Goal: Contribute content: Contribute content

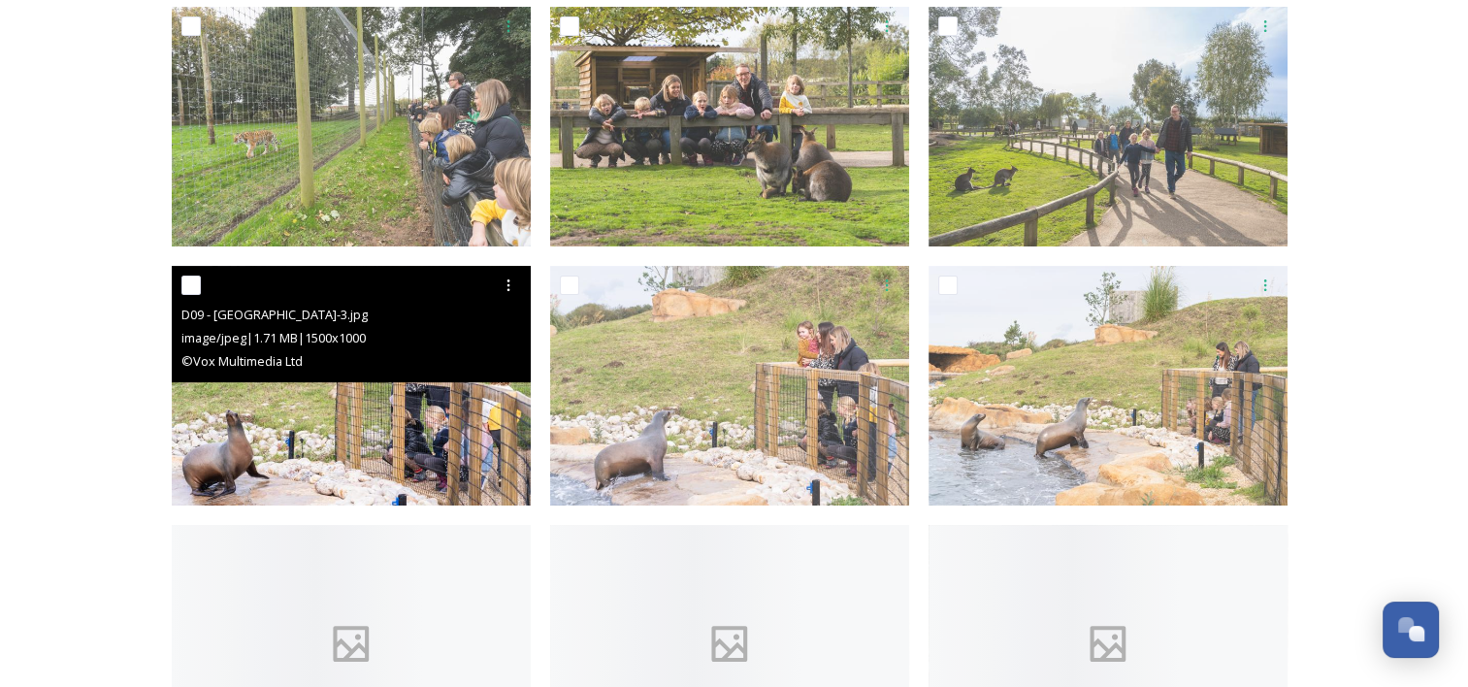
scroll to position [582, 0]
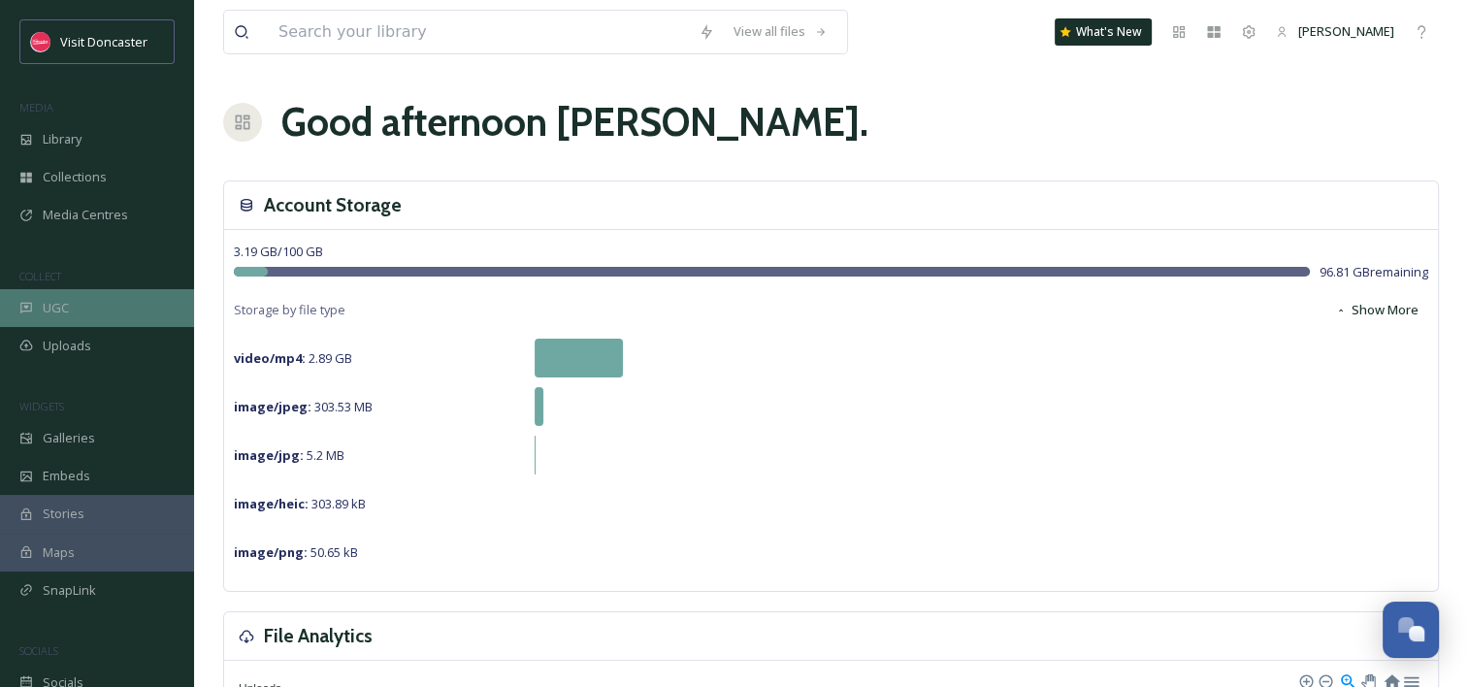
click at [109, 299] on div "UGC" at bounding box center [97, 308] width 194 height 38
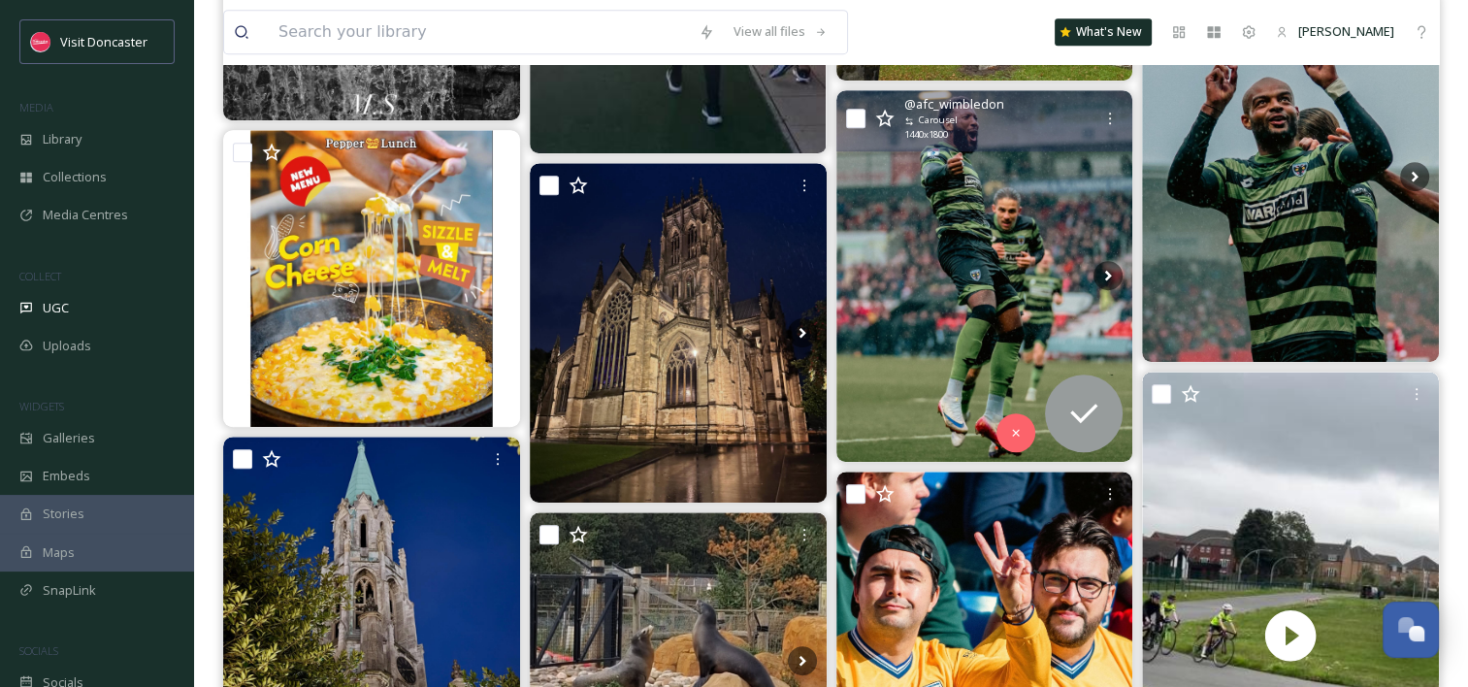
scroll to position [1164, 0]
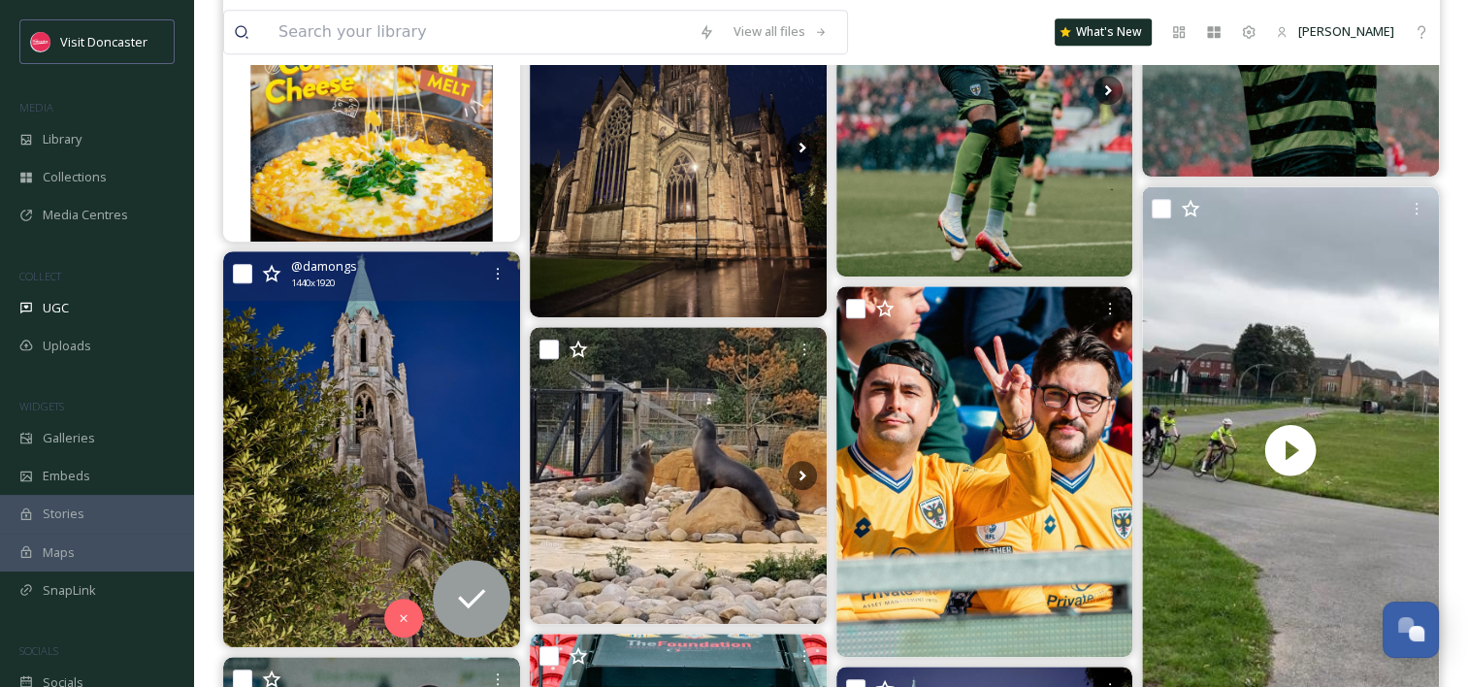
click at [411, 386] on img at bounding box center [371, 449] width 297 height 396
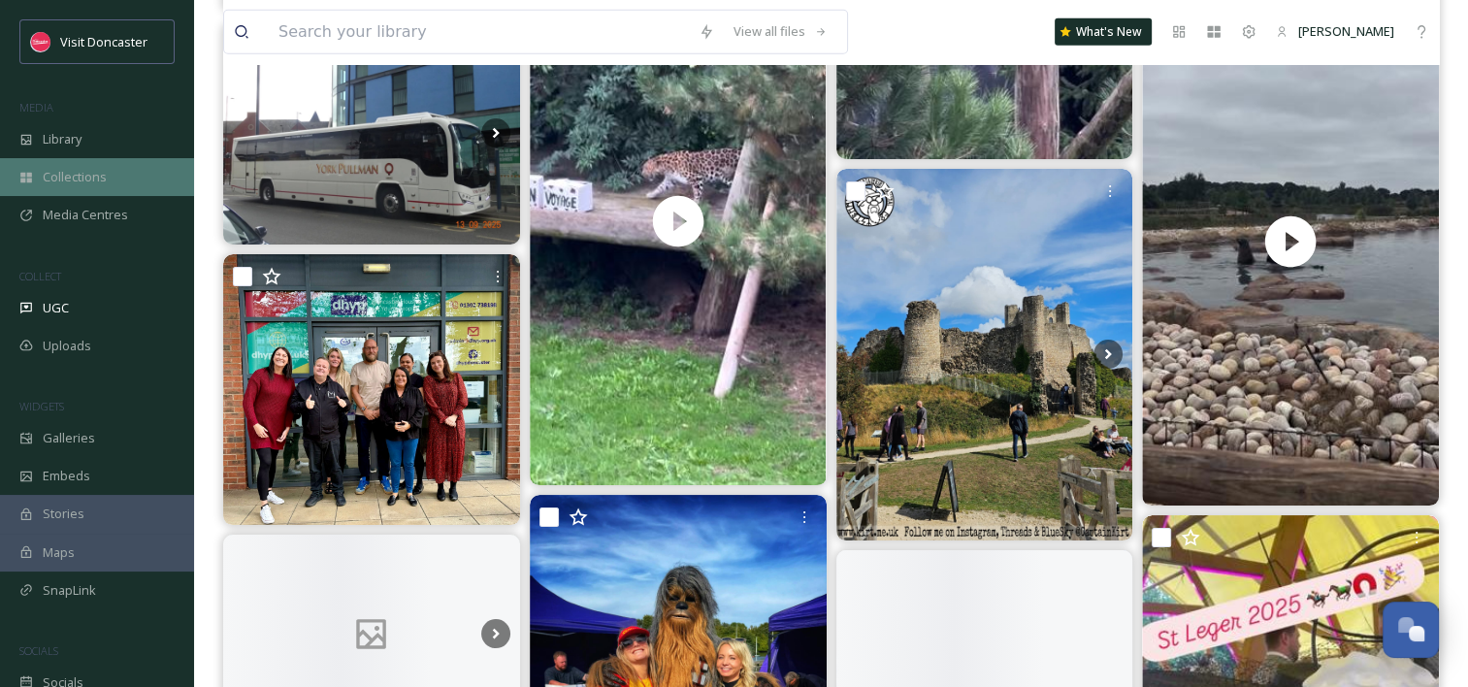
scroll to position [5626, 0]
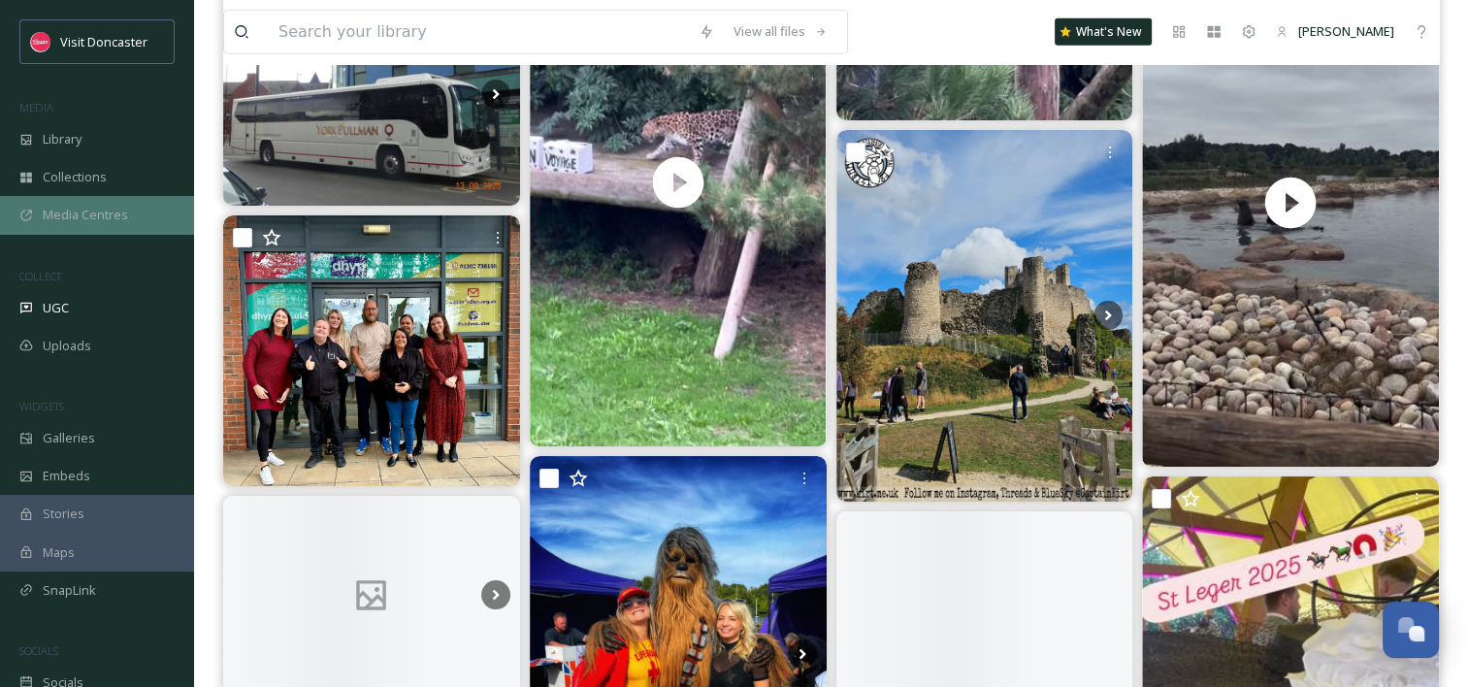
click at [103, 210] on span "Media Centres" at bounding box center [85, 215] width 85 height 18
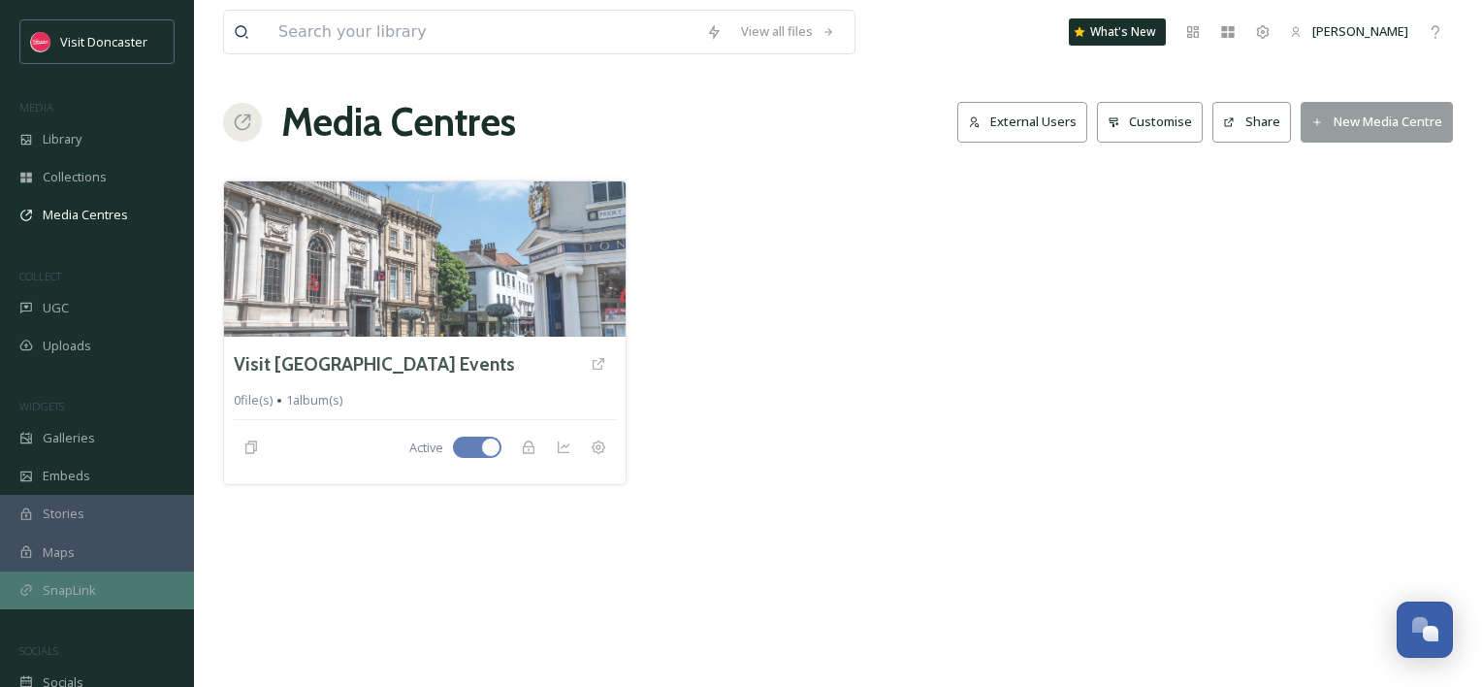
click at [88, 587] on span "SnapLink" at bounding box center [69, 590] width 53 height 18
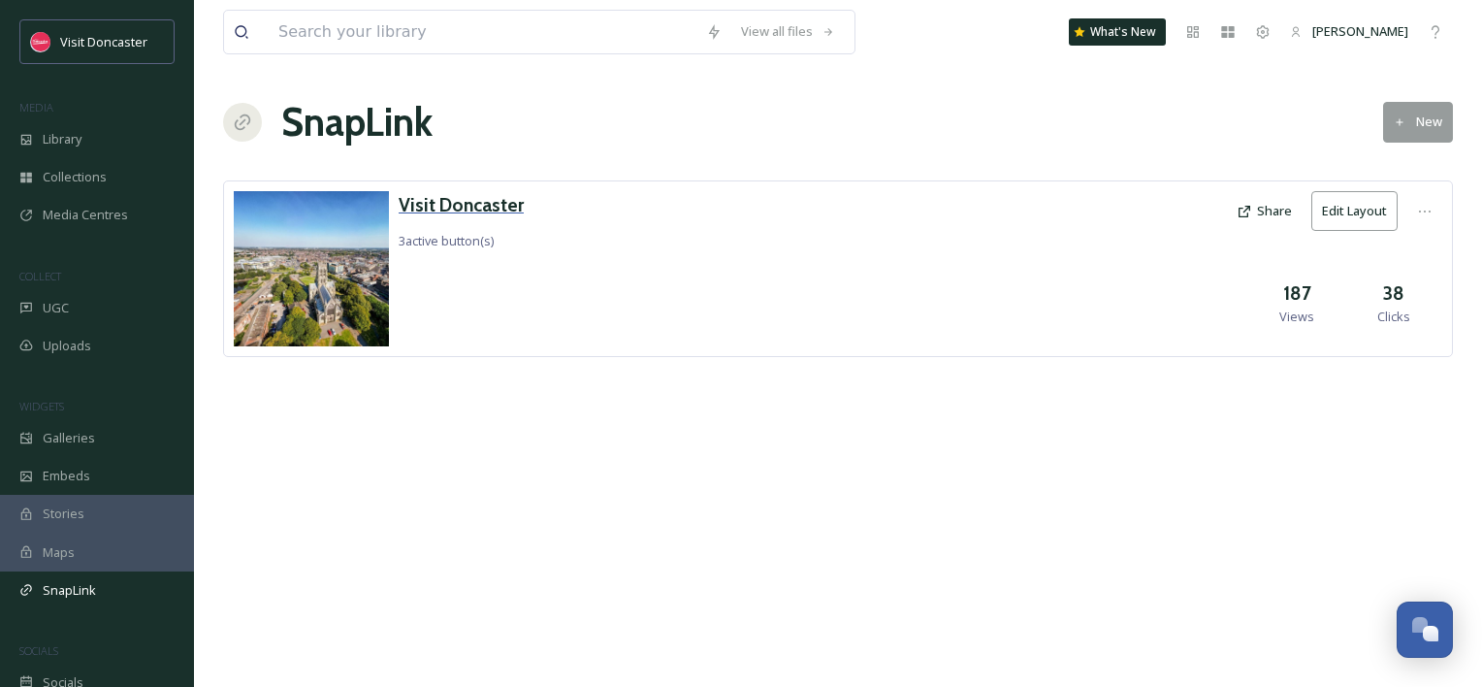
click at [491, 212] on h3 "Visit Doncaster" at bounding box center [461, 205] width 125 height 28
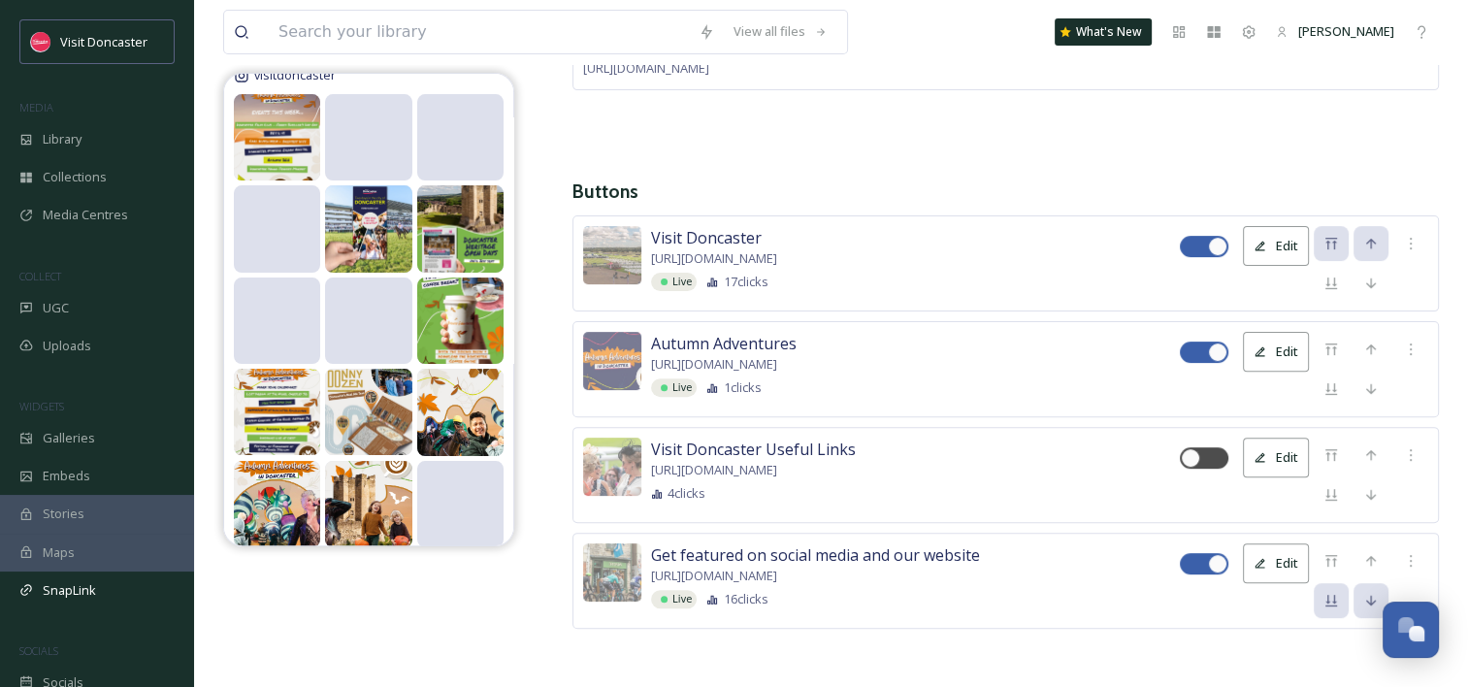
scroll to position [291, 0]
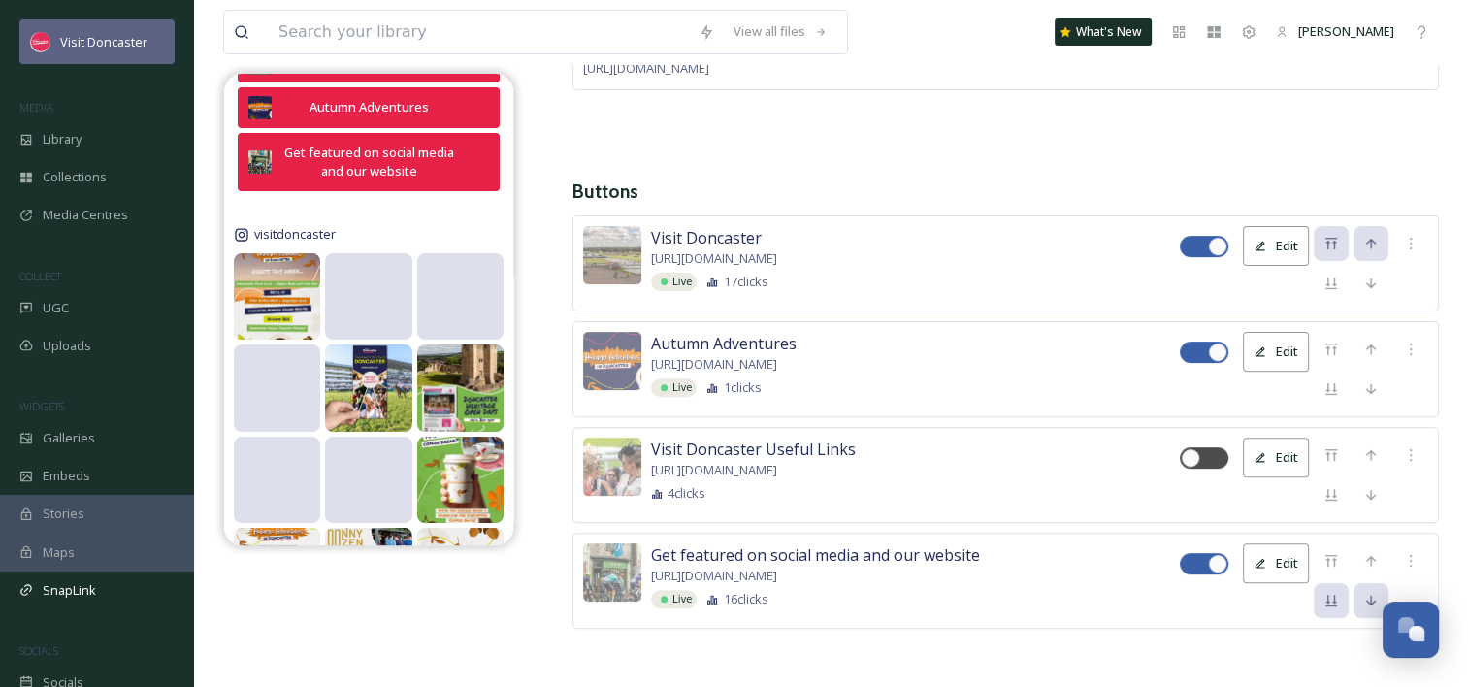
click at [78, 47] on span "Visit Doncaster" at bounding box center [103, 41] width 87 height 17
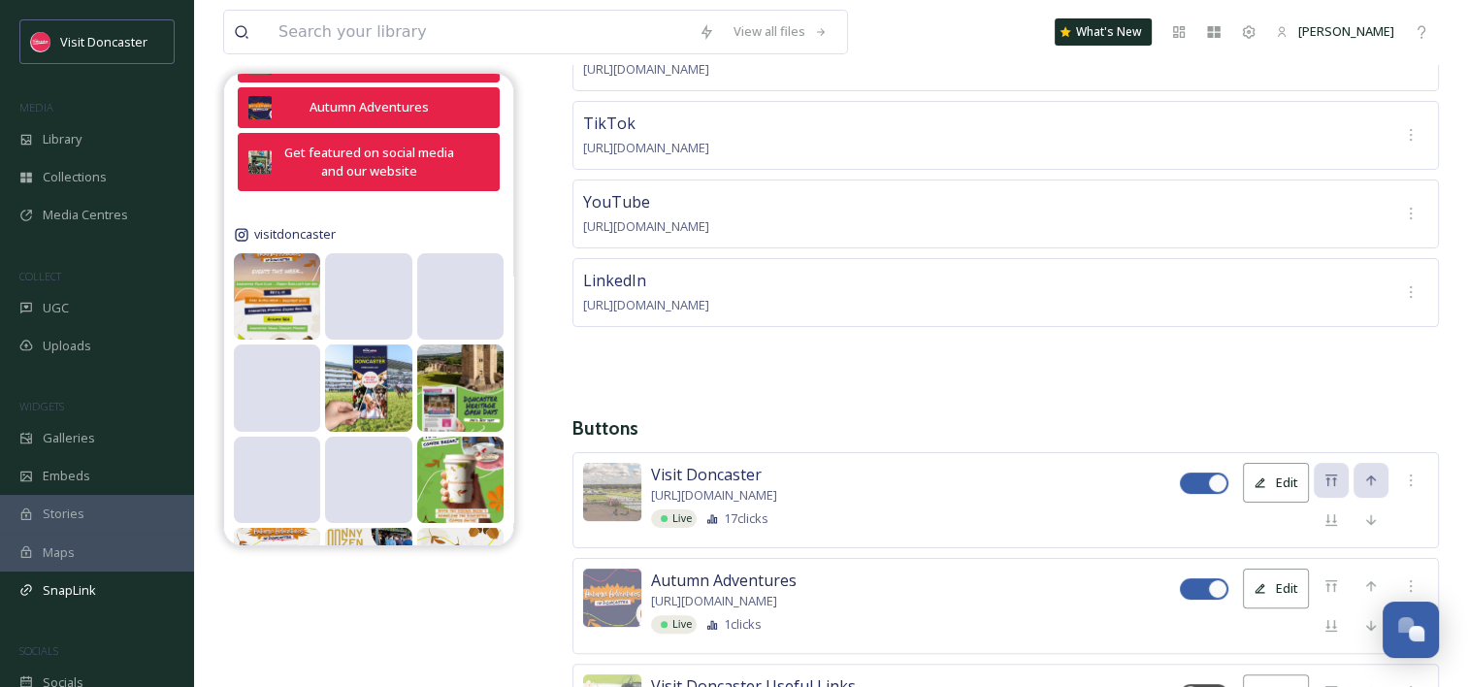
scroll to position [0, 0]
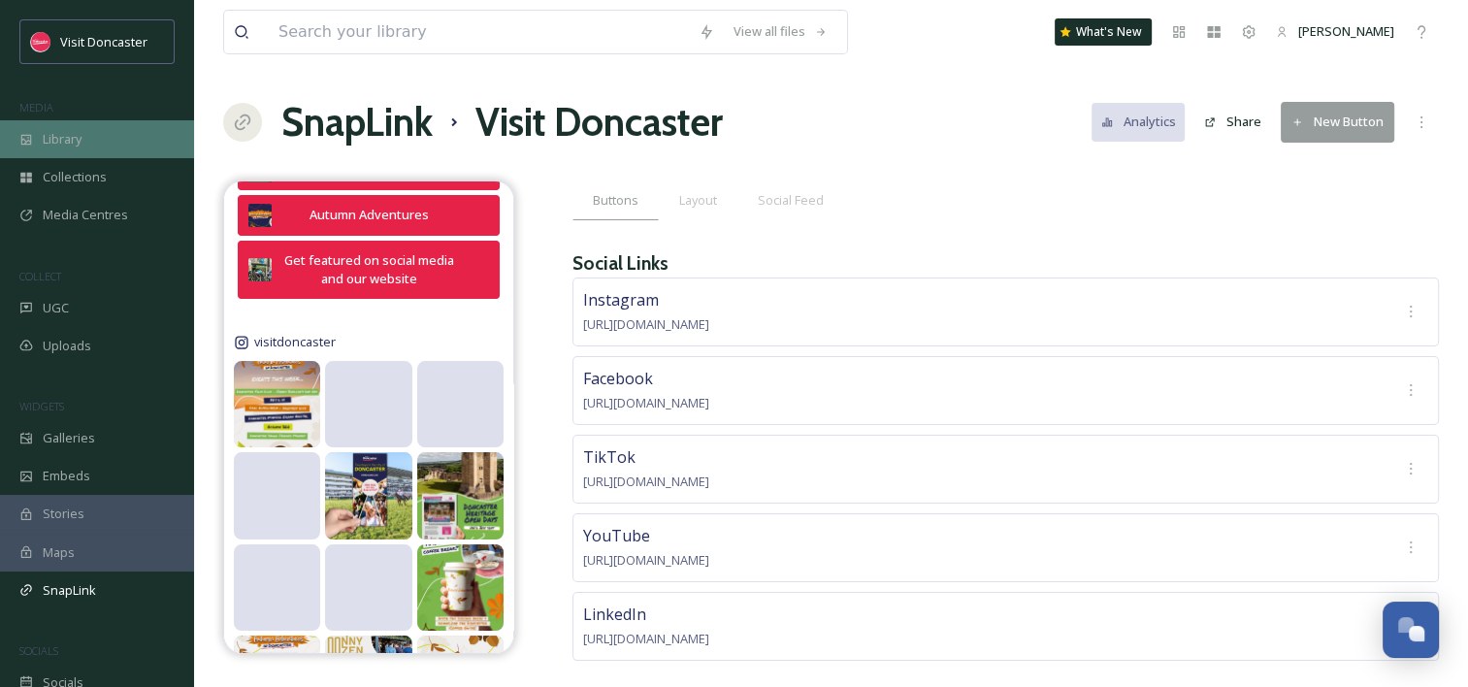
click at [93, 130] on div "Library" at bounding box center [97, 139] width 194 height 38
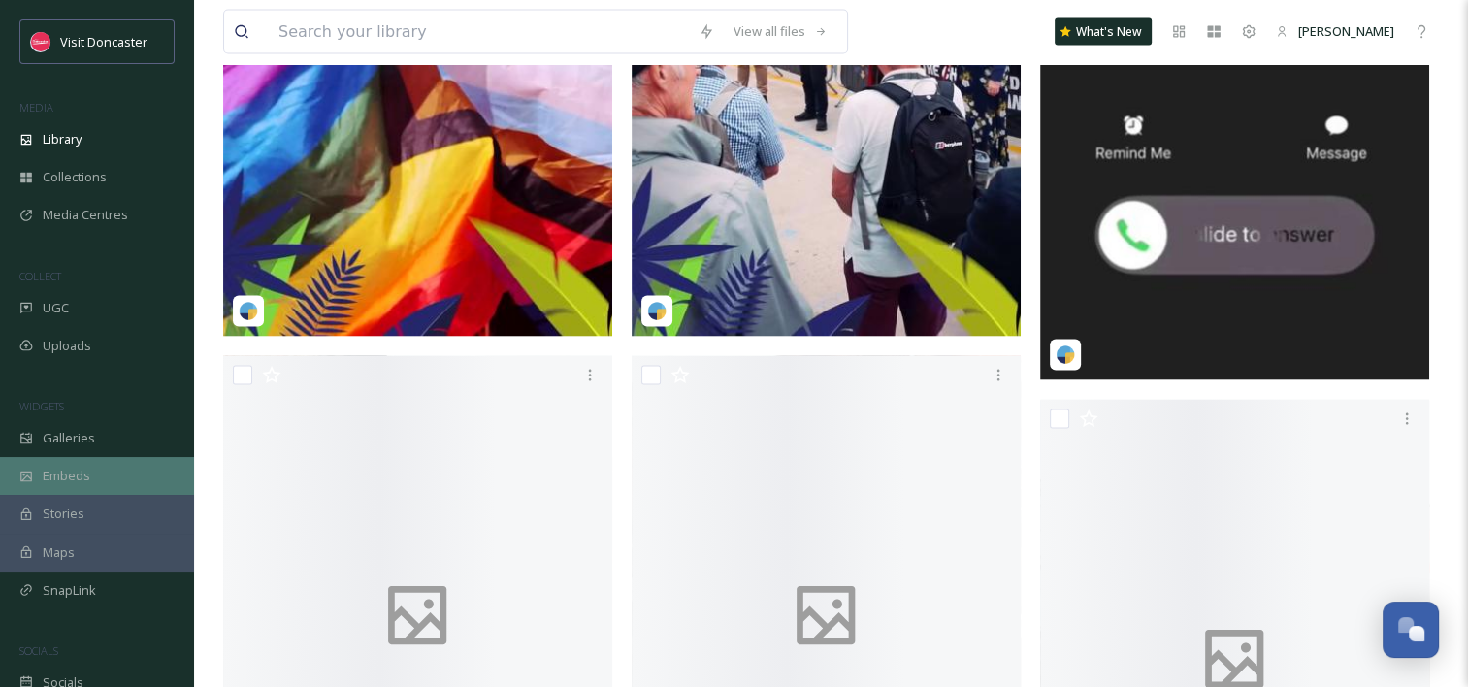
scroll to position [3977, 0]
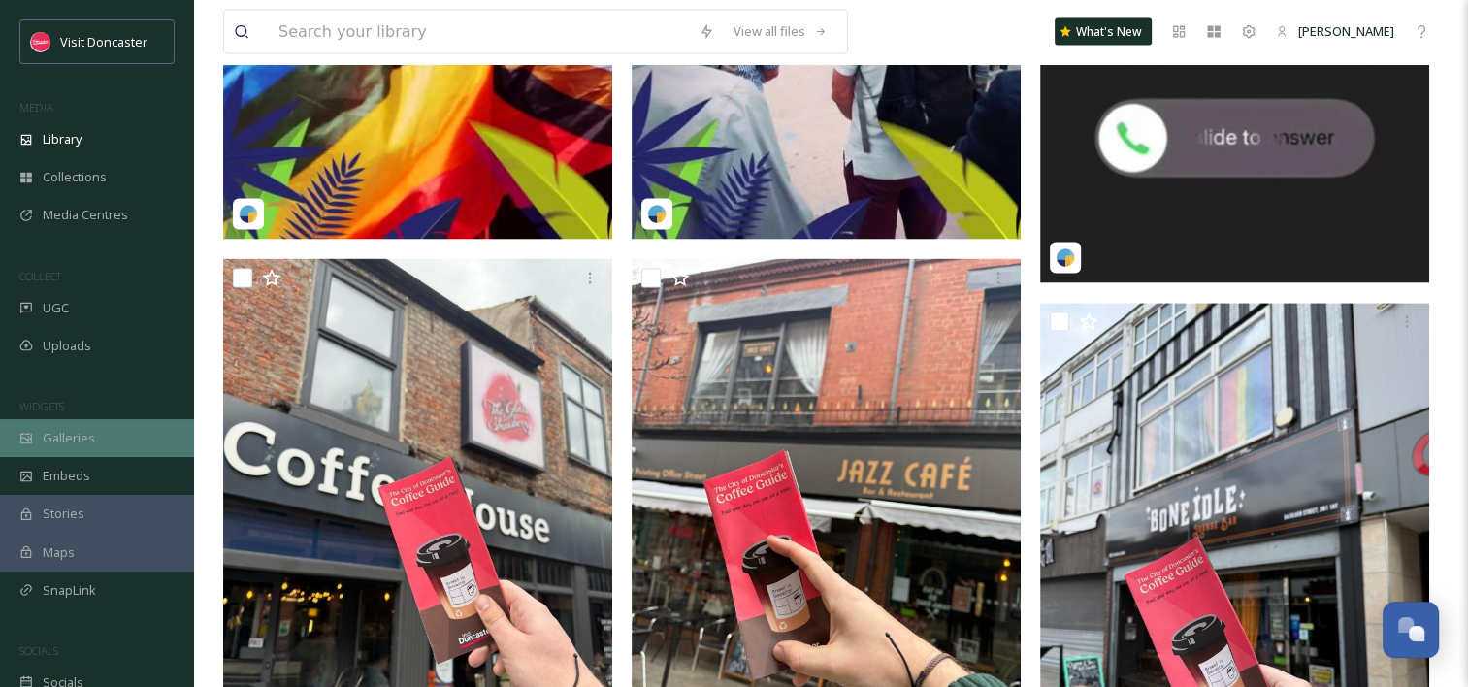
click at [47, 451] on div "Galleries" at bounding box center [97, 438] width 194 height 38
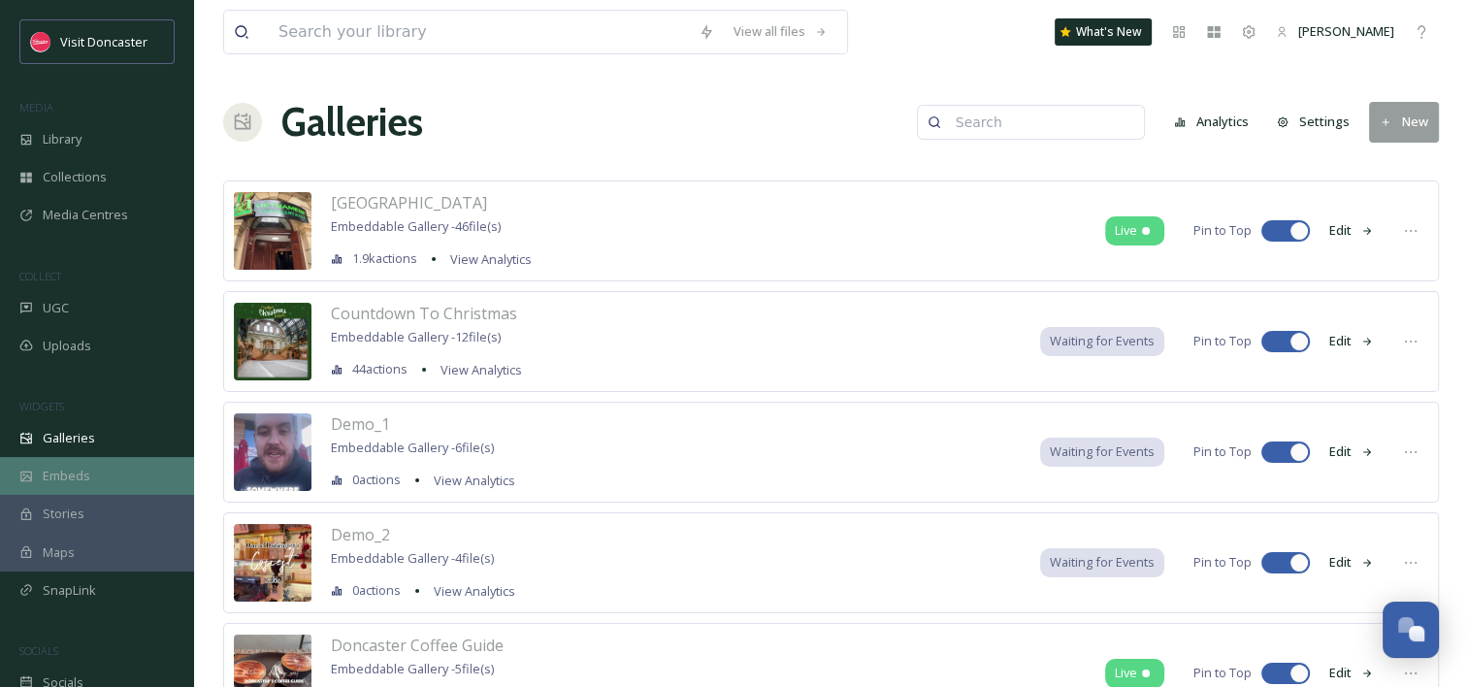
click at [54, 467] on span "Embeds" at bounding box center [67, 476] width 48 height 18
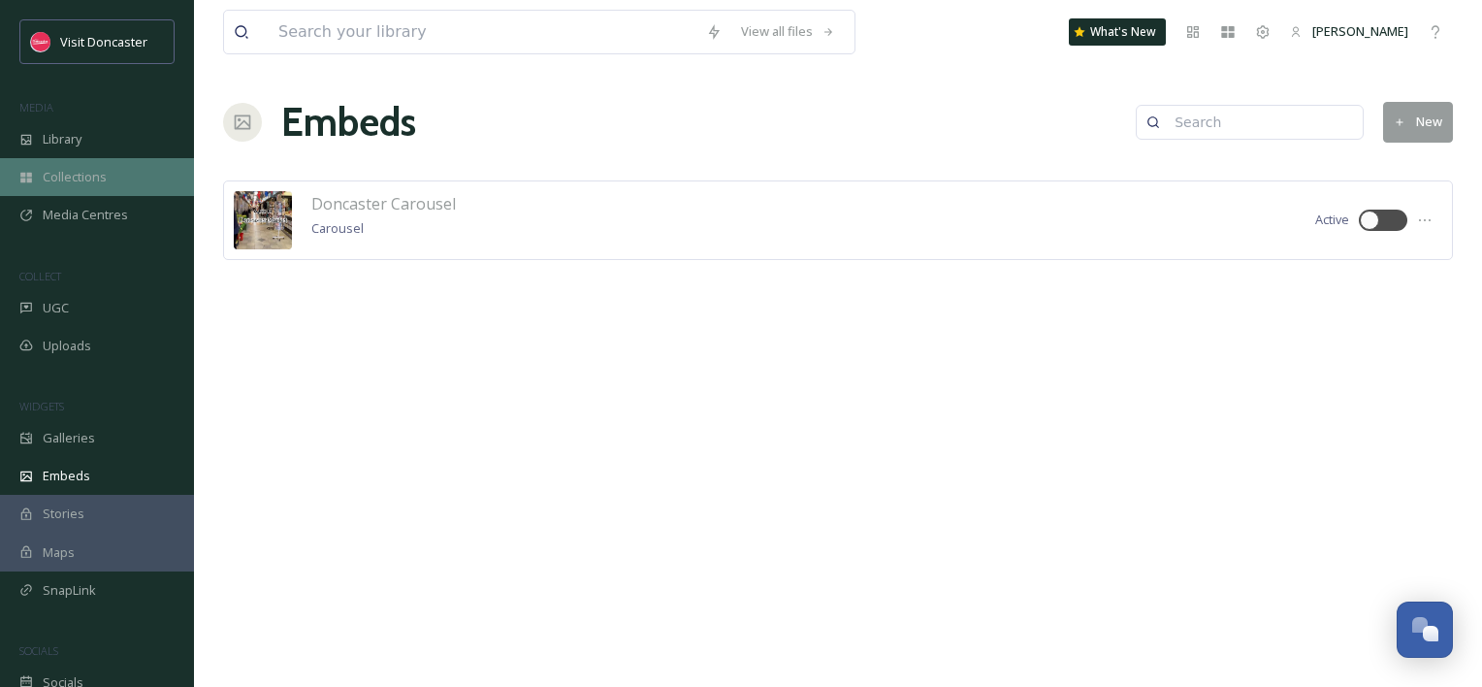
click at [66, 189] on div "Collections" at bounding box center [97, 177] width 194 height 38
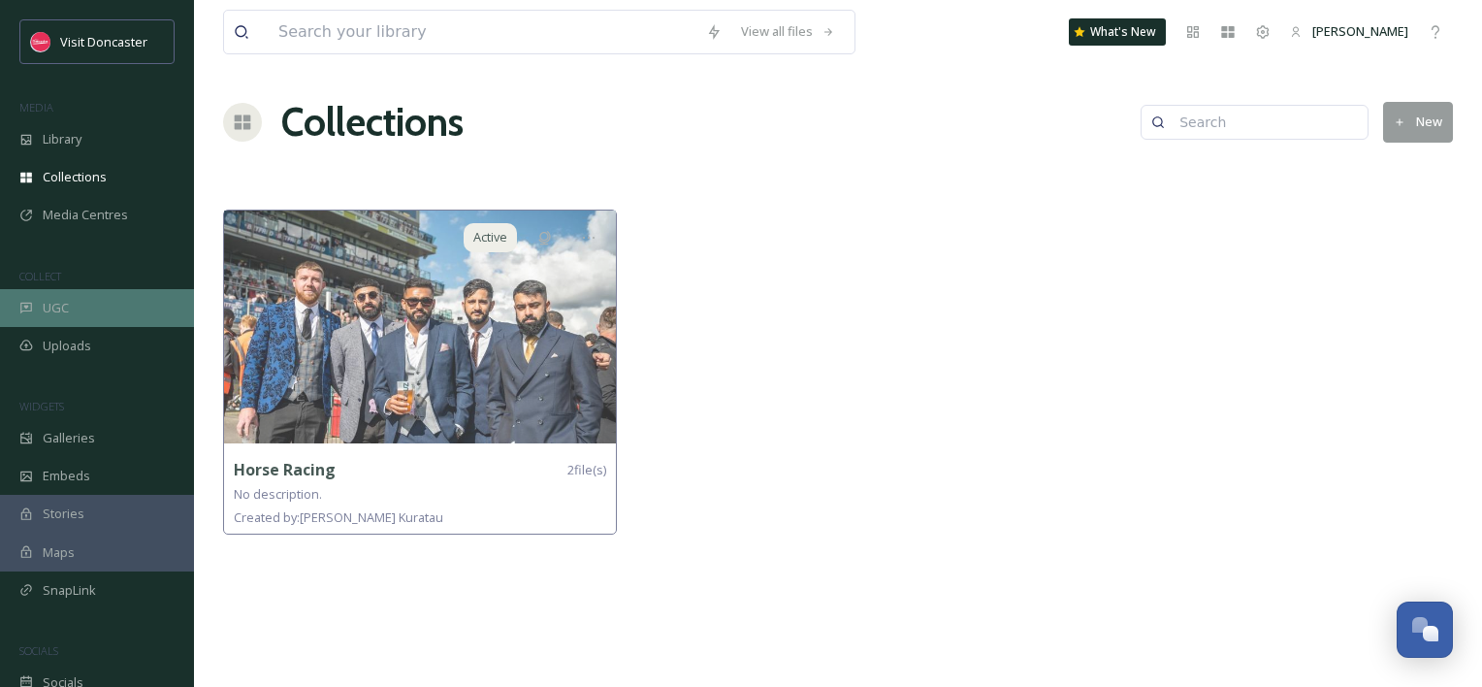
click at [69, 315] on div "UGC" at bounding box center [97, 308] width 194 height 38
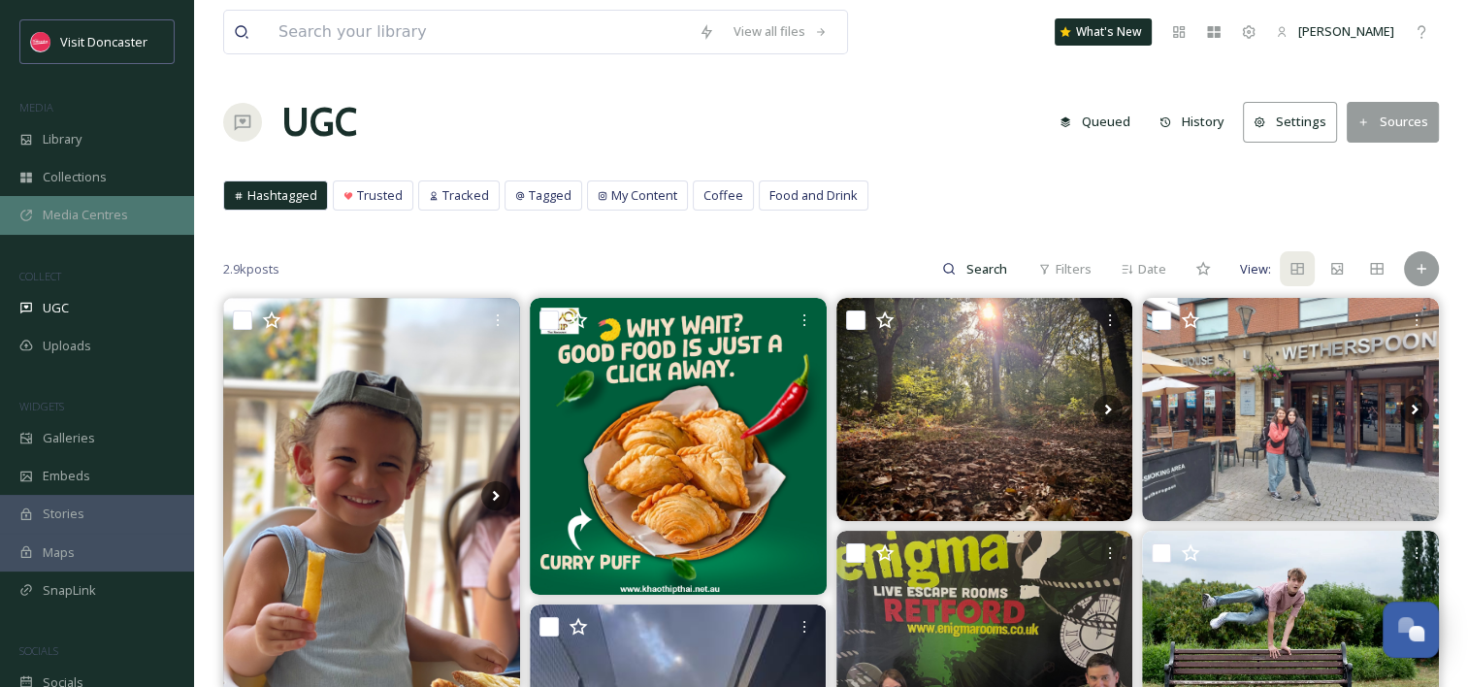
click at [66, 206] on span "Media Centres" at bounding box center [85, 215] width 85 height 18
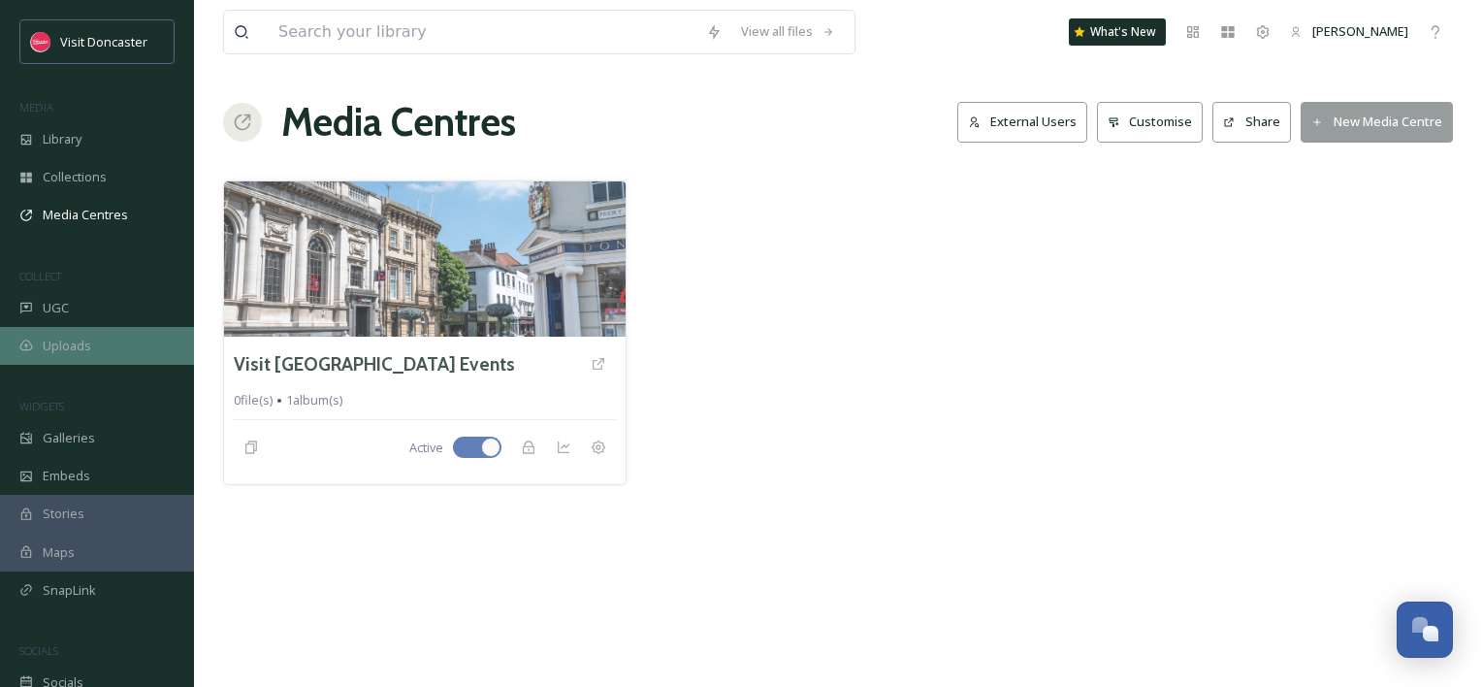
click at [70, 337] on span "Uploads" at bounding box center [67, 346] width 49 height 18
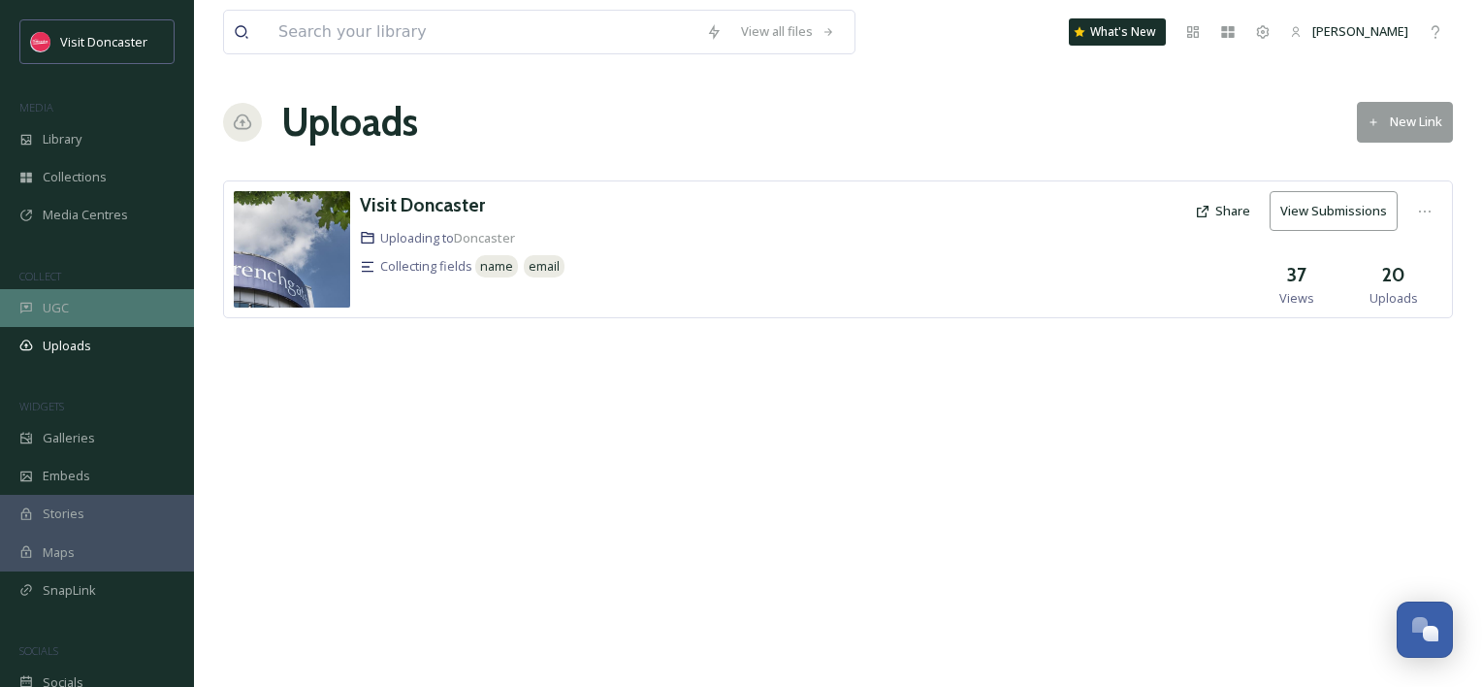
click at [70, 318] on div "UGC" at bounding box center [97, 308] width 194 height 38
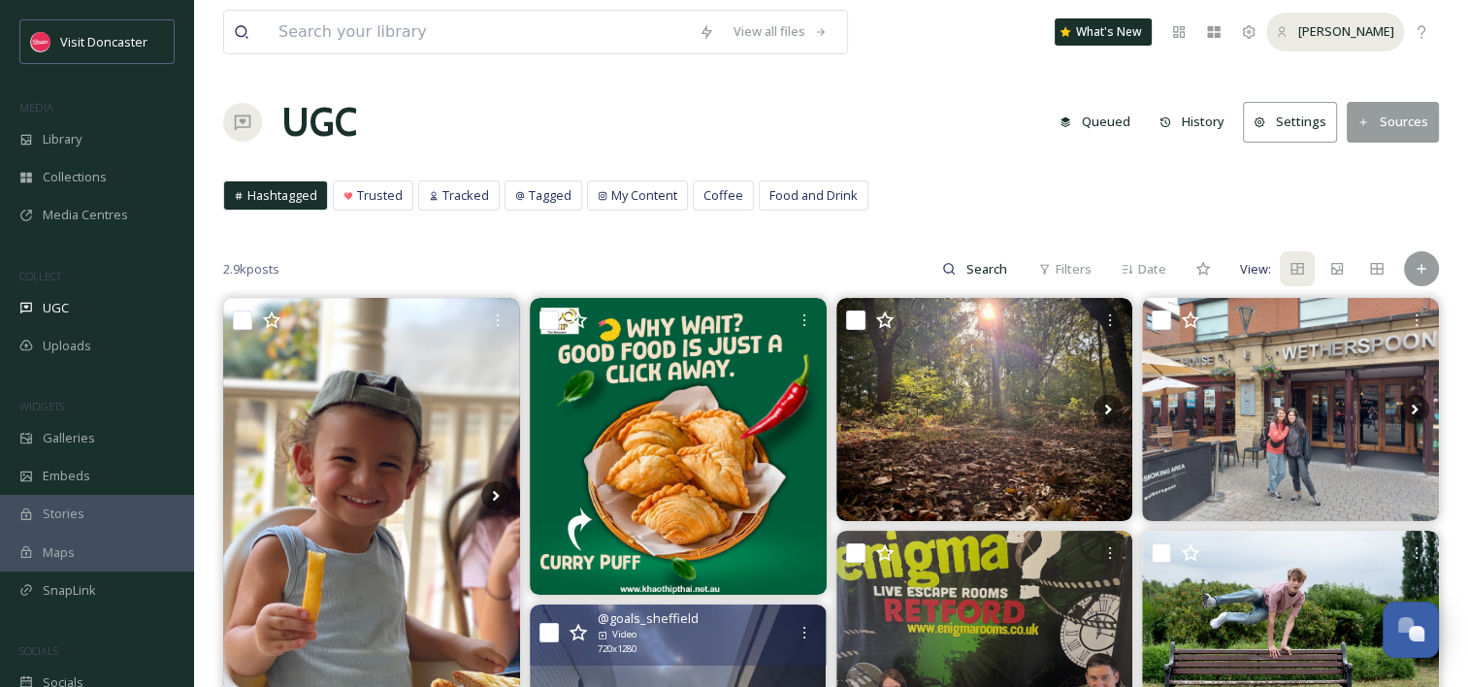
click at [1289, 35] on div "[PERSON_NAME]" at bounding box center [1335, 32] width 138 height 38
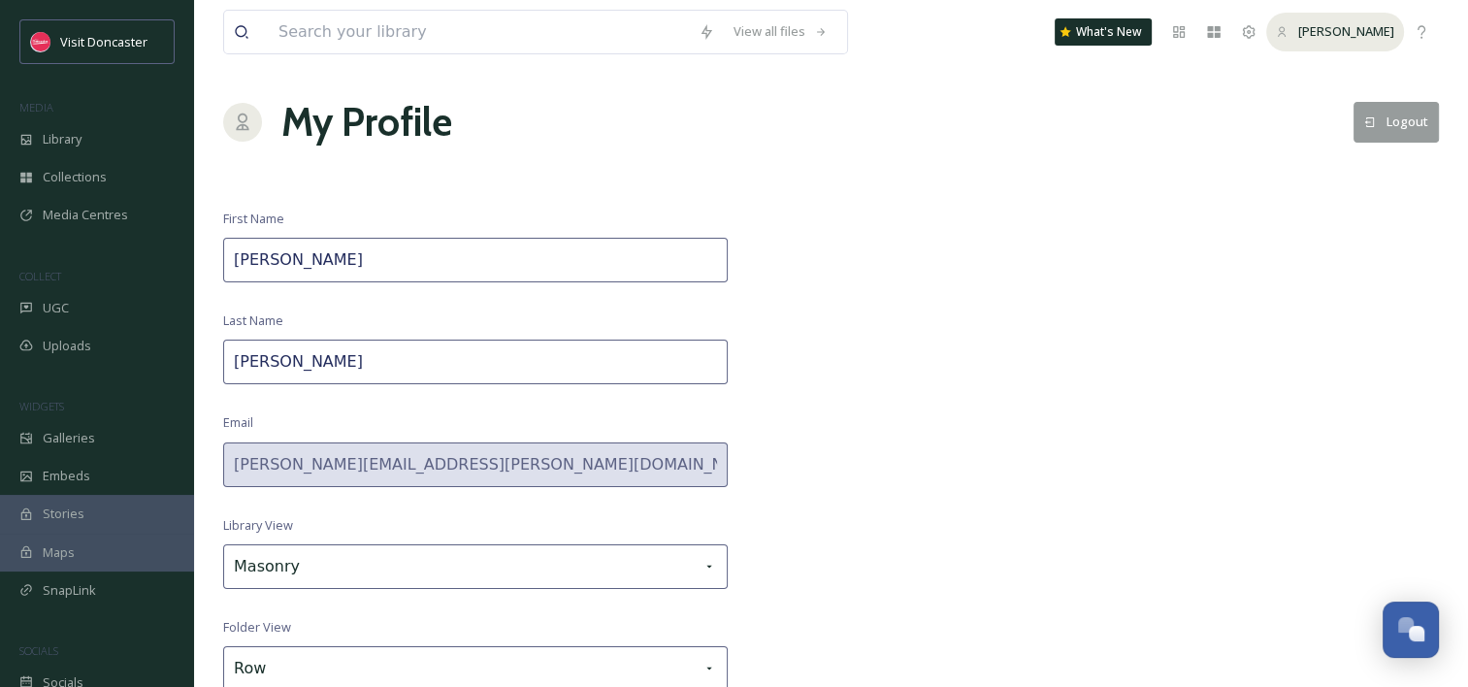
click at [1338, 26] on span "[PERSON_NAME]" at bounding box center [1346, 30] width 96 height 17
click at [1220, 31] on icon at bounding box center [1214, 32] width 13 height 12
click at [1255, 35] on icon at bounding box center [1249, 31] width 13 height 13
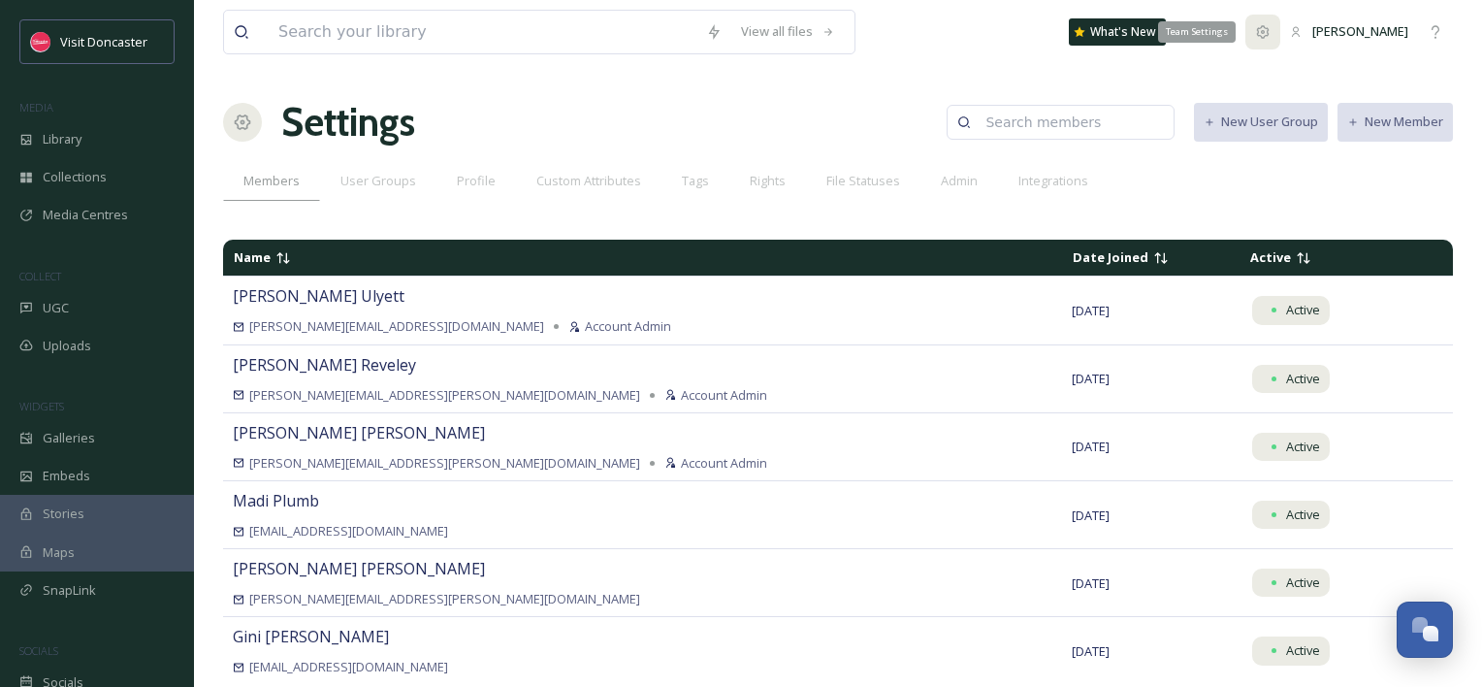
click at [1271, 36] on icon at bounding box center [1263, 32] width 16 height 16
click at [60, 49] on span "Visit Doncaster" at bounding box center [103, 41] width 87 height 17
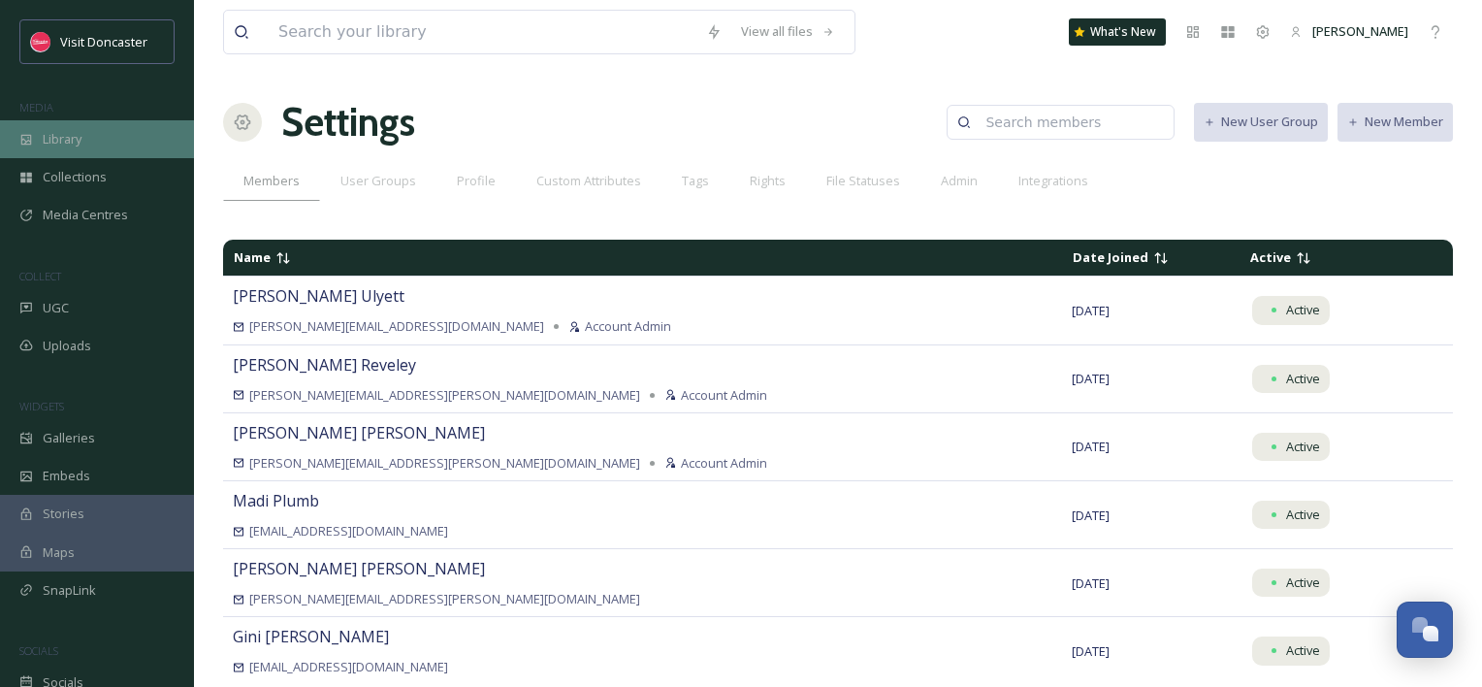
click at [55, 135] on span "Library" at bounding box center [62, 139] width 39 height 18
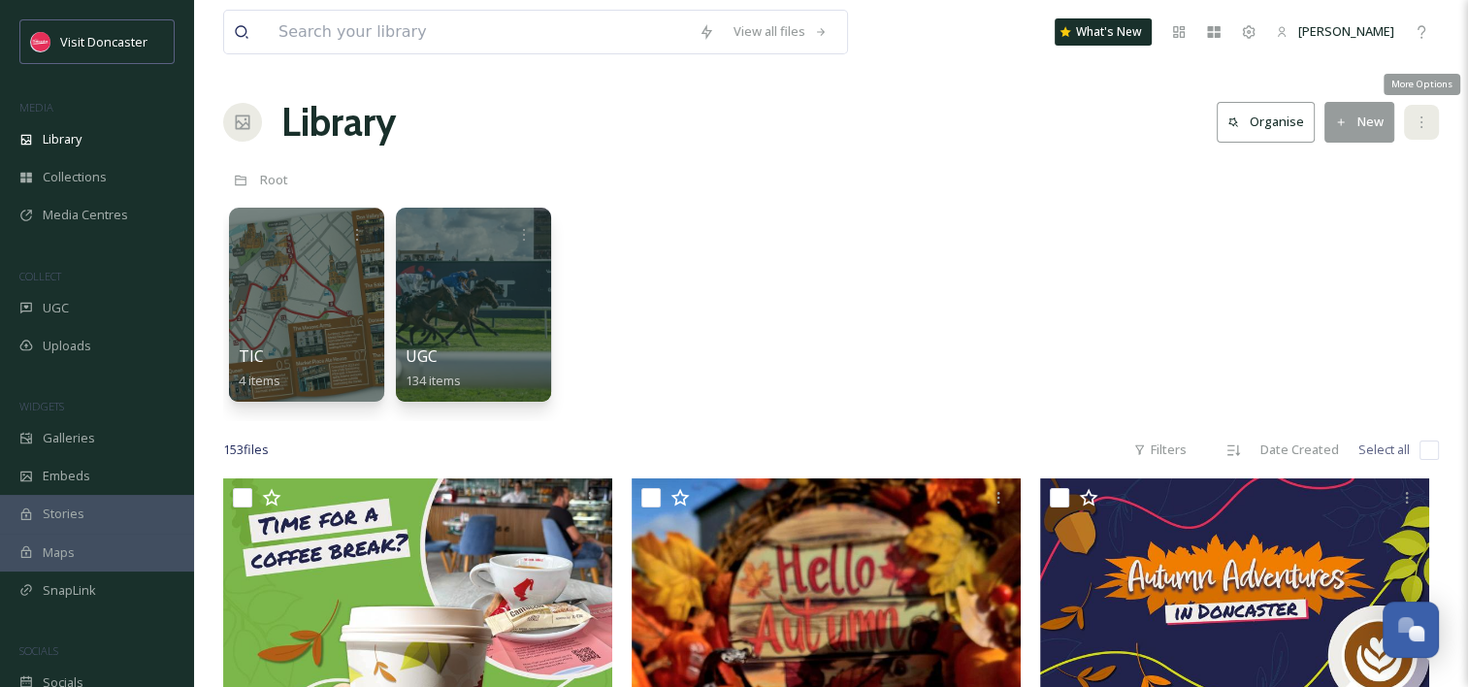
click at [1420, 123] on icon at bounding box center [1421, 122] width 16 height 16
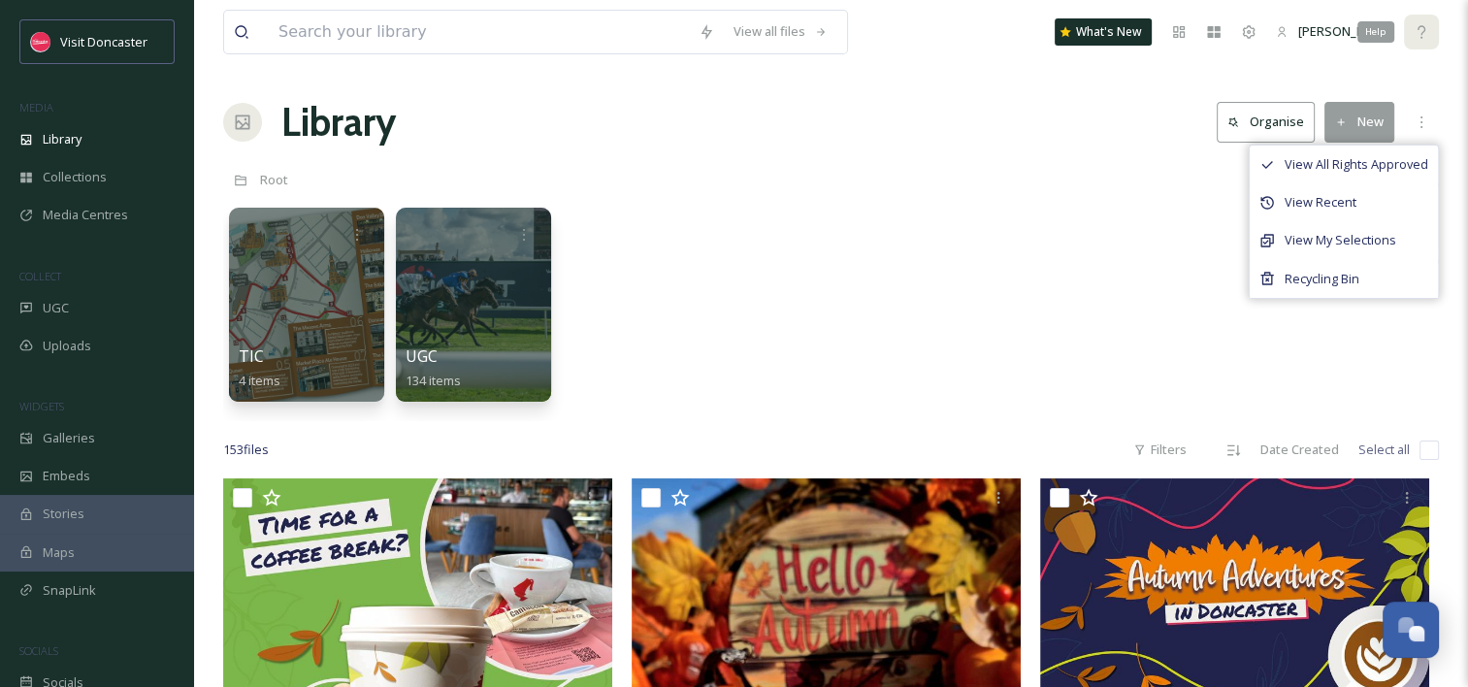
click at [1424, 31] on icon at bounding box center [1421, 32] width 16 height 16
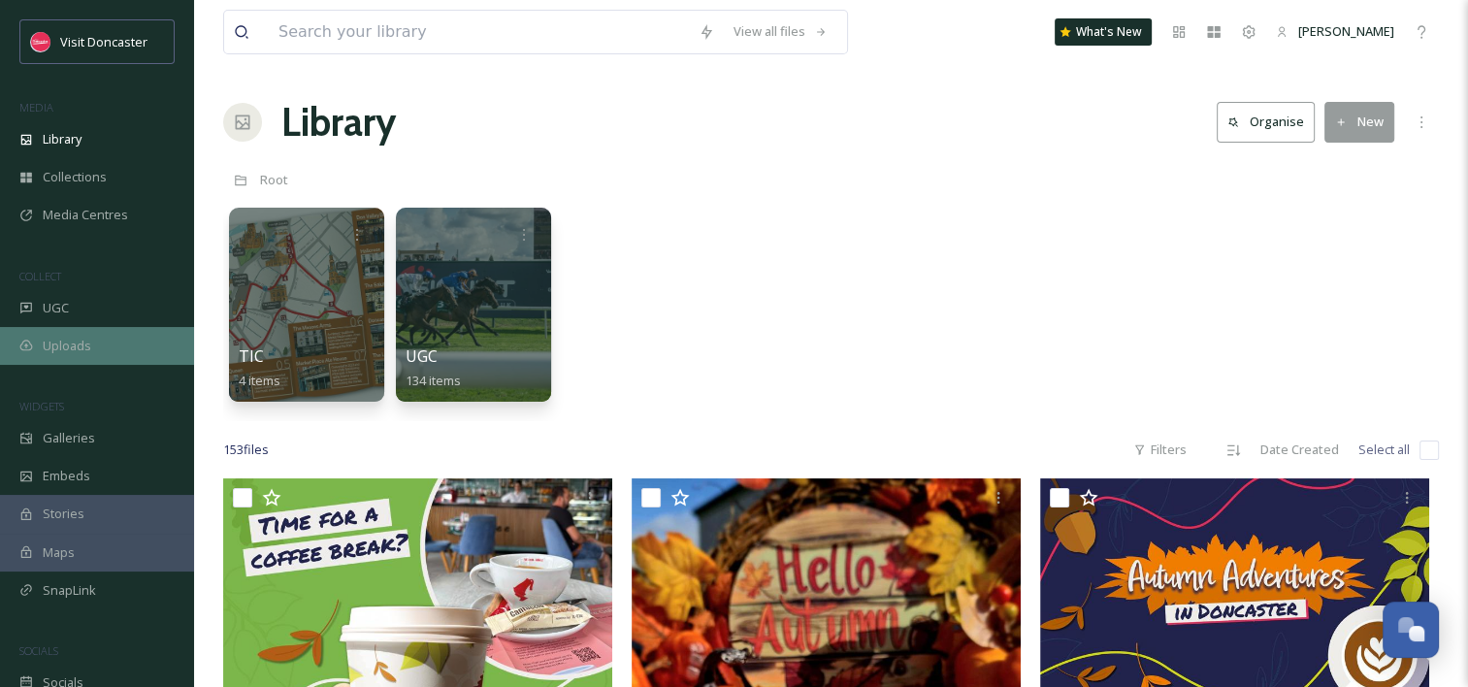
click at [88, 337] on span "Uploads" at bounding box center [67, 346] width 49 height 18
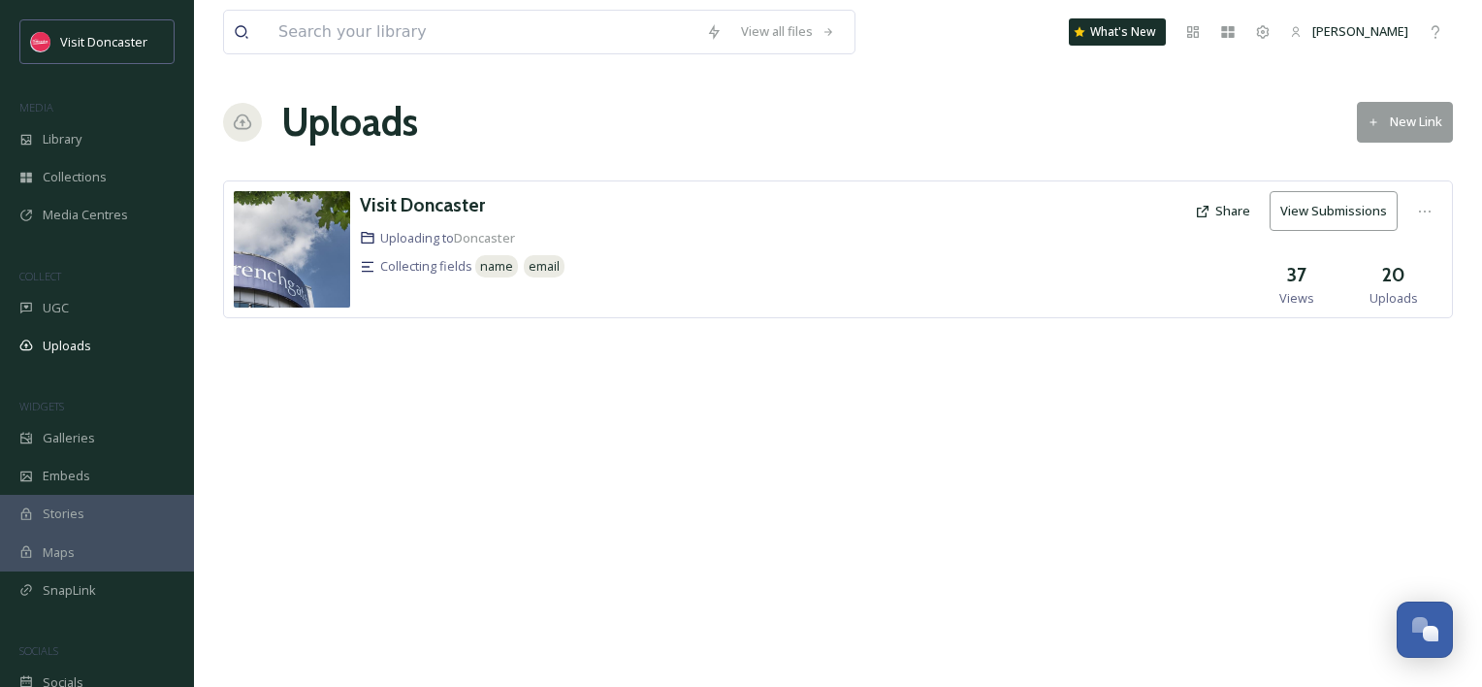
click at [1381, 121] on button "New Link" at bounding box center [1405, 122] width 96 height 40
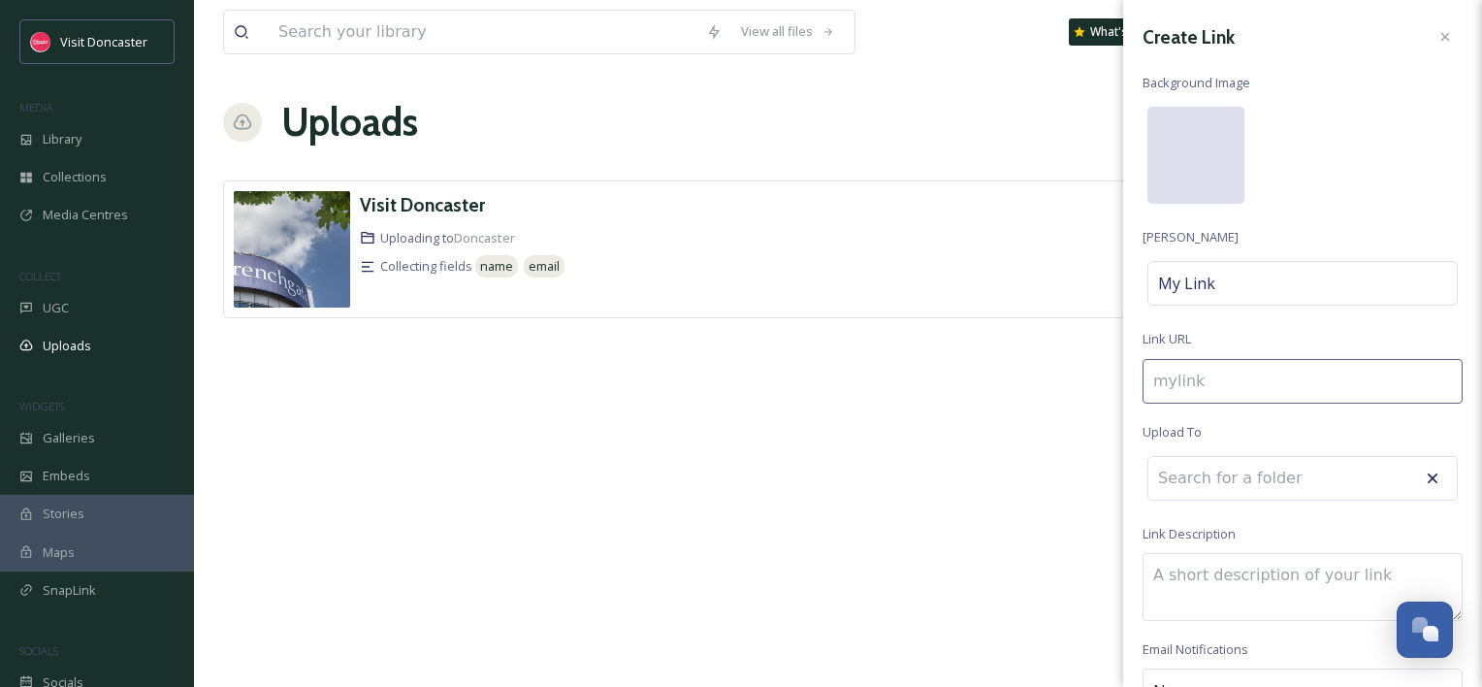
click at [1208, 156] on div at bounding box center [1196, 155] width 97 height 97
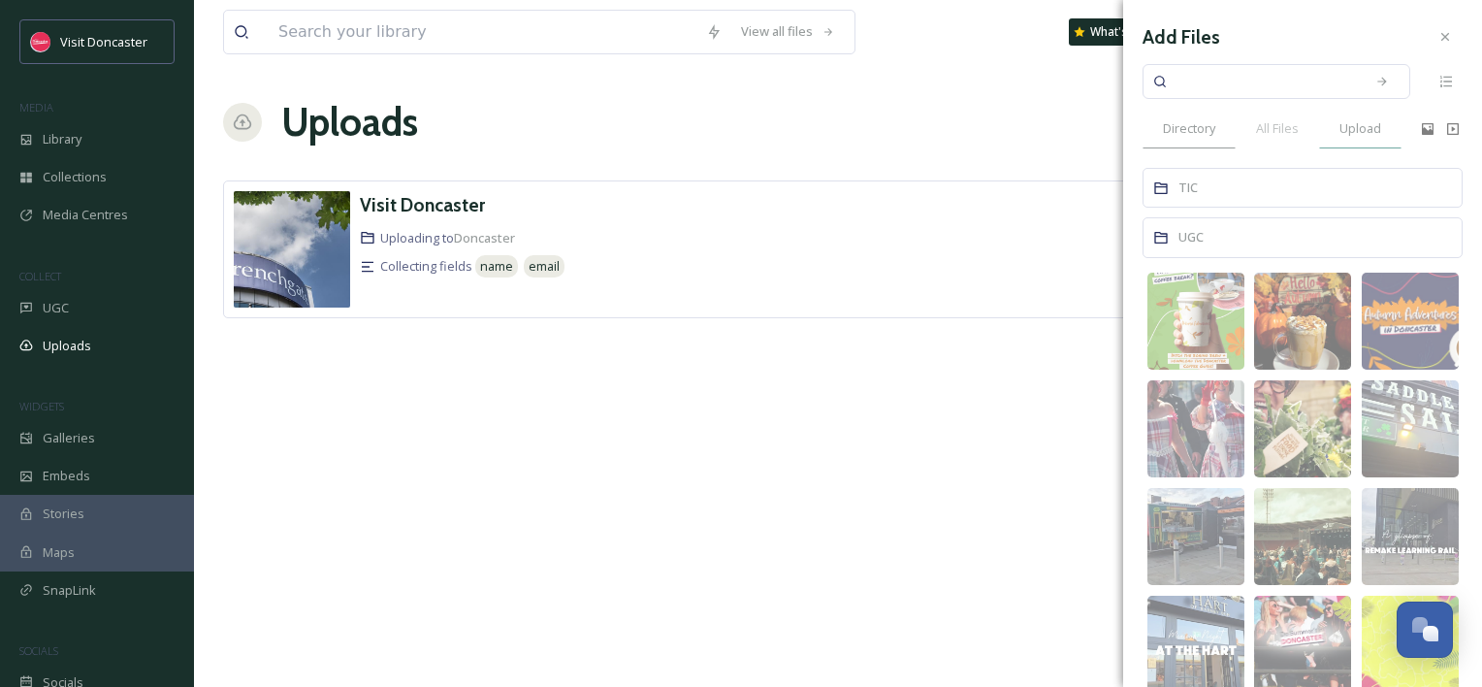
click at [1370, 132] on span "Upload" at bounding box center [1361, 128] width 42 height 18
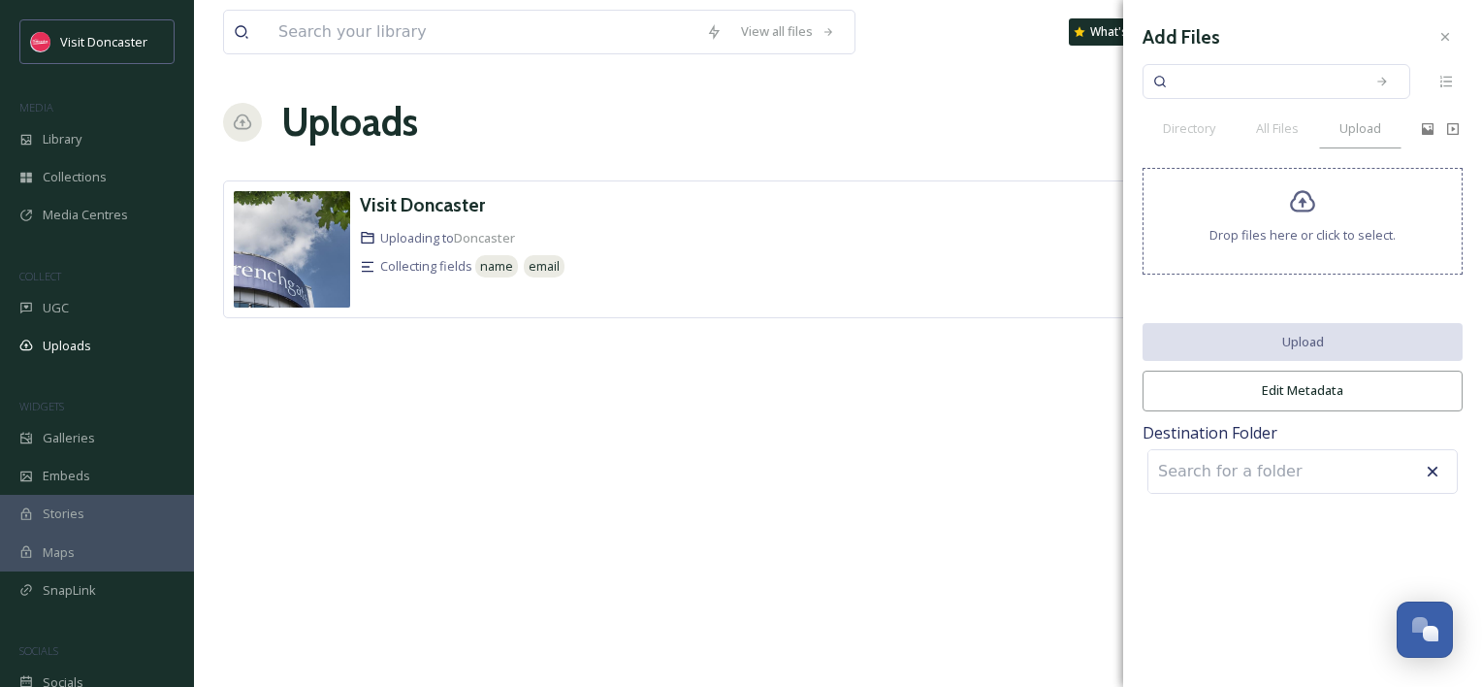
click at [1315, 228] on span "Drop files here or click to select." at bounding box center [1303, 235] width 186 height 18
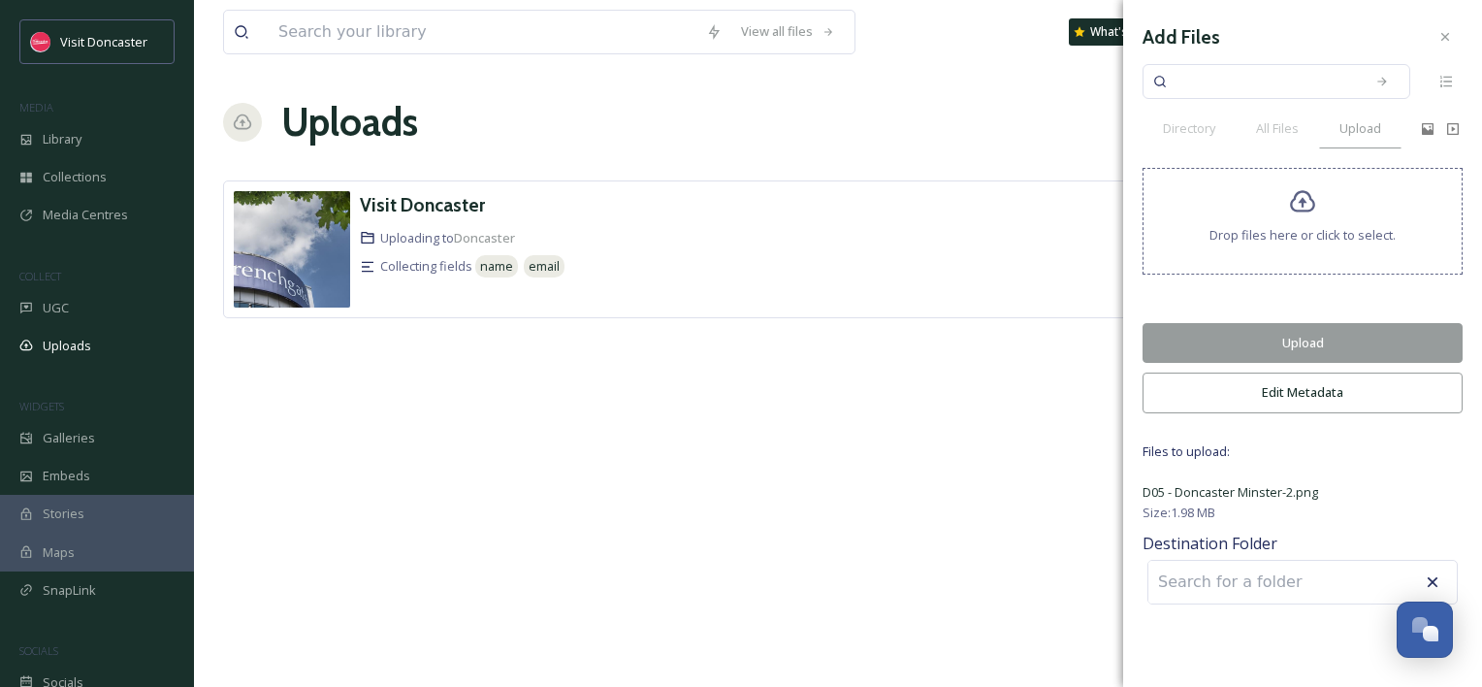
click at [1325, 342] on button "Upload" at bounding box center [1303, 343] width 320 height 40
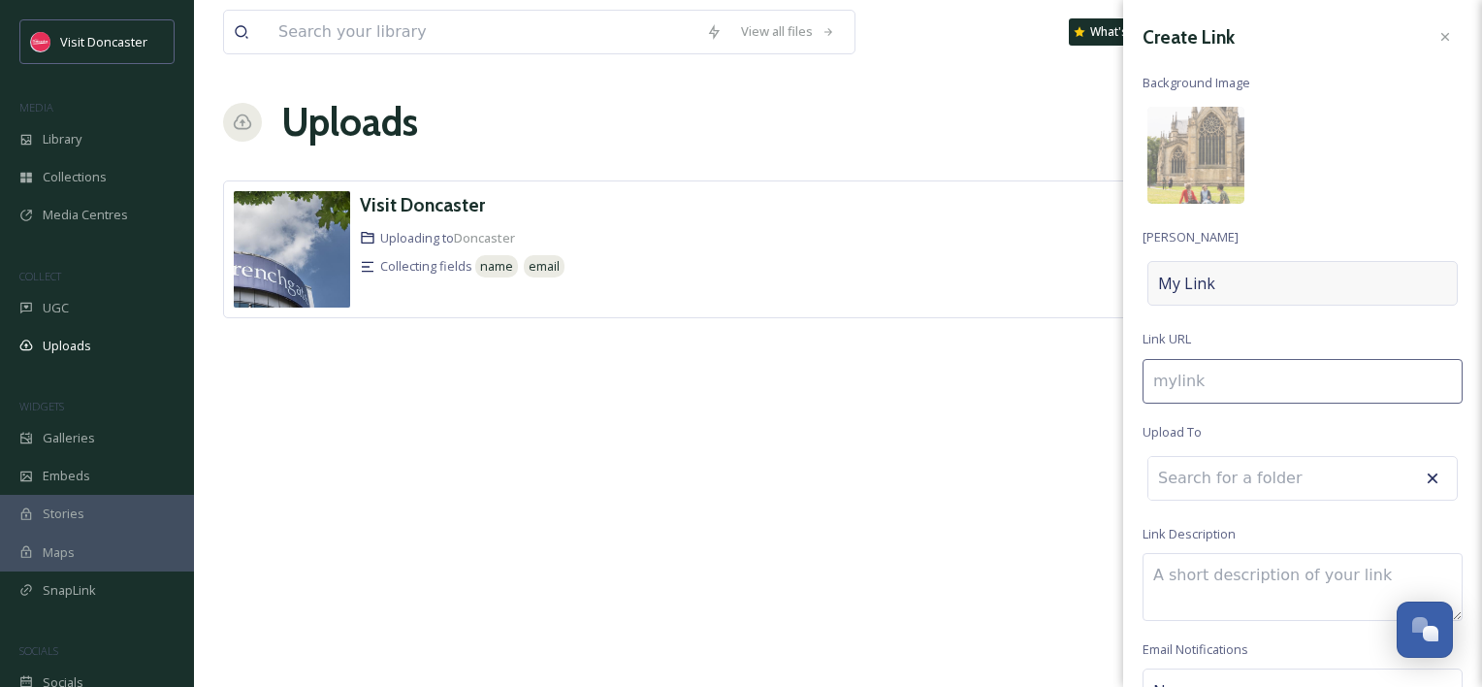
click at [1315, 287] on div "My Link" at bounding box center [1303, 283] width 310 height 45
drag, startPoint x: 1302, startPoint y: 284, endPoint x: 1146, endPoint y: 286, distance: 156.2
click at [1149, 287] on input at bounding box center [1303, 283] width 320 height 45
type input "f"
type input "F"
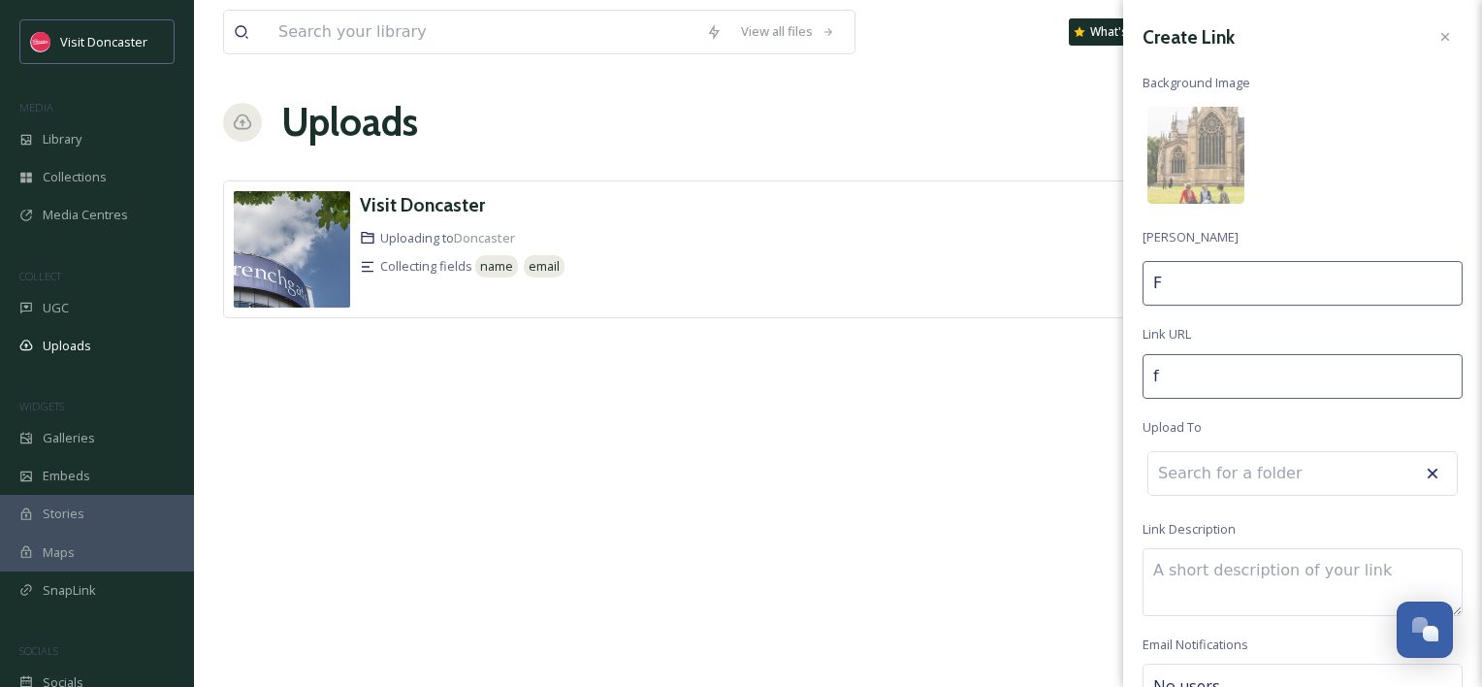
type input "fe"
type input "Fe"
type input "fes"
type input "Fes"
type input "fesi"
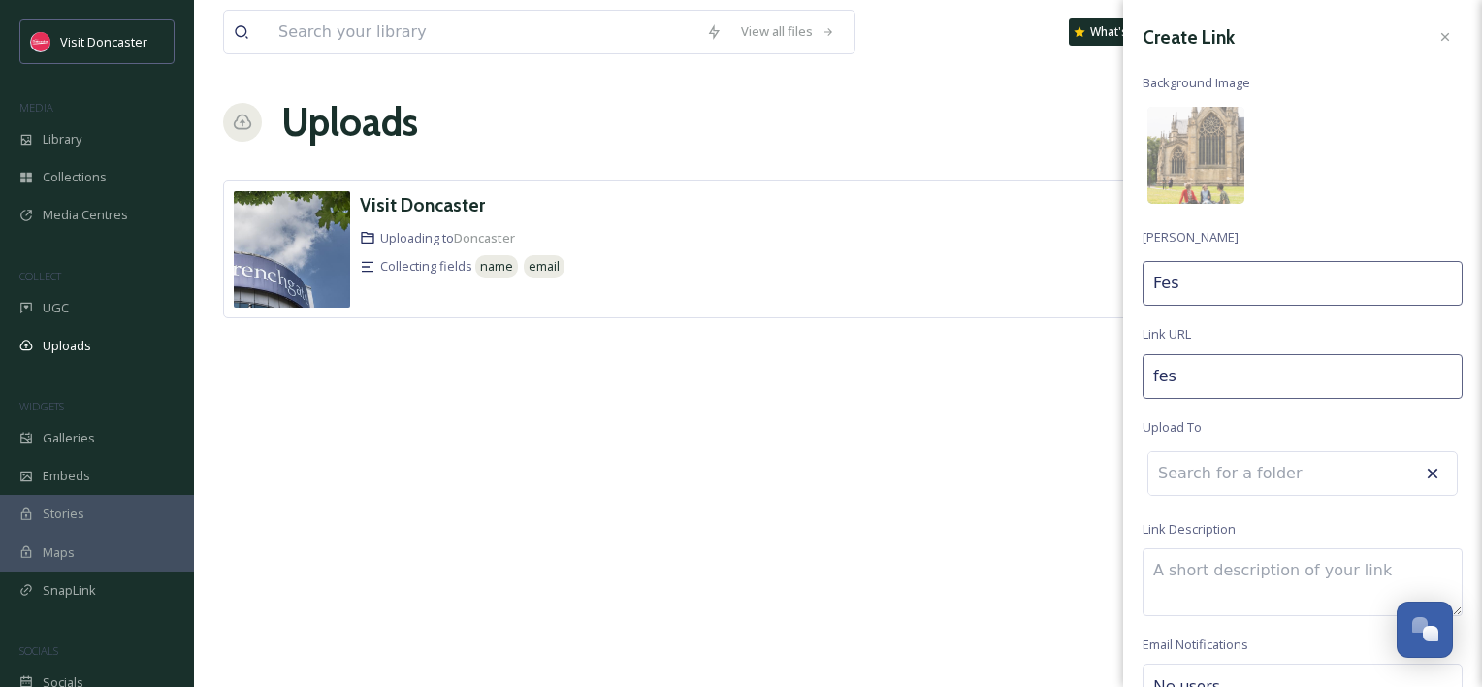
type input "Fesi"
type input "fesit"
type input "Fesit"
type input "fesi"
type input "Fesi"
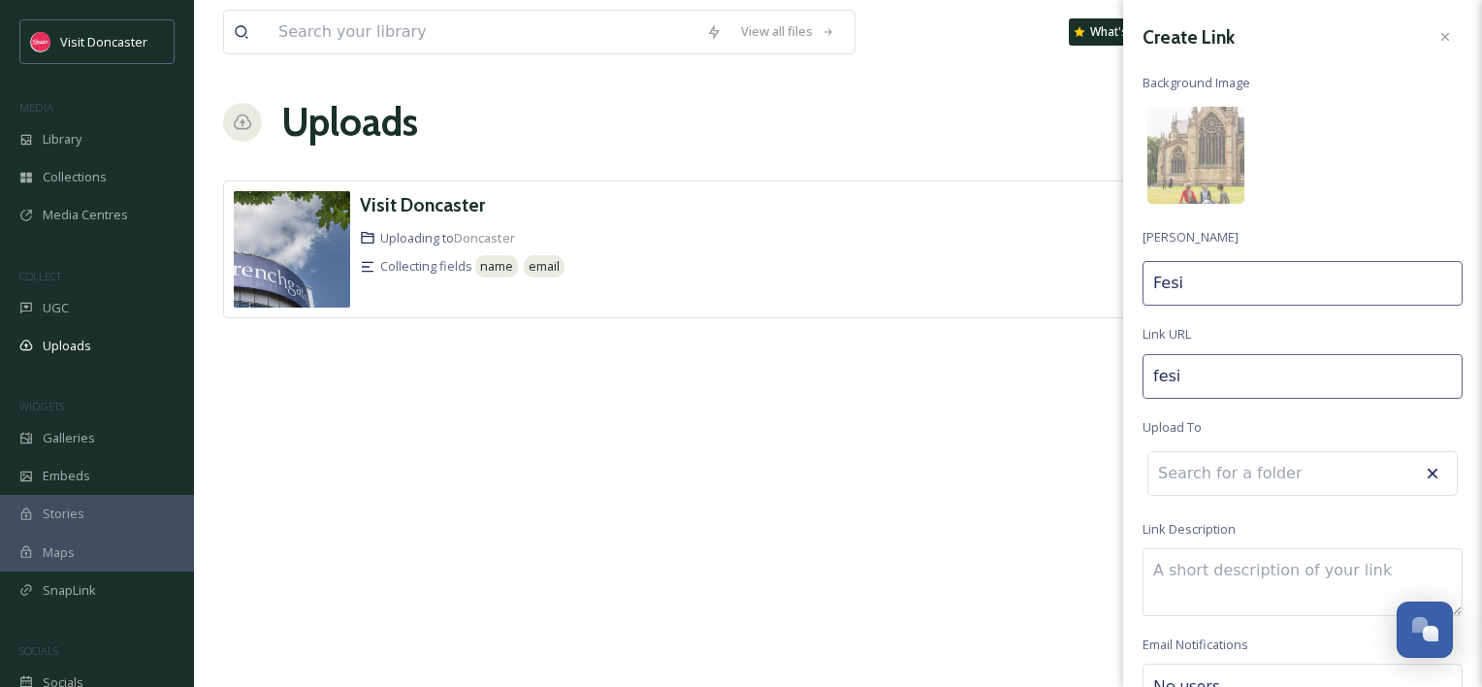
type input "fes"
type input "Fes"
type input "fest"
type input "Fest"
type input "festi"
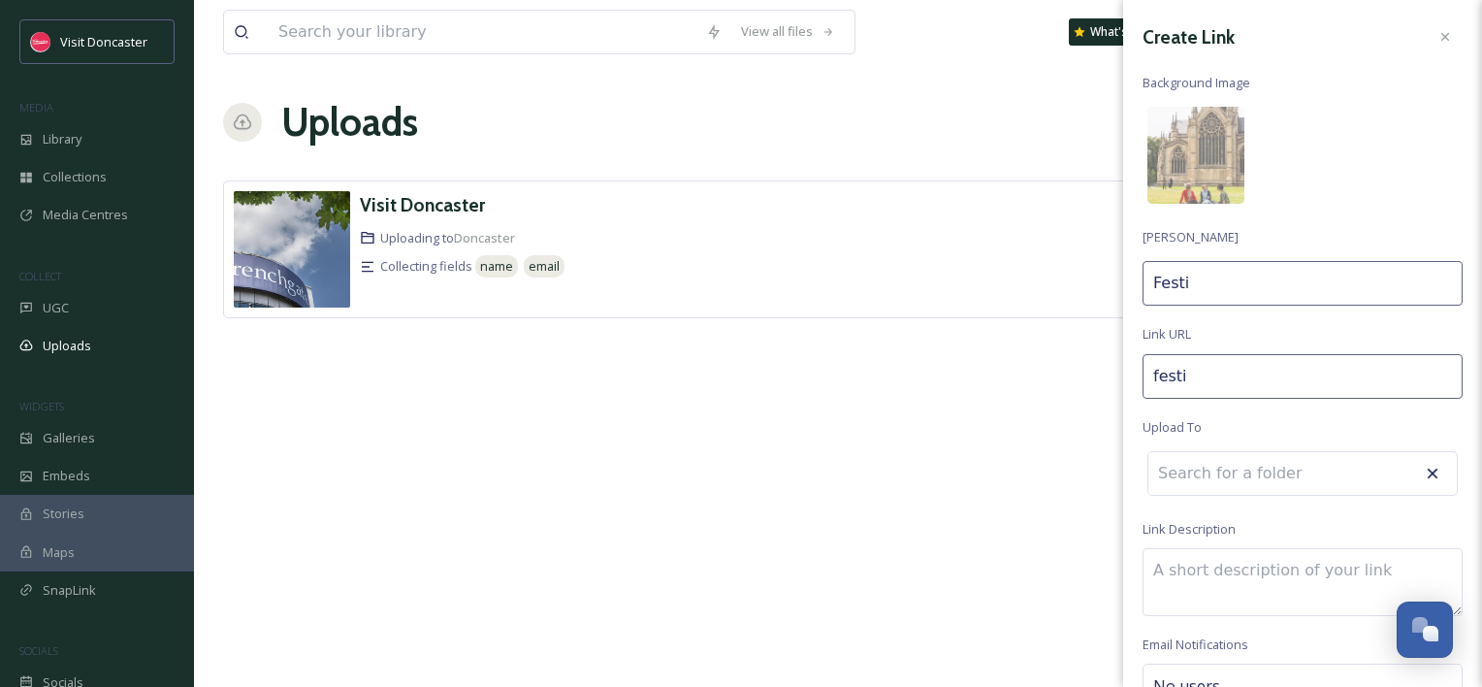
type input "Festiv"
type input "festiva"
type input "Festiva"
type input "festival"
type input "Festival"
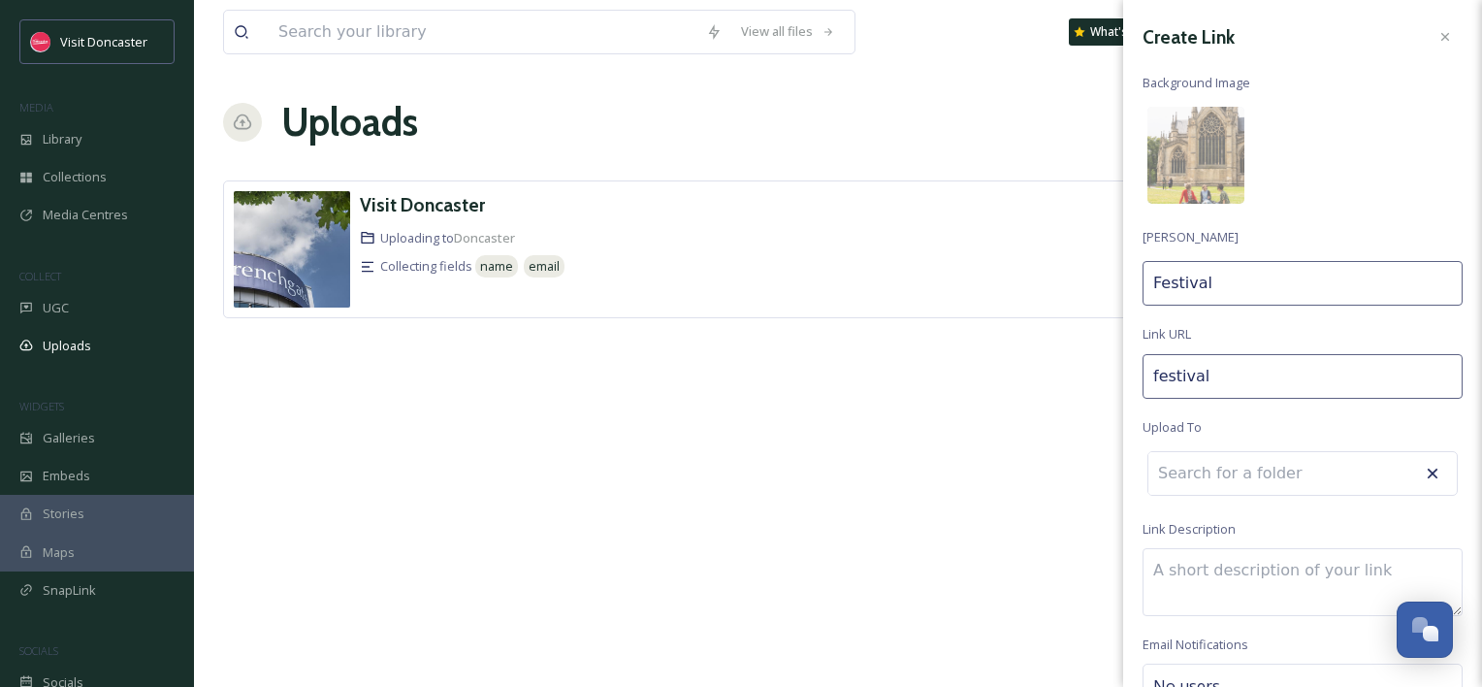
type input "festival-"
type input "Festival"
type input "festival-o"
type input "Festival o"
type input "festival-og"
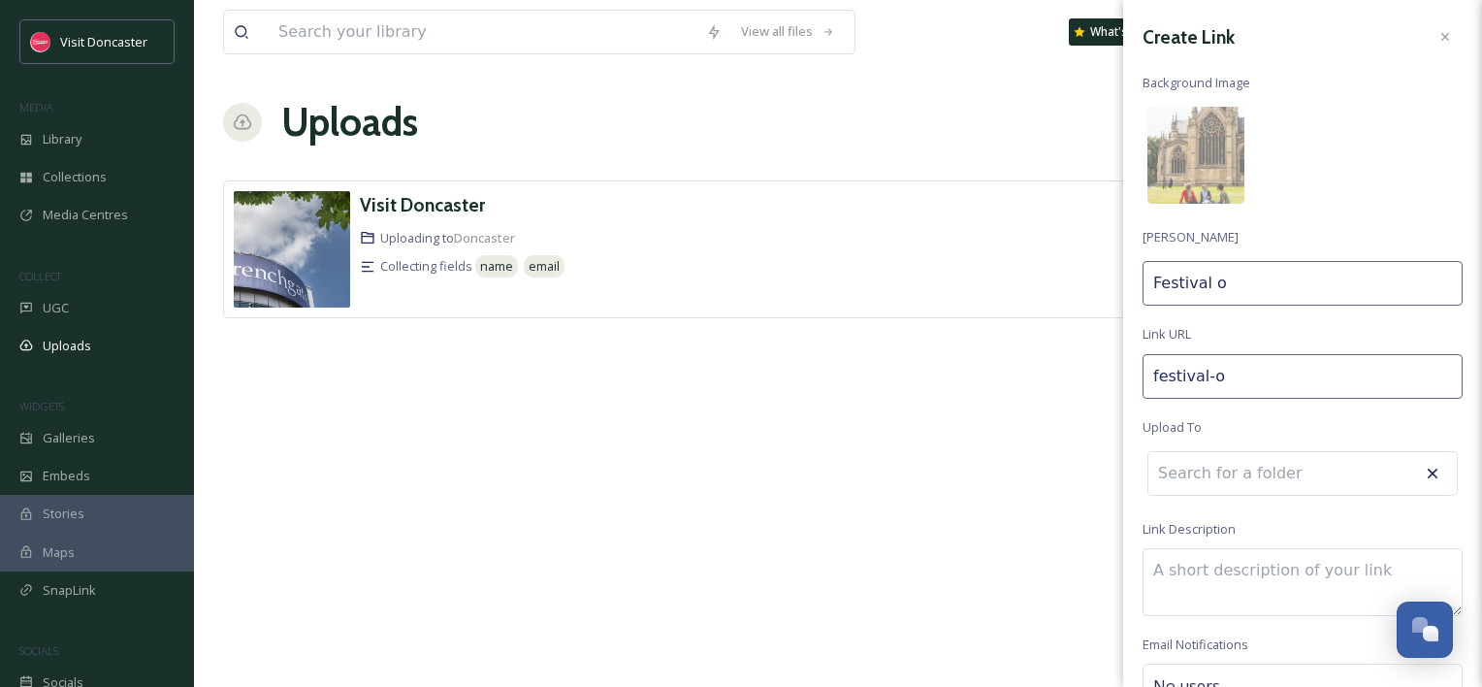
type input "Festival og"
type input "festival-og-"
type input "Festival og"
type input "festival-og"
type input "Festival og"
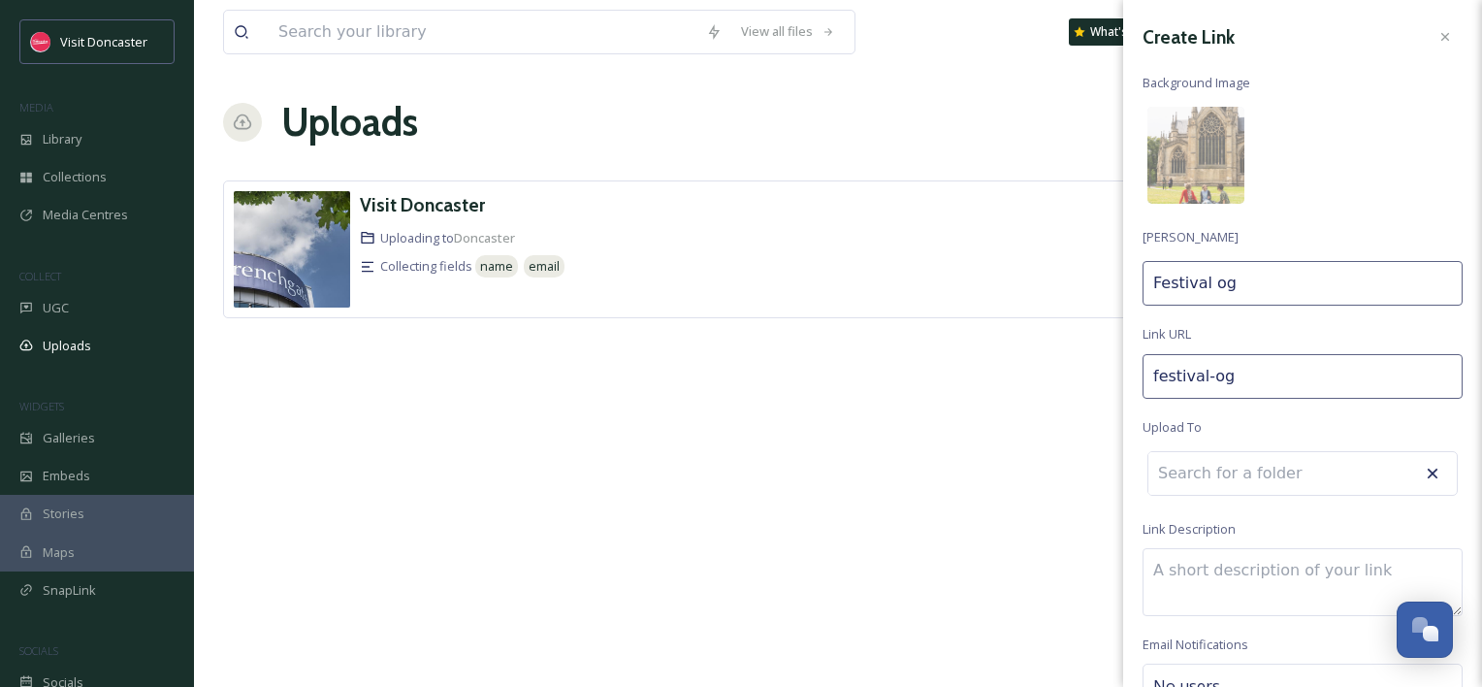
type input "festival-o"
type input "Festival o"
type input "festival-of"
type input "Festival of"
type input "festival-of-"
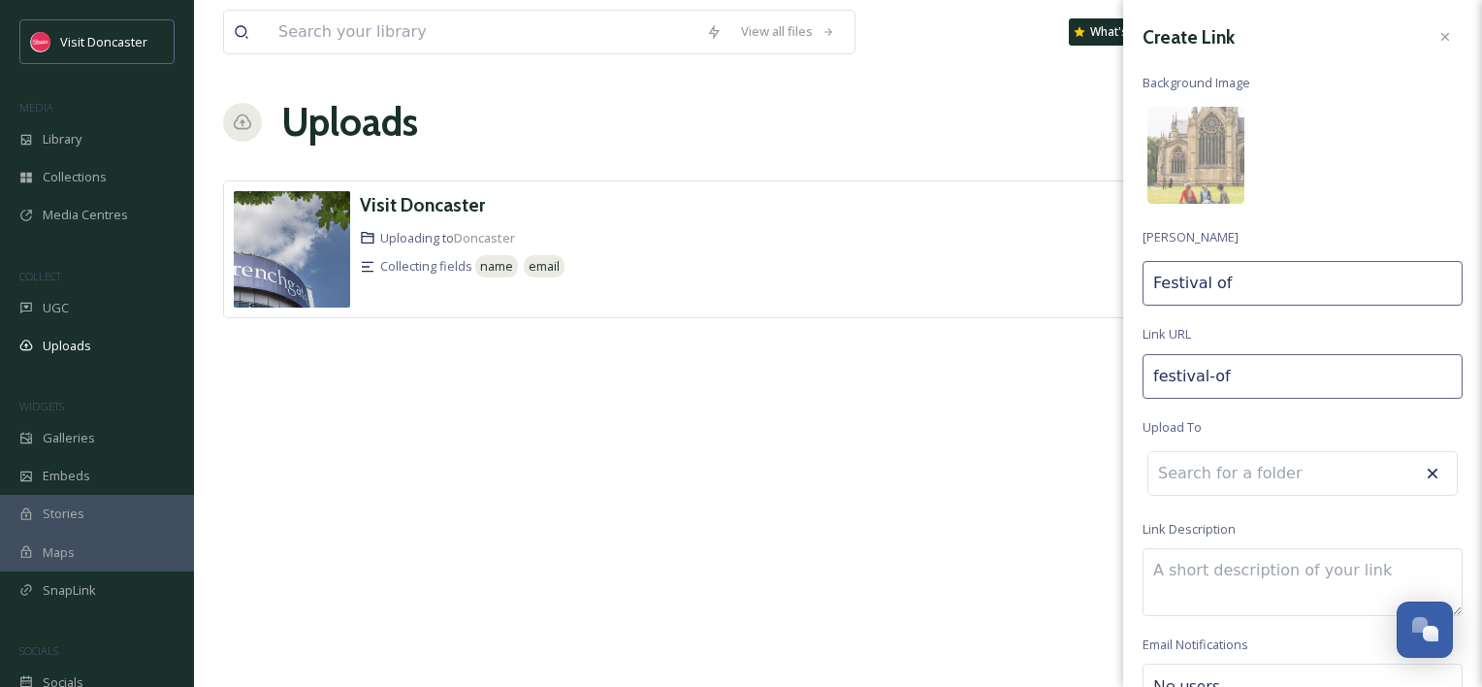
type input "Festival of"
type input "festival-of-l"
type input "Festival of L"
type input "festival-of-li"
type input "Festival of Li"
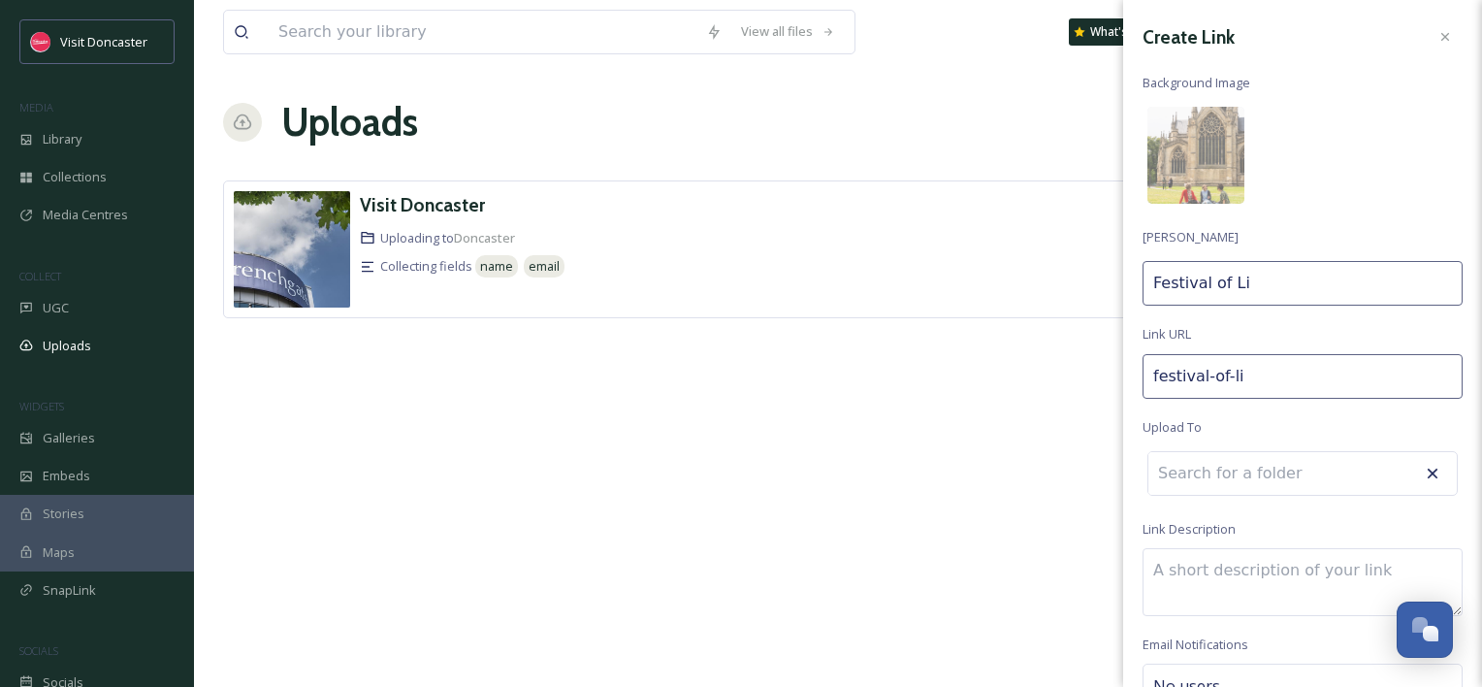
type input "festival-of-lig"
type input "Festival of Lig"
type input "festival-of-ligh"
type input "Festival of Ligh"
type input "festival-of-light"
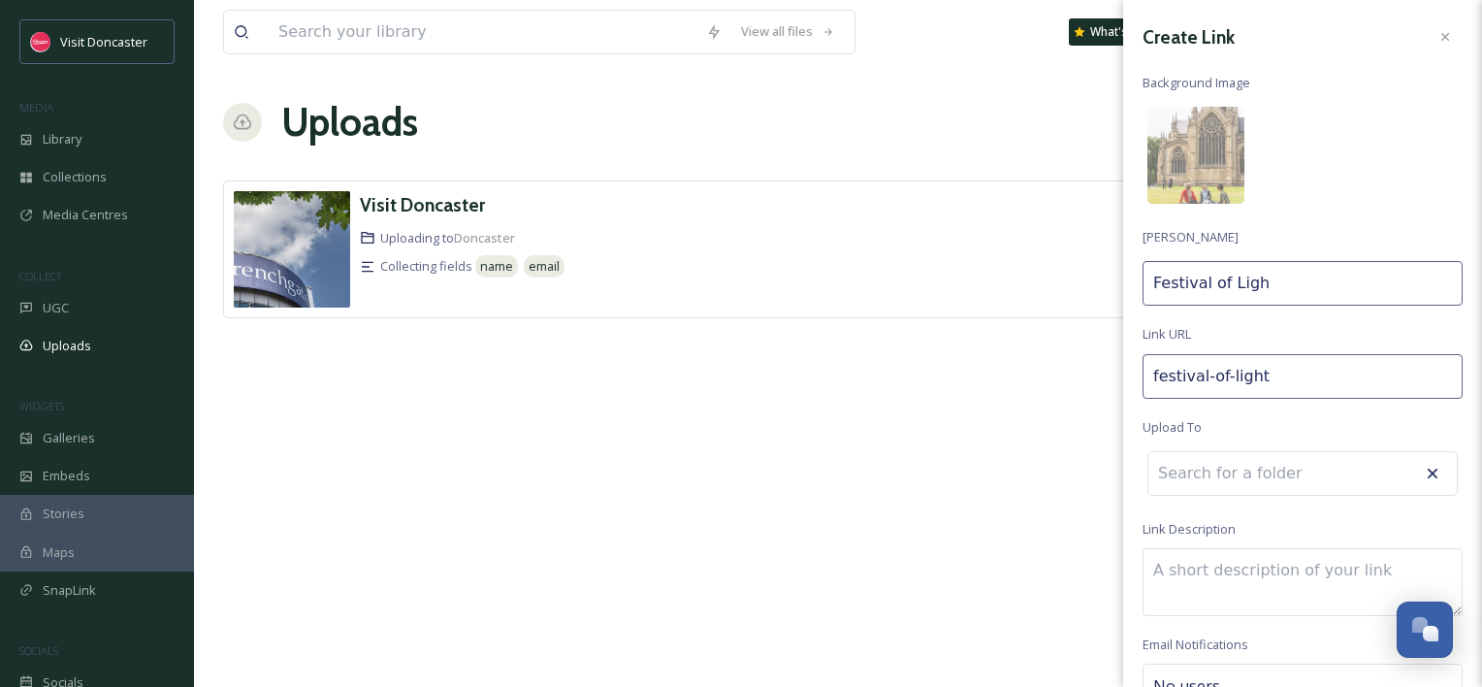
type input "Festival of Light"
click at [1253, 458] on input at bounding box center [1255, 478] width 213 height 43
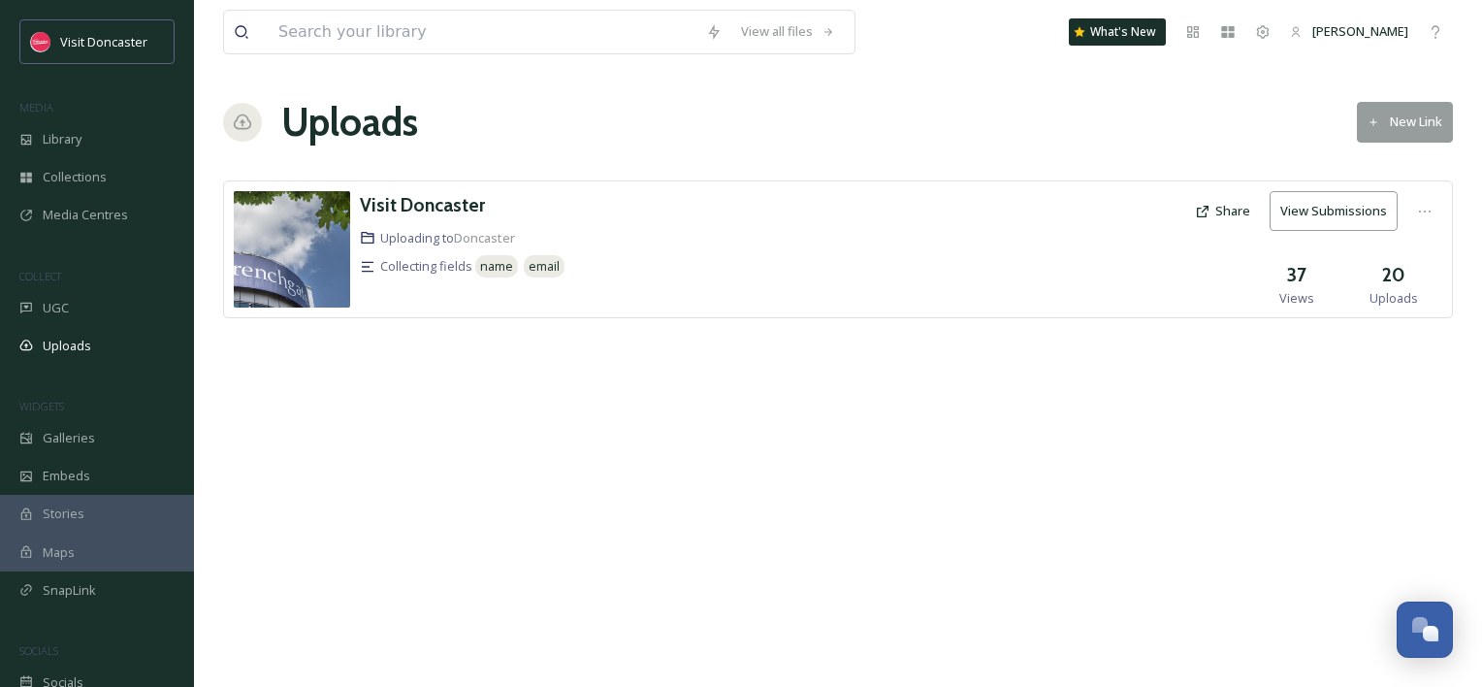
click at [568, 431] on div "View all files What's New Olivia Speight Uploads New Link Visit Doncaster Uploa…" at bounding box center [838, 343] width 1288 height 687
click at [1376, 122] on icon at bounding box center [1374, 122] width 13 height 13
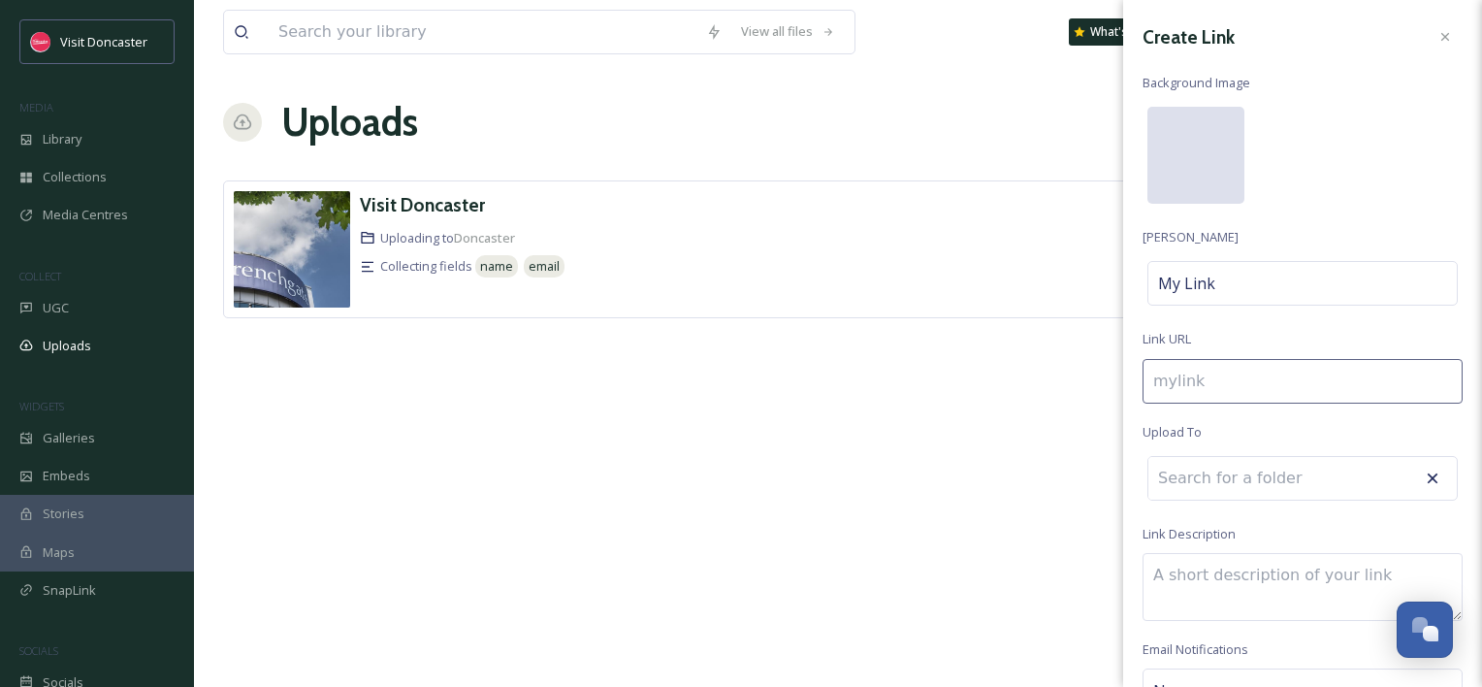
click at [1153, 140] on div at bounding box center [1196, 155] width 97 height 97
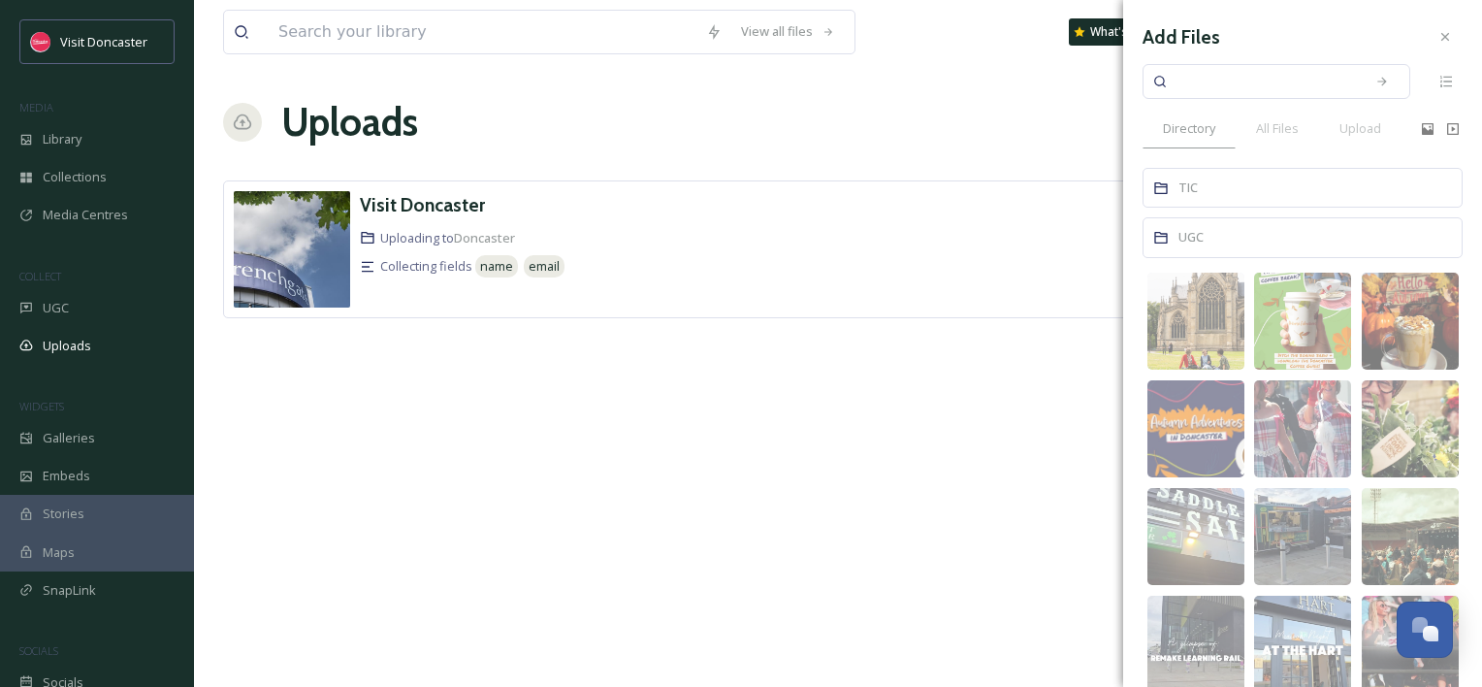
click at [1194, 336] on div "image/png" at bounding box center [1179, 330] width 54 height 20
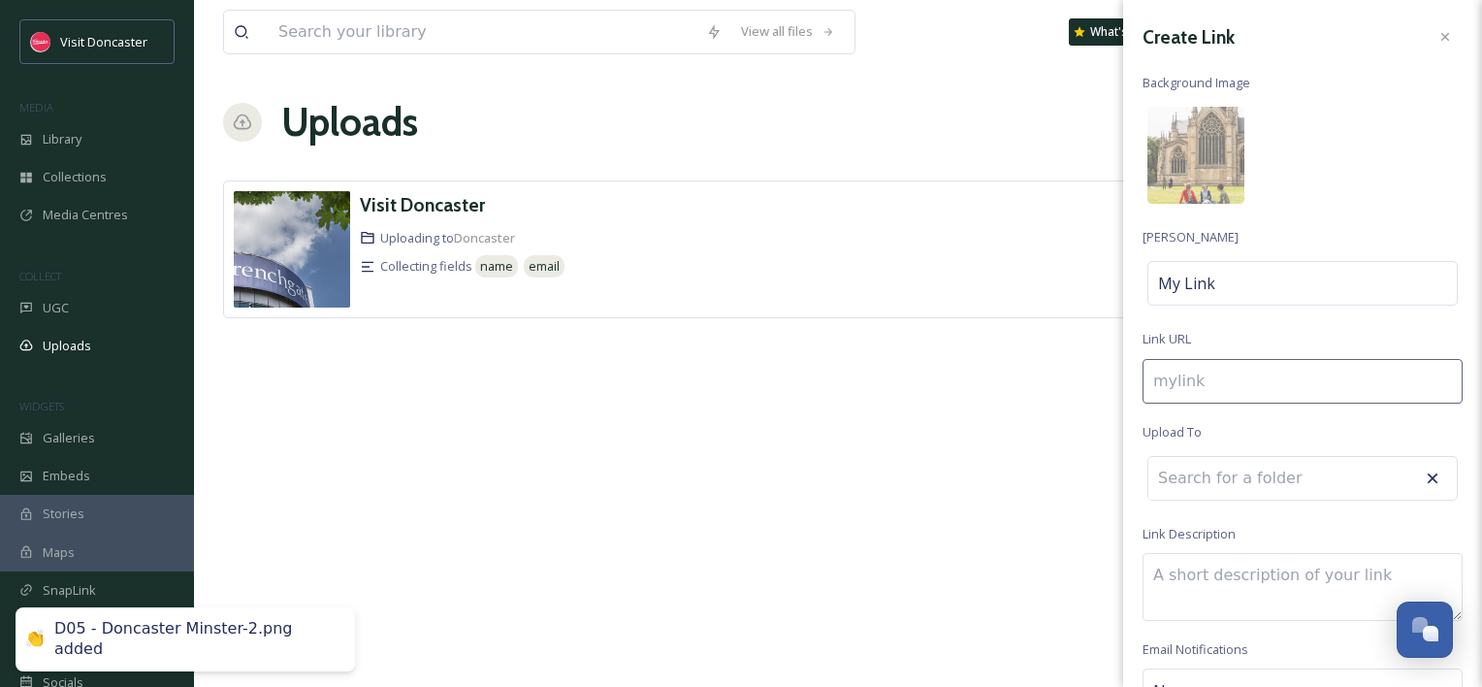
drag, startPoint x: 1224, startPoint y: 285, endPoint x: 1047, endPoint y: 239, distance: 183.5
click at [1047, 239] on div "View all files What's New Olivia Speight Uploads New Link Visit Doncaster Uploa…" at bounding box center [838, 343] width 1288 height 687
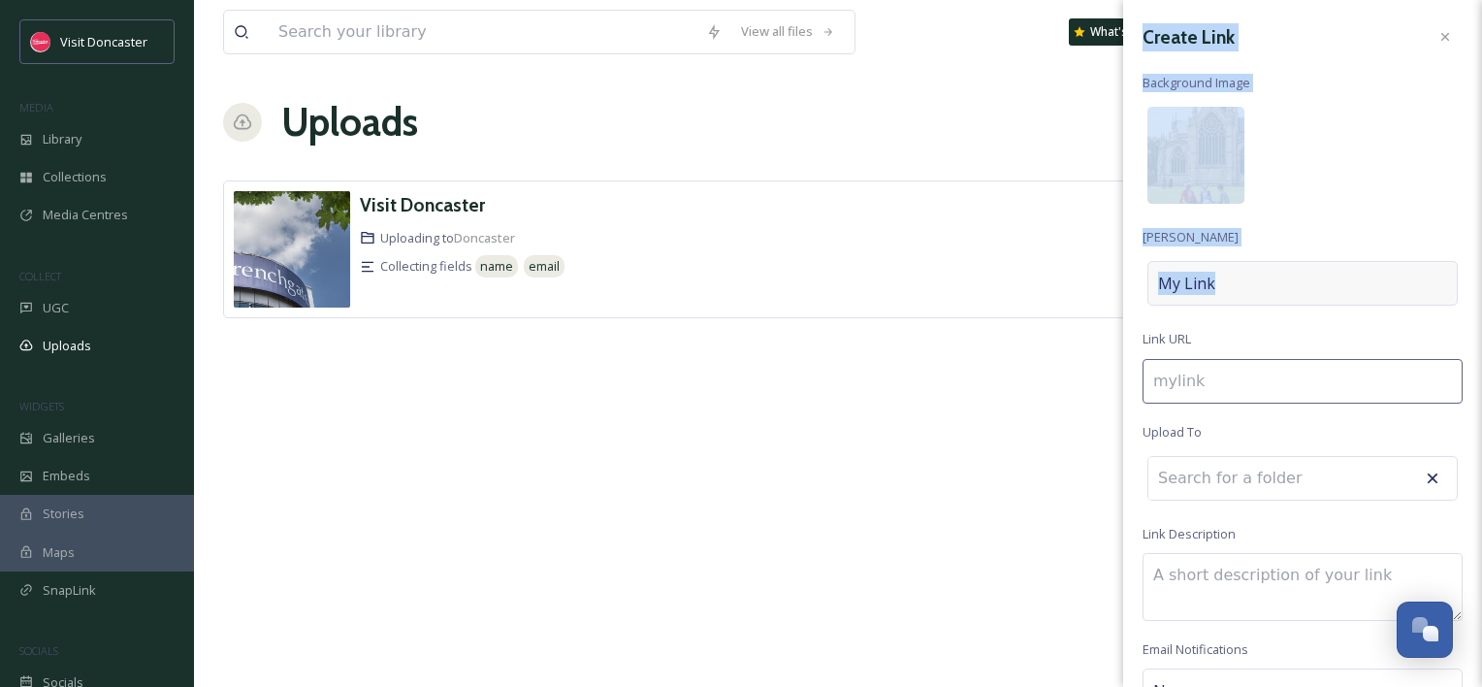
click at [1240, 266] on div "My Link" at bounding box center [1303, 283] width 310 height 45
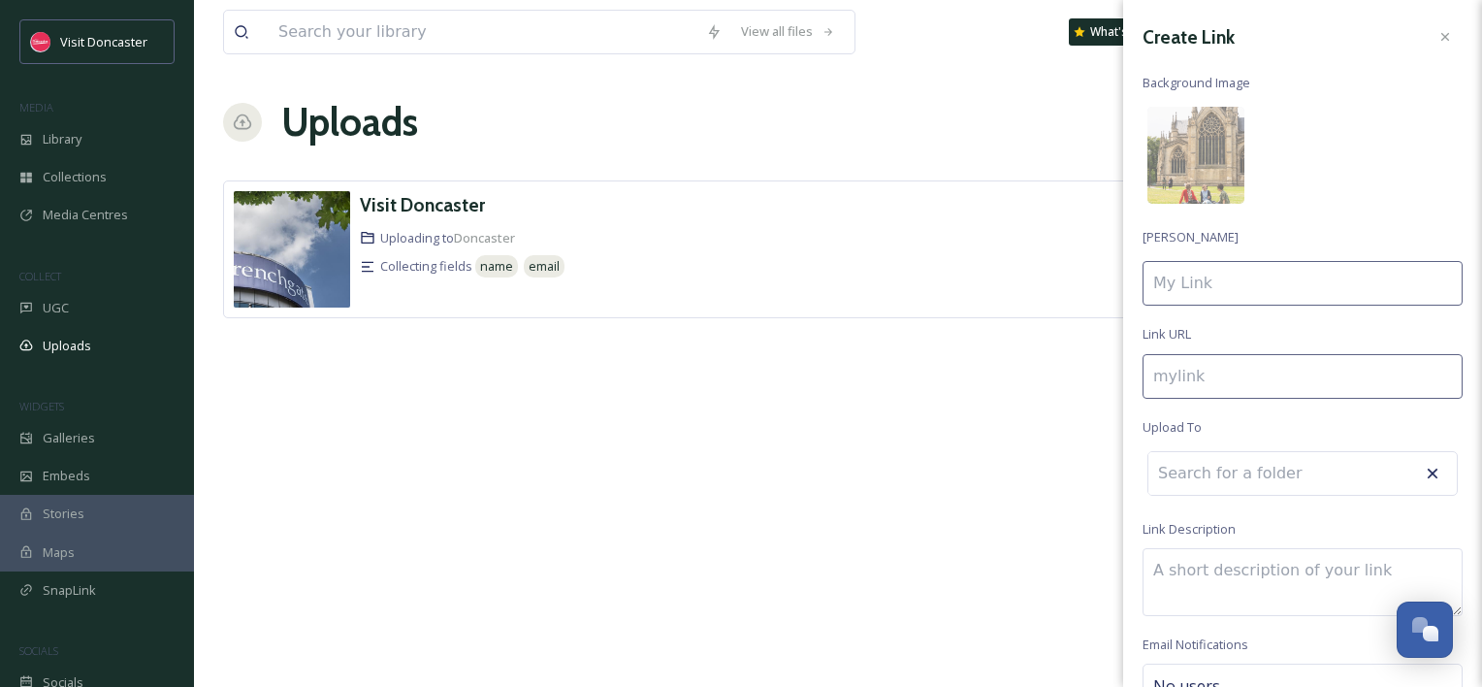
type input "f"
type input "F"
type input "fe"
type input "Fe"
type input "fes"
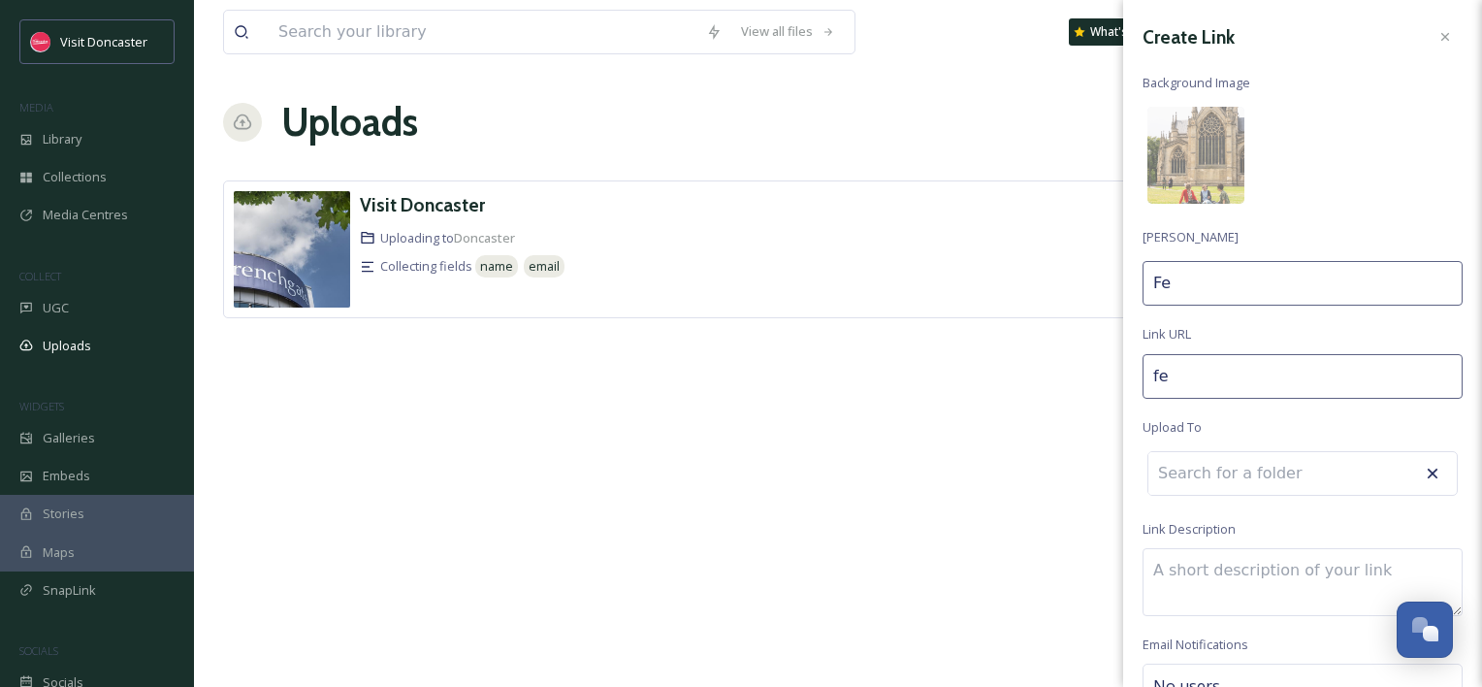
type input "Fes"
type input "fest"
type input "Fest"
type input "festi"
type input "Festi"
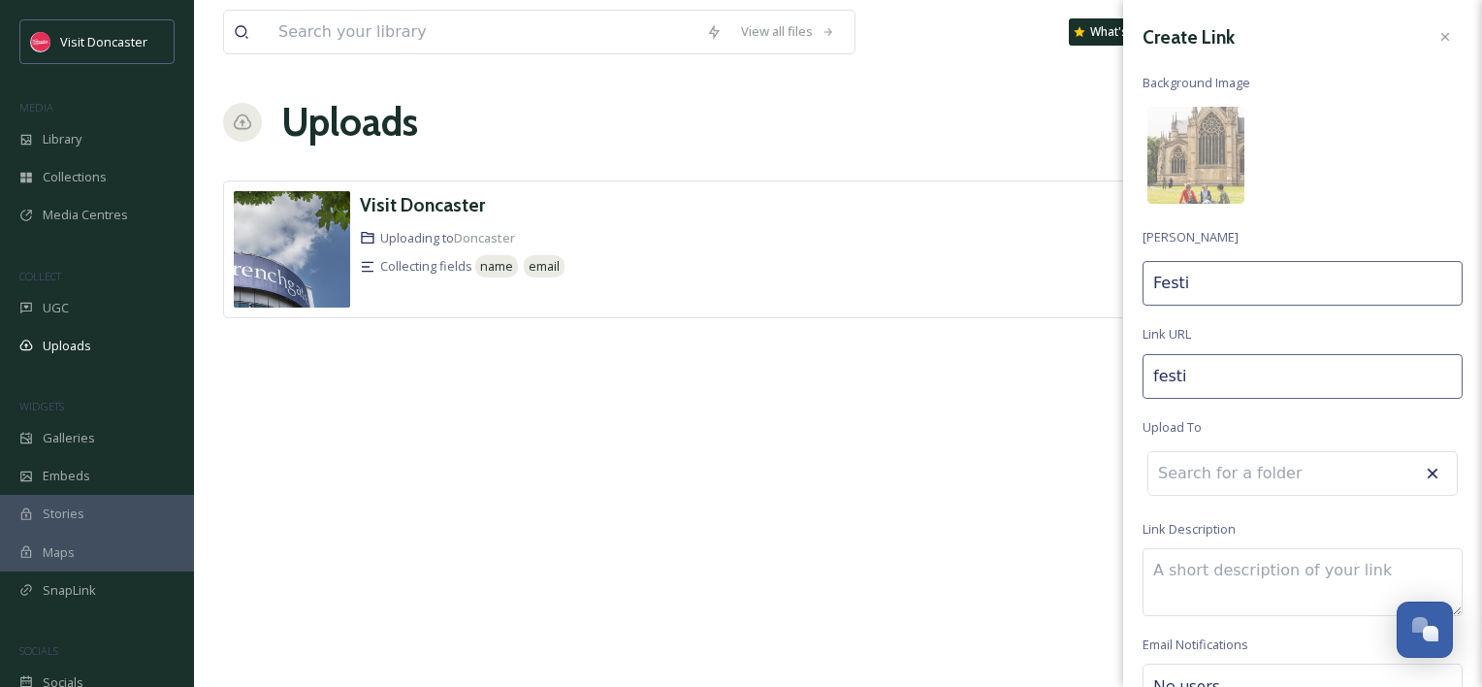
type input "festiv"
type input "Festiv"
type input "festiva"
type input "Festiva"
type input "festival"
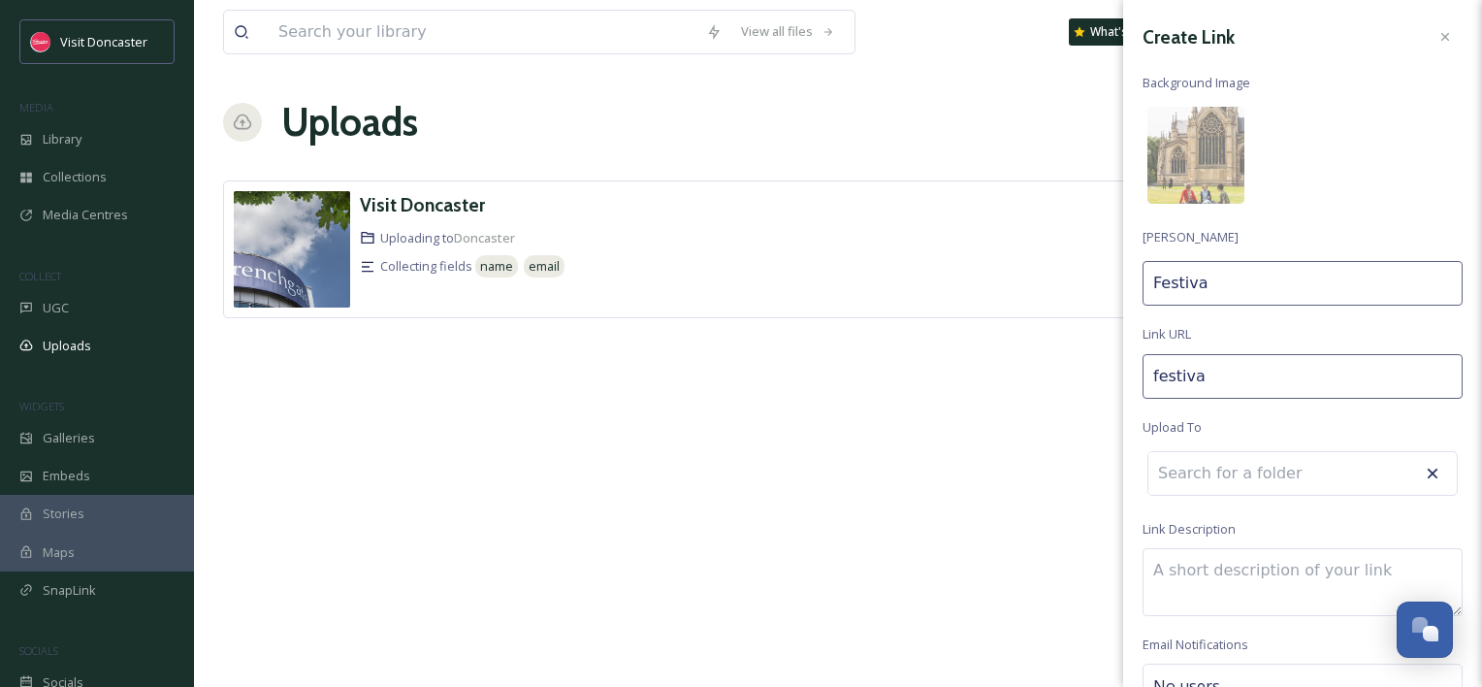
type input "Festival"
type input "festival-"
type input "Festival"
type input "festival-f"
type input "Festival f"
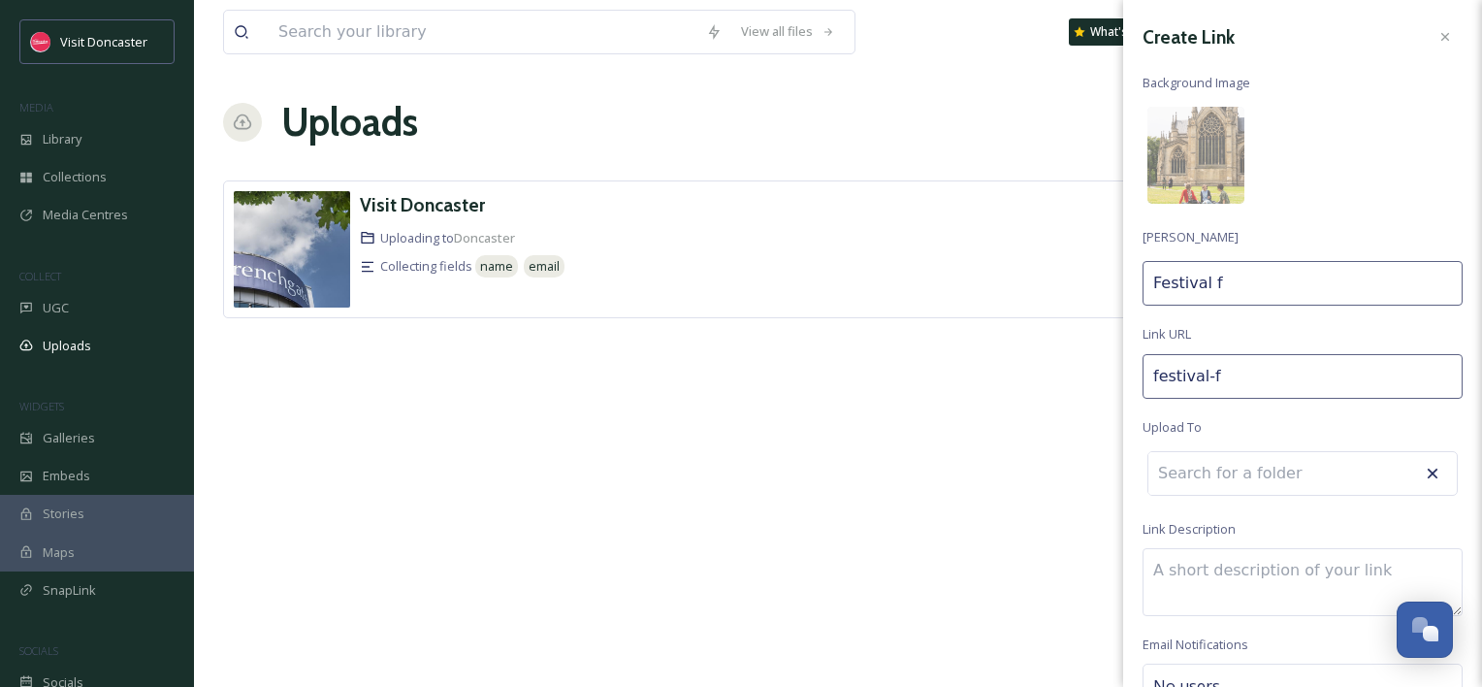
type input "festival-"
type input "Festival"
type input "festival-o"
type input "Festival o"
type input "festival-of"
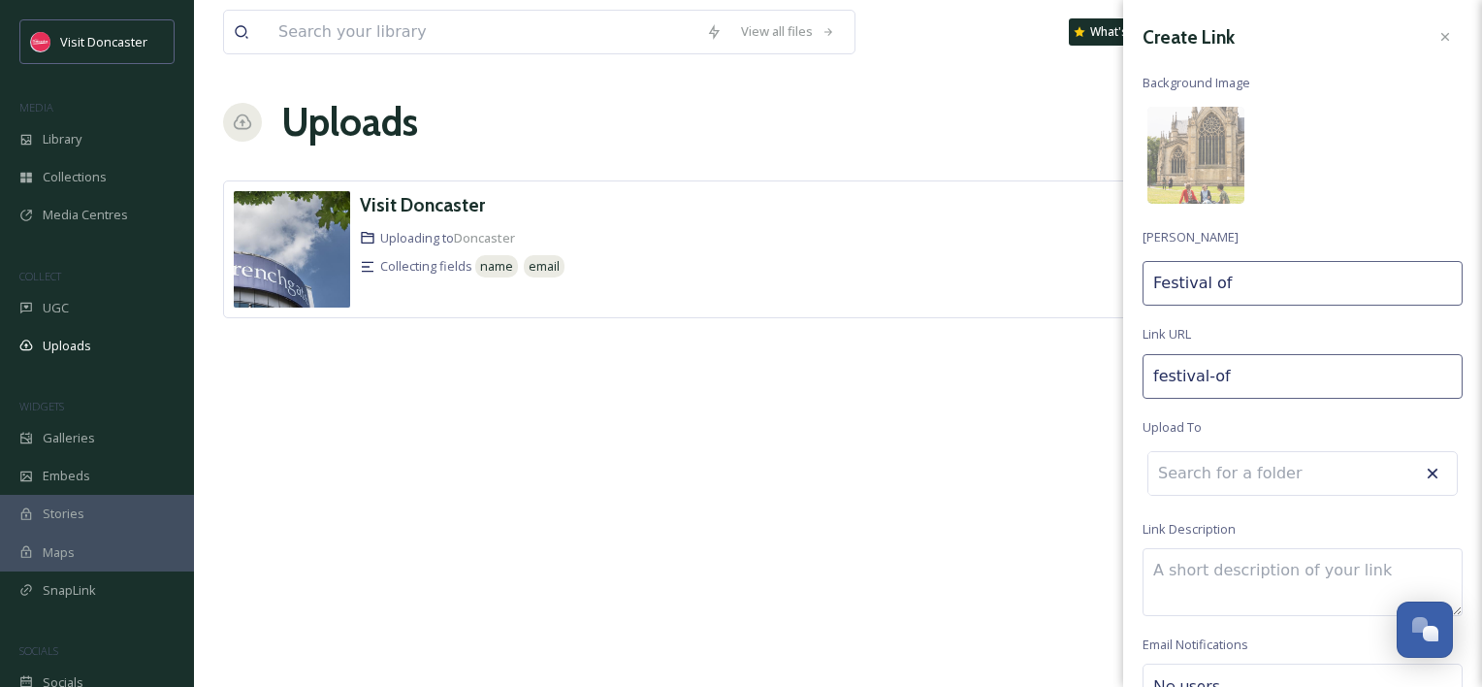
type input "Festival of"
type input "festival-of-l"
type input "Festival of L"
type input "festival-of-li"
type input "Festival of Li"
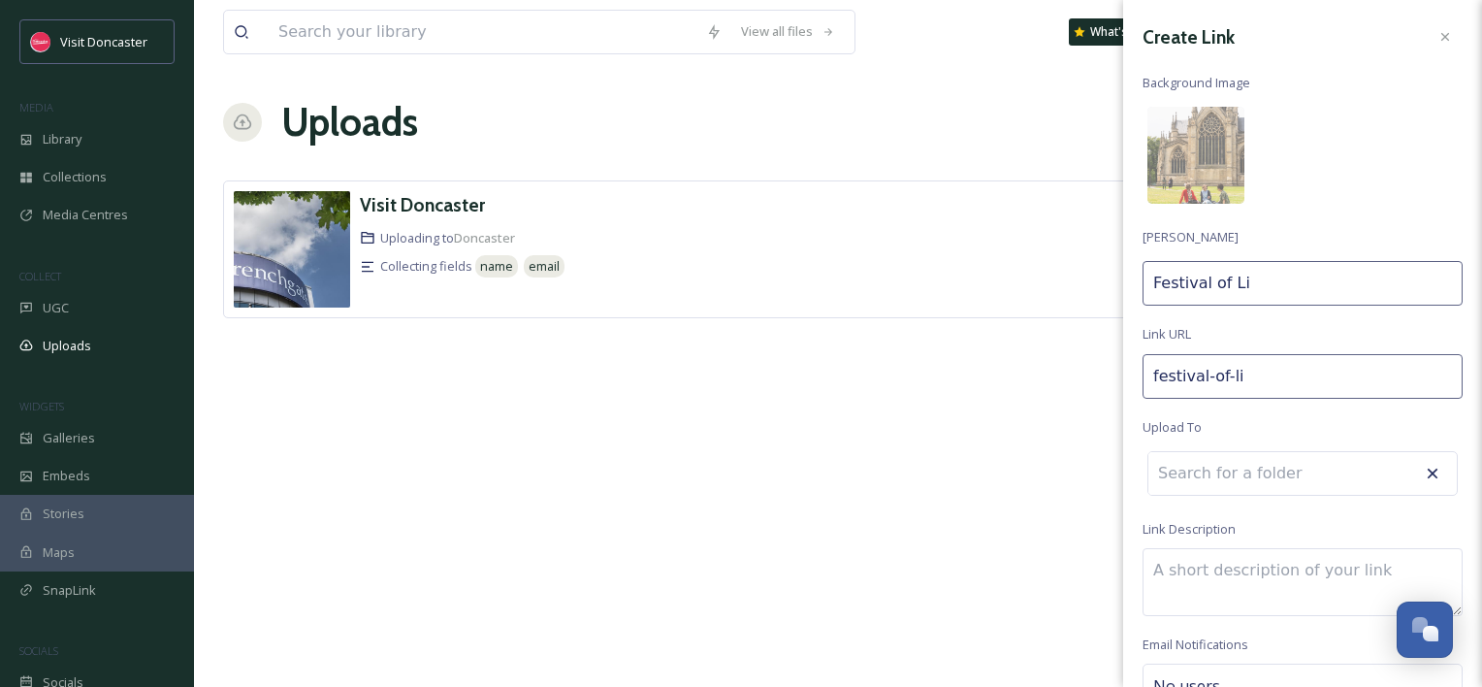
type input "festival-of-lig"
type input "Festival of Lig"
type input "festival-of-ligh"
type input "Festival of Ligh"
type input "festival-of-light"
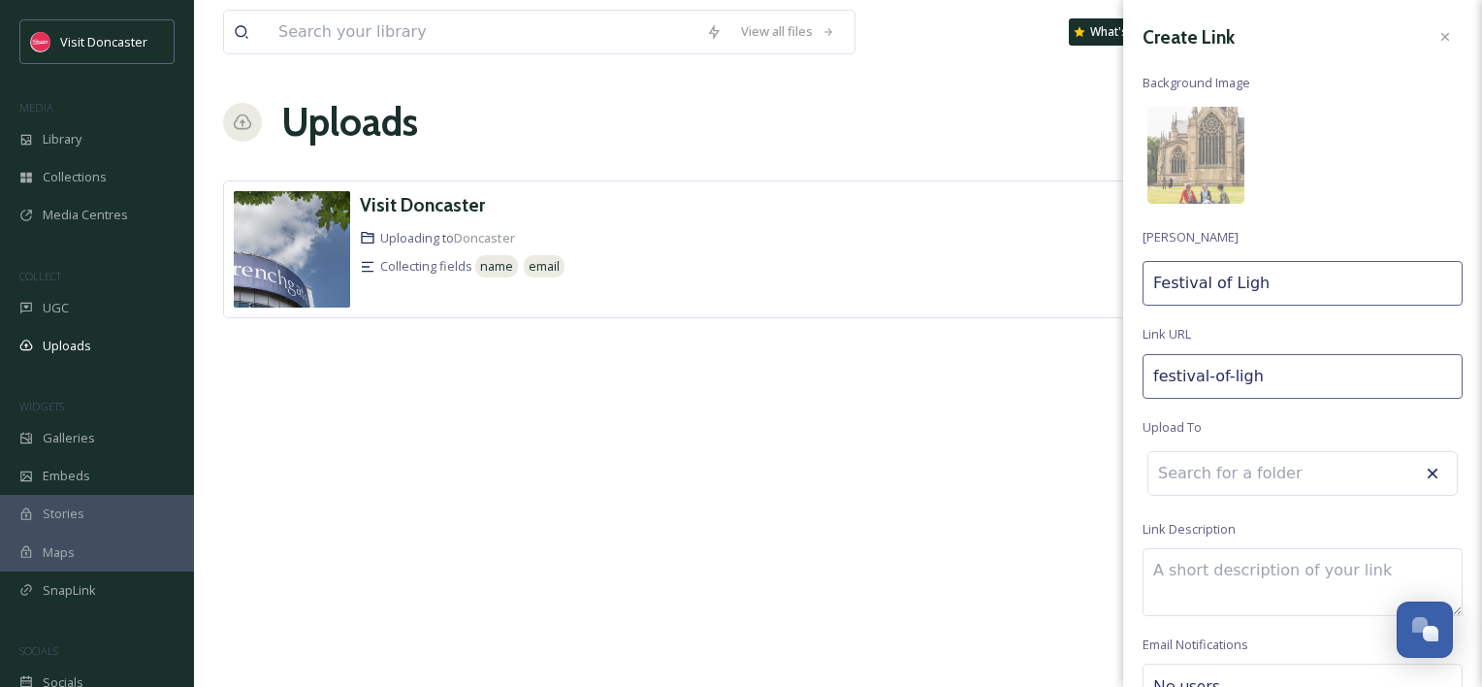
type input "Festival of Light"
type input "festival-of-light-"
type input "Festival of Light"
type input "festival-of-light-2"
type input "Festival of Light 2"
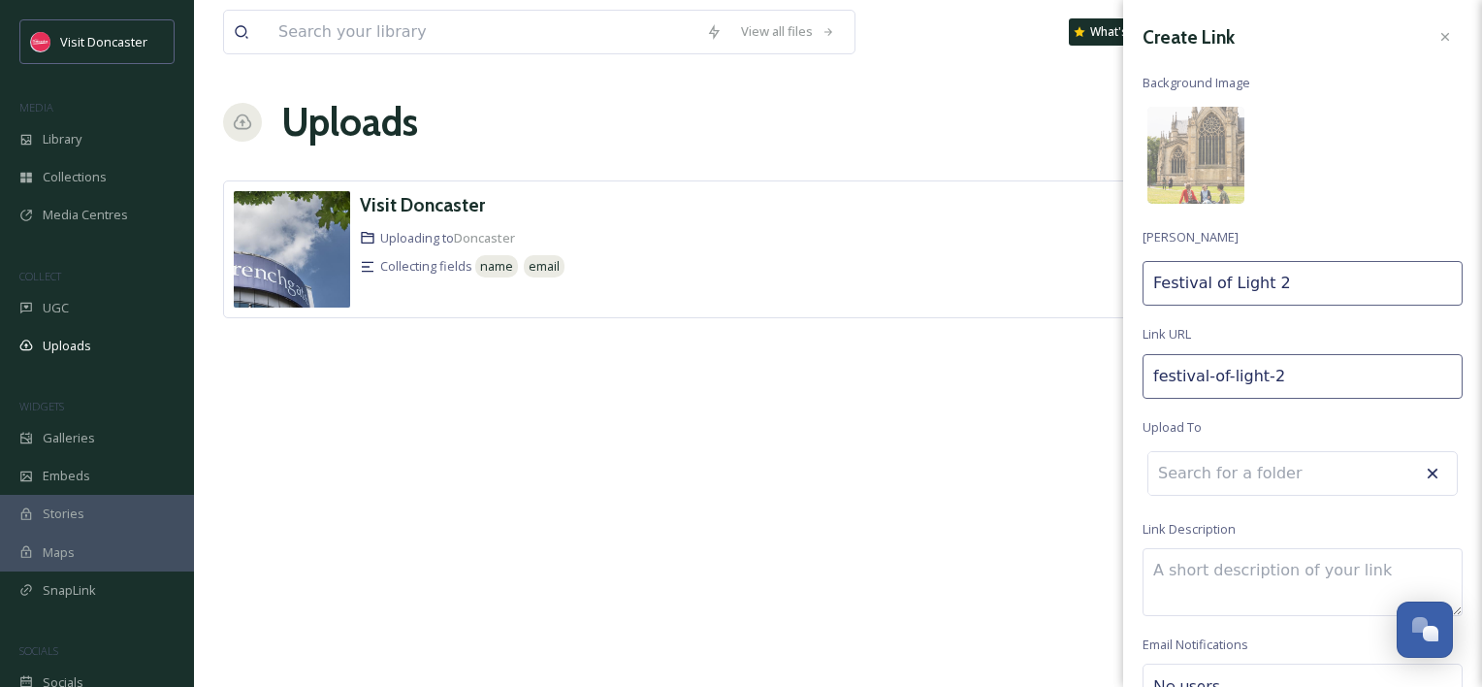
type input "festival-of-light-20"
type input "Festival of Light 20"
type input "festival-of-light-202"
type input "Festival of Light 202"
type input "festival-of-light-2025"
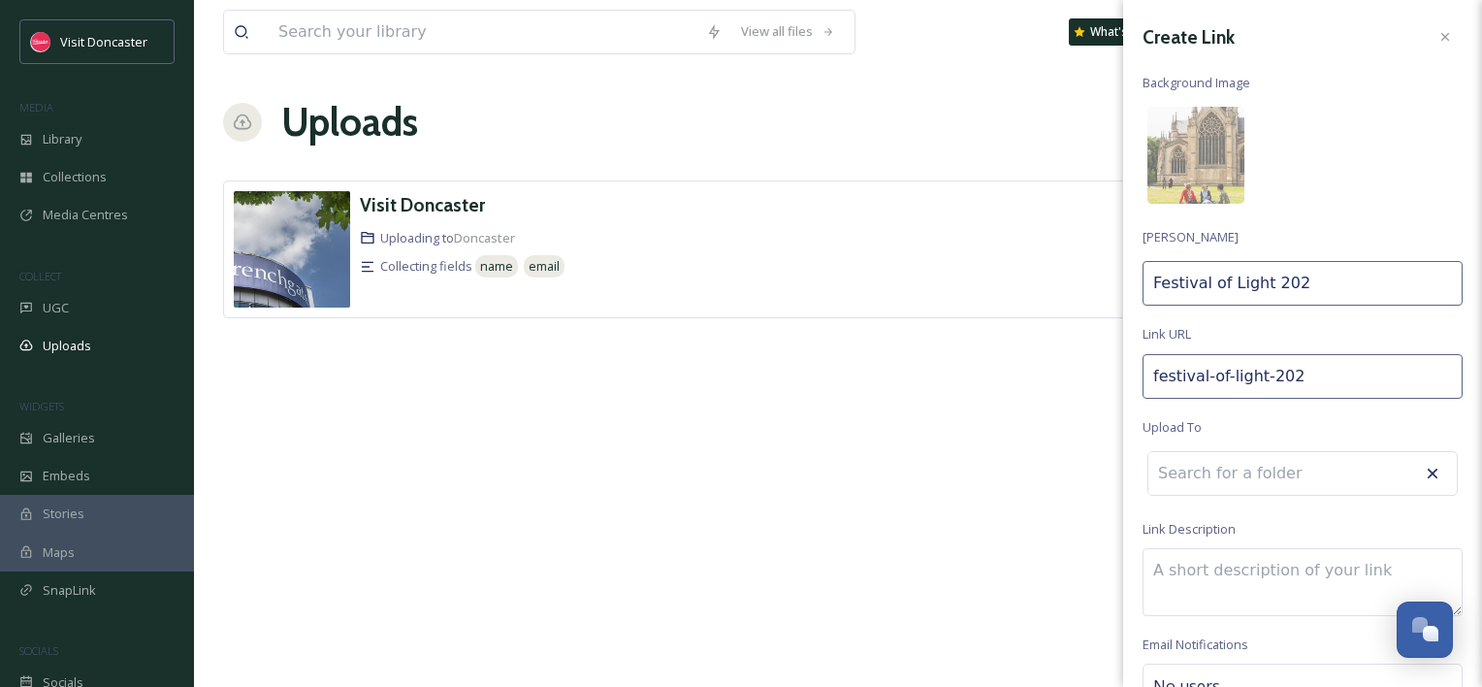
type input "Festival of Light 2025"
click at [1267, 489] on input at bounding box center [1255, 473] width 213 height 43
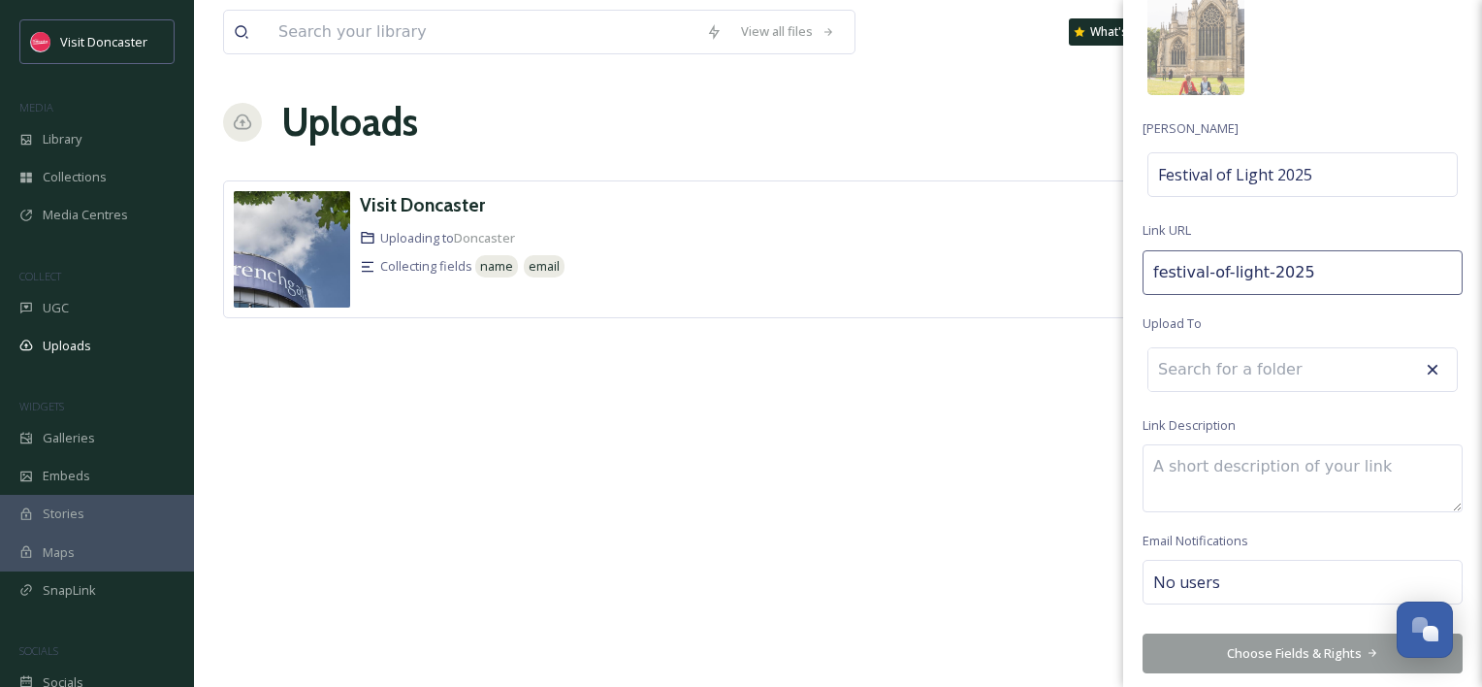
scroll to position [113, 0]
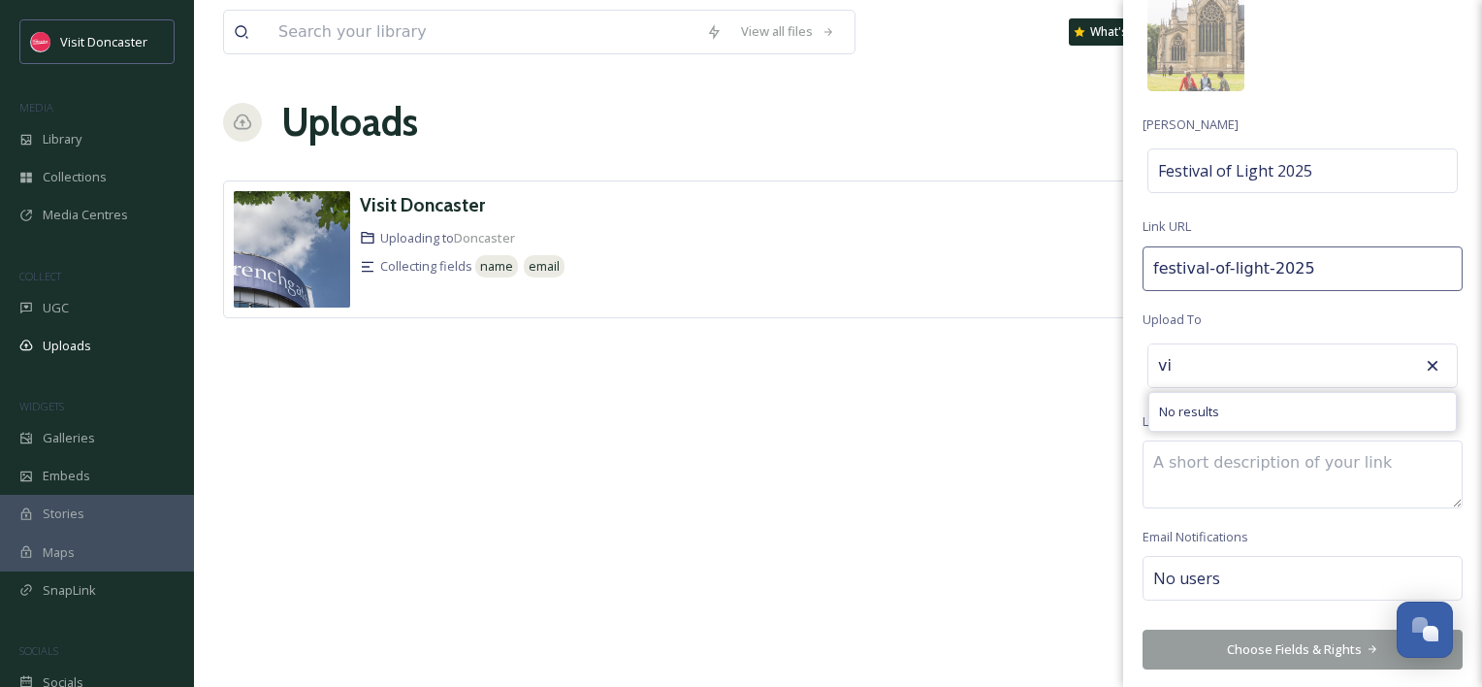
type input "v"
type input "V"
click at [1265, 488] on textarea at bounding box center [1303, 474] width 320 height 68
click at [1254, 571] on div "No users" at bounding box center [1303, 578] width 320 height 45
click at [1254, 571] on input at bounding box center [1250, 577] width 194 height 23
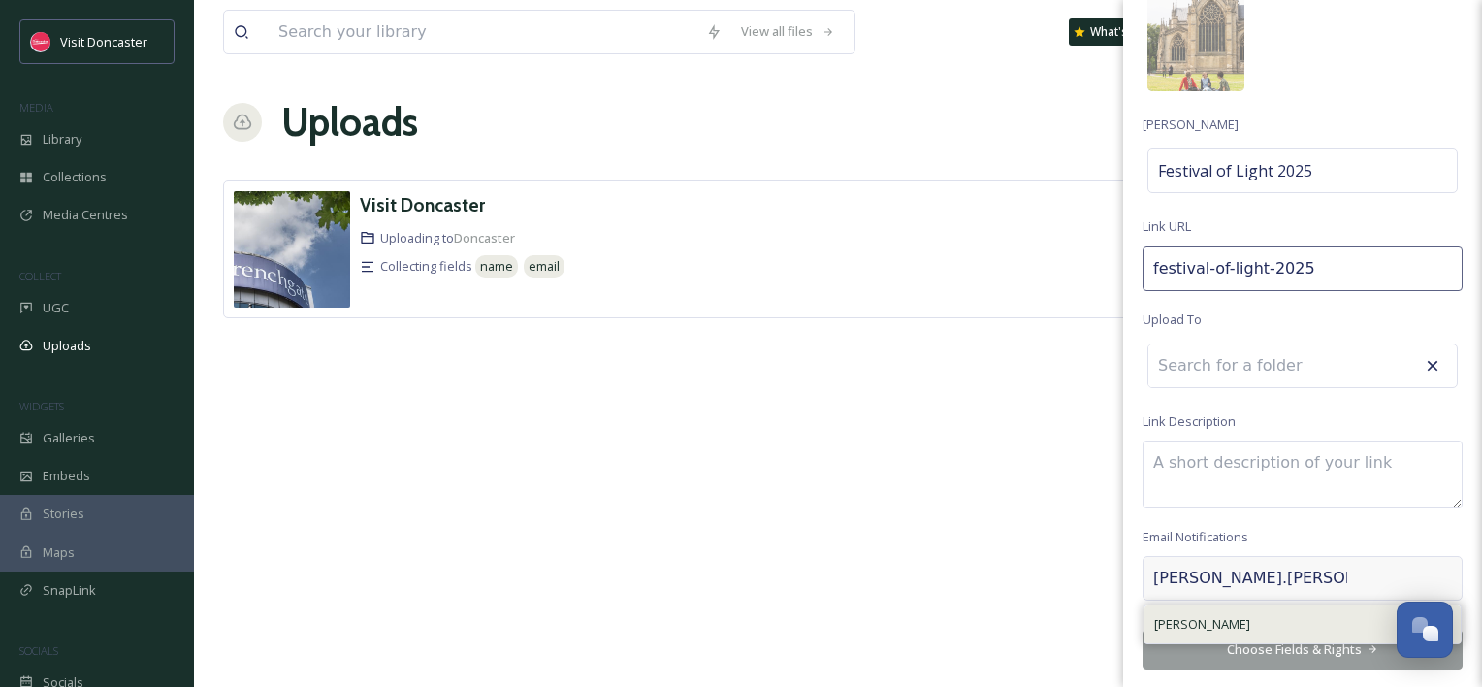
type input "olivia.speight"
click at [1226, 631] on span "[PERSON_NAME]" at bounding box center [1202, 624] width 96 height 18
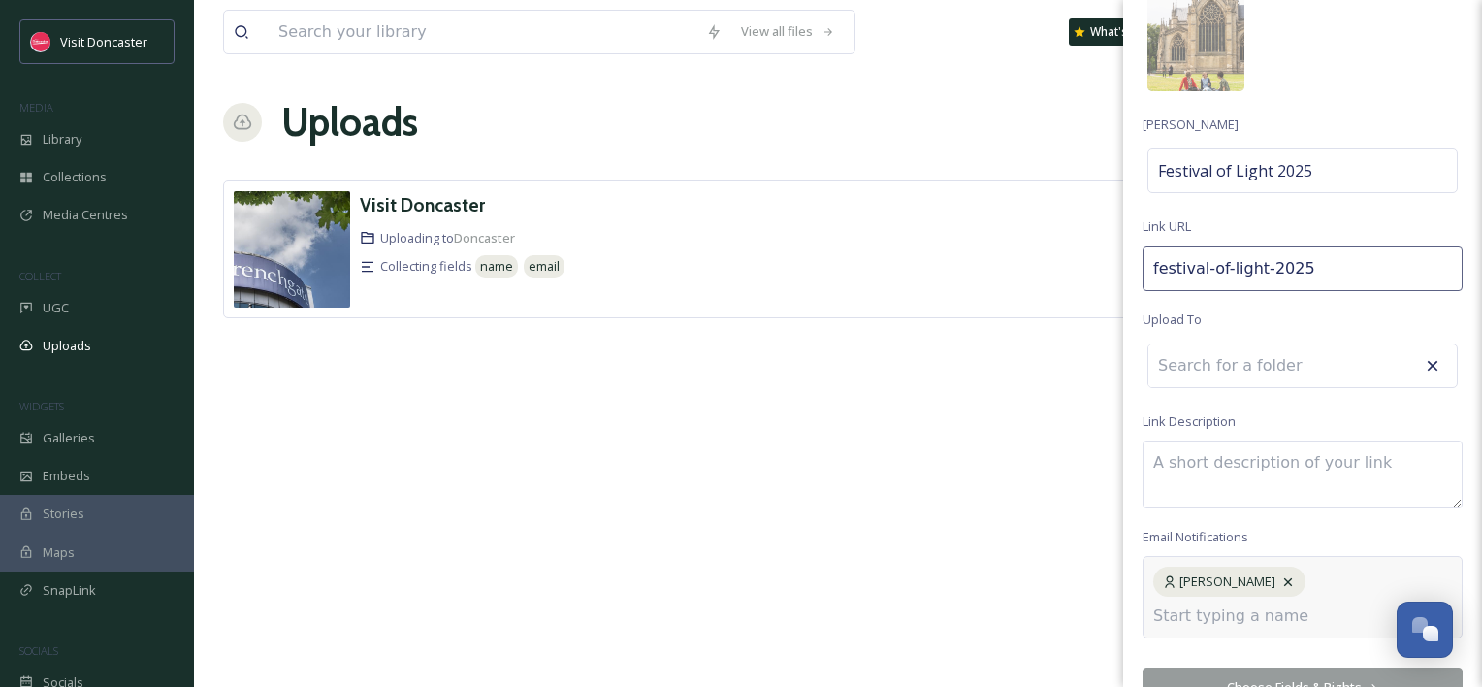
click at [1253, 462] on textarea at bounding box center [1303, 474] width 320 height 68
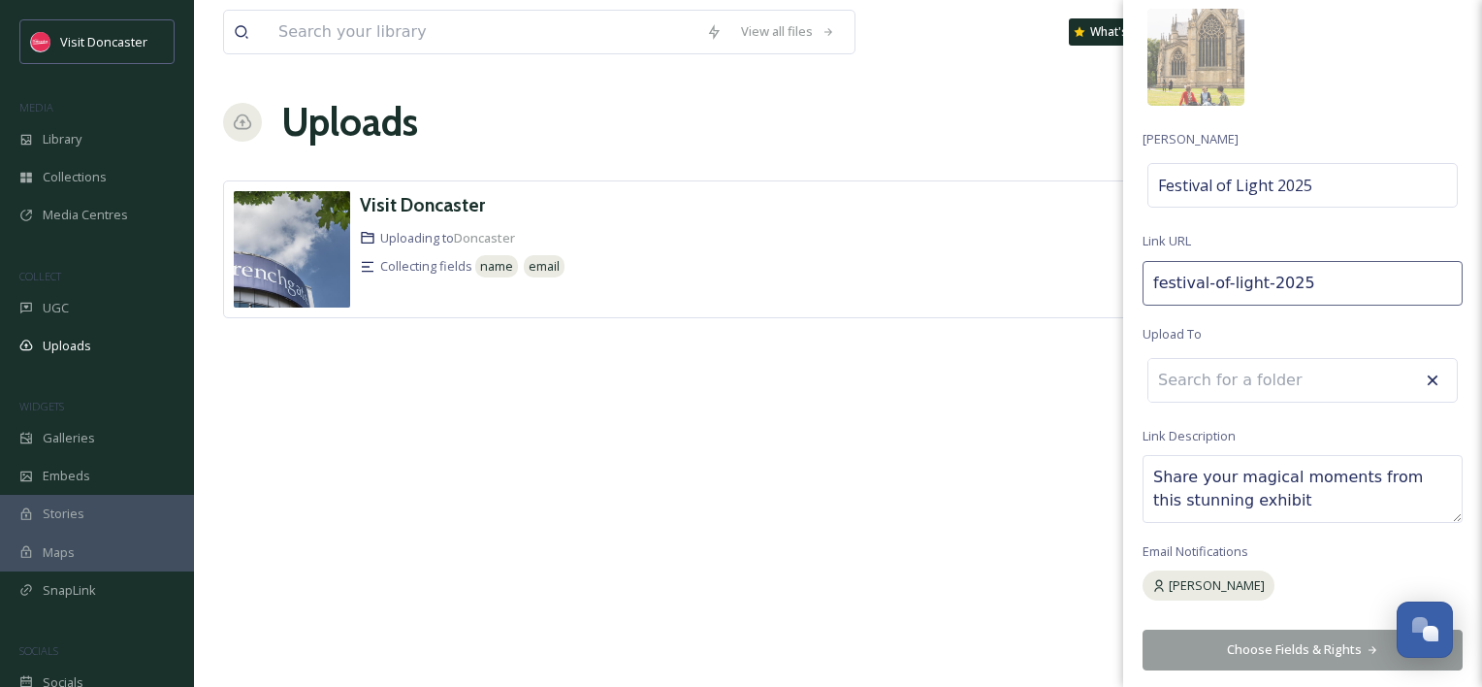
drag, startPoint x: 1416, startPoint y: 474, endPoint x: 1455, endPoint y: 477, distance: 38.9
click at [1418, 474] on textarea "Share your magical moments from this stunning exhibit" at bounding box center [1303, 489] width 320 height 68
click at [1370, 507] on textarea "Share your magical moments from this years stunning exhibit" at bounding box center [1303, 489] width 320 height 68
type textarea "Share your magical moments from this years stunning exhibit!"
click at [1319, 378] on input at bounding box center [1255, 380] width 213 height 43
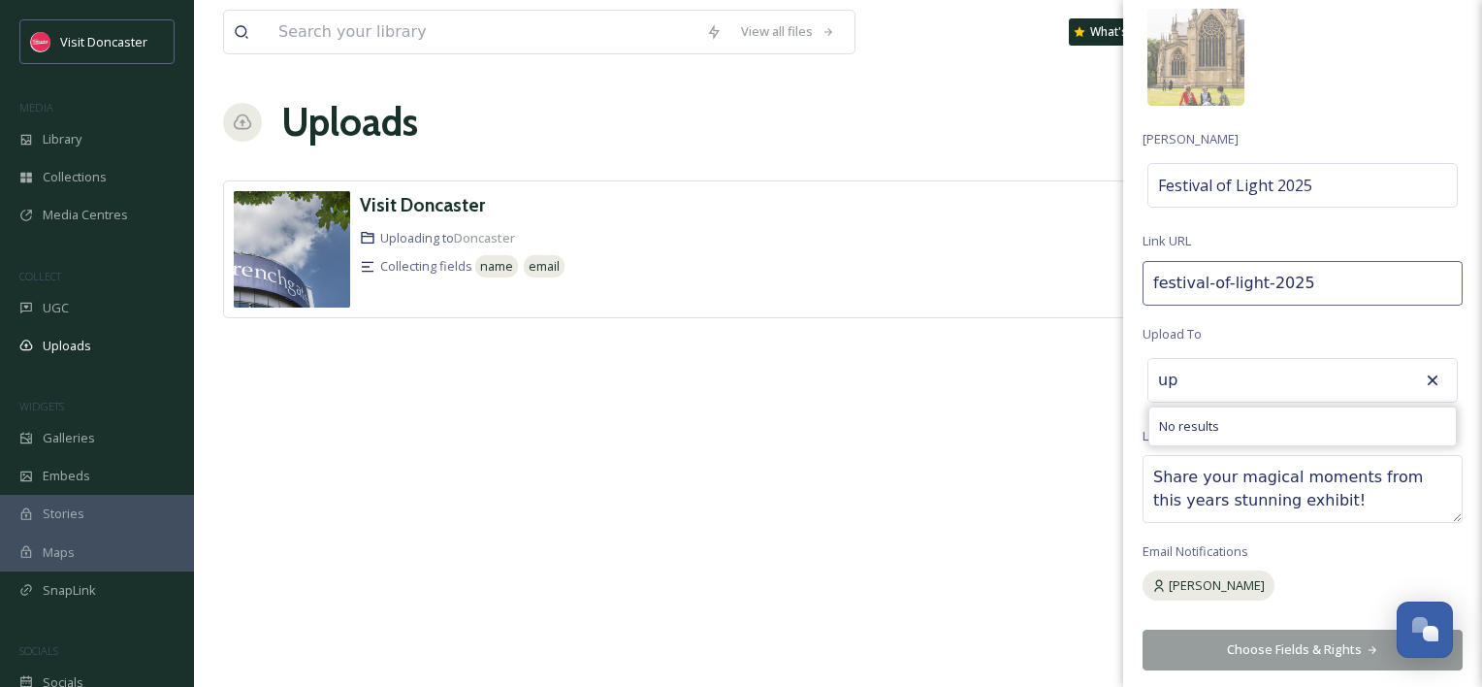
type input "u"
type input "v"
type input "c"
type input "q"
type input "w"
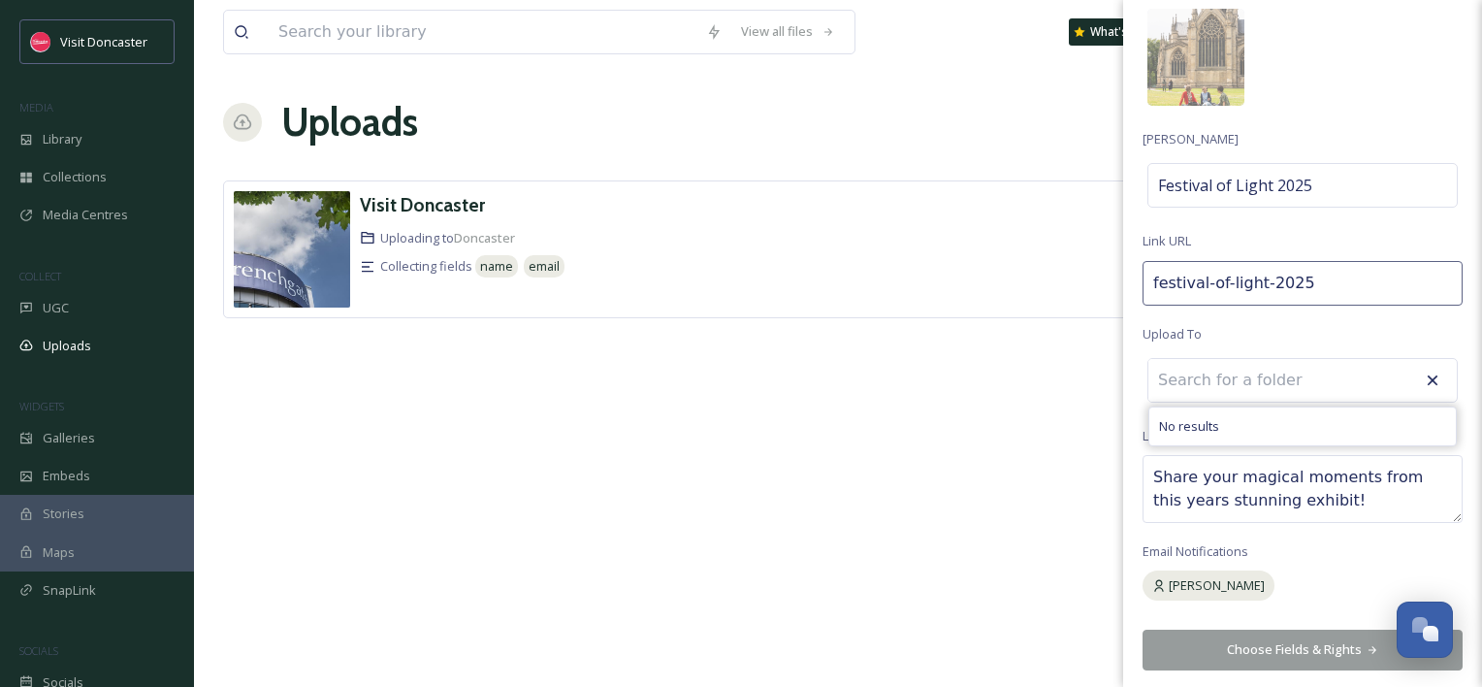
type input "e"
type input "r"
type input "t"
type input "y"
type input "u"
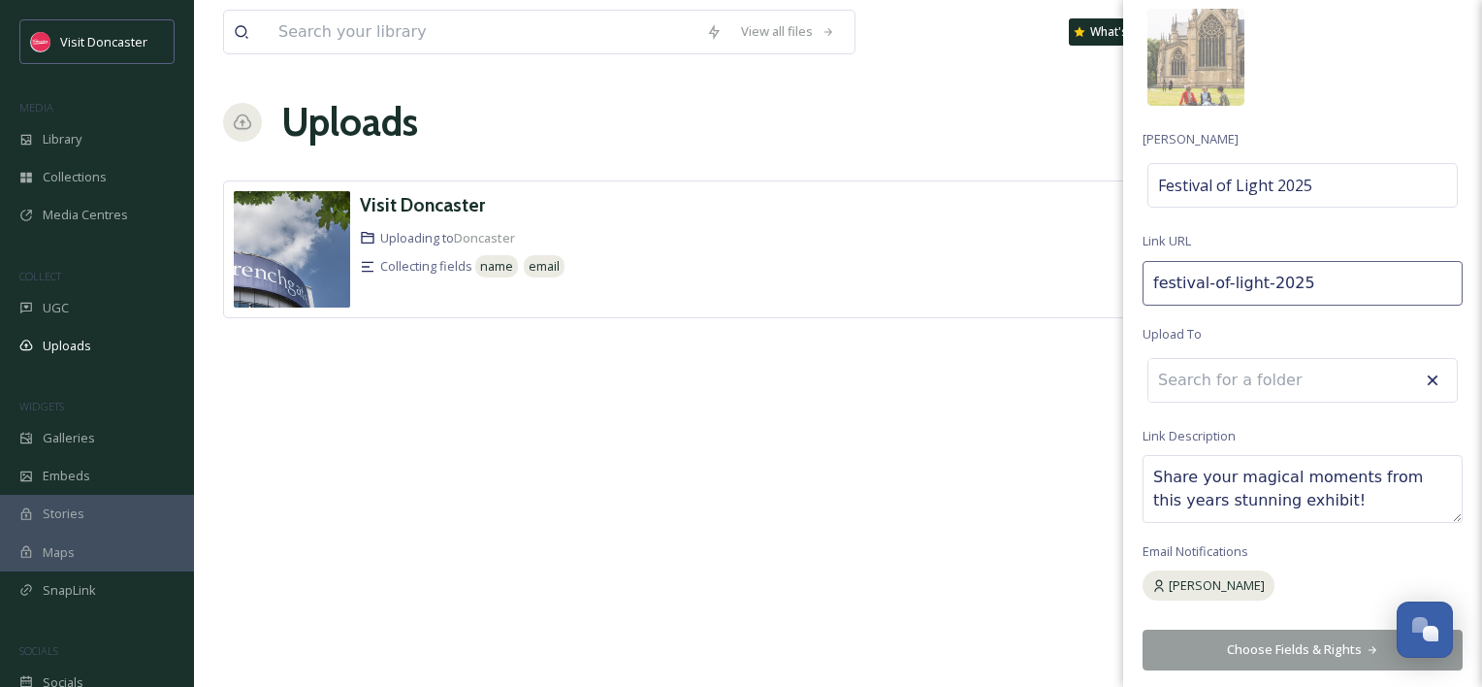
type input "i"
type input "o"
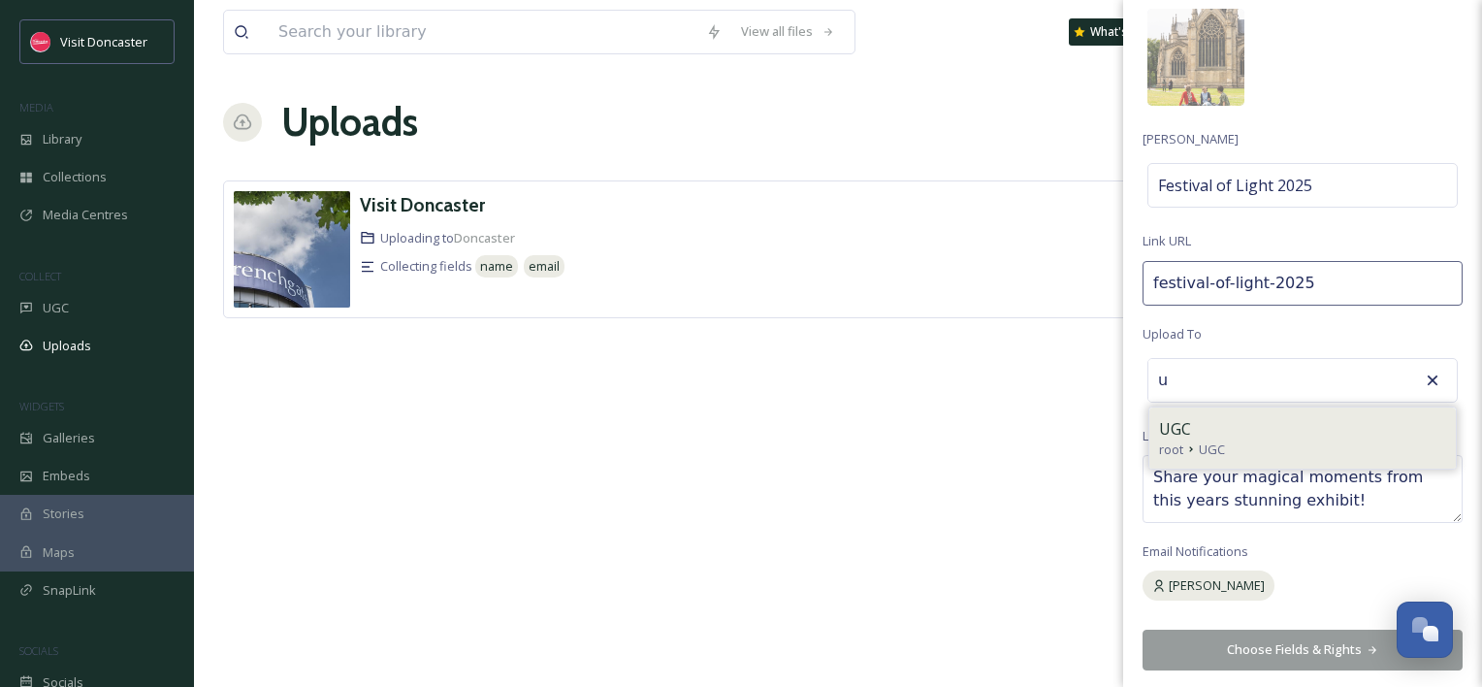
click at [1245, 446] on div "root UGC" at bounding box center [1302, 449] width 287 height 18
type input "UGC"
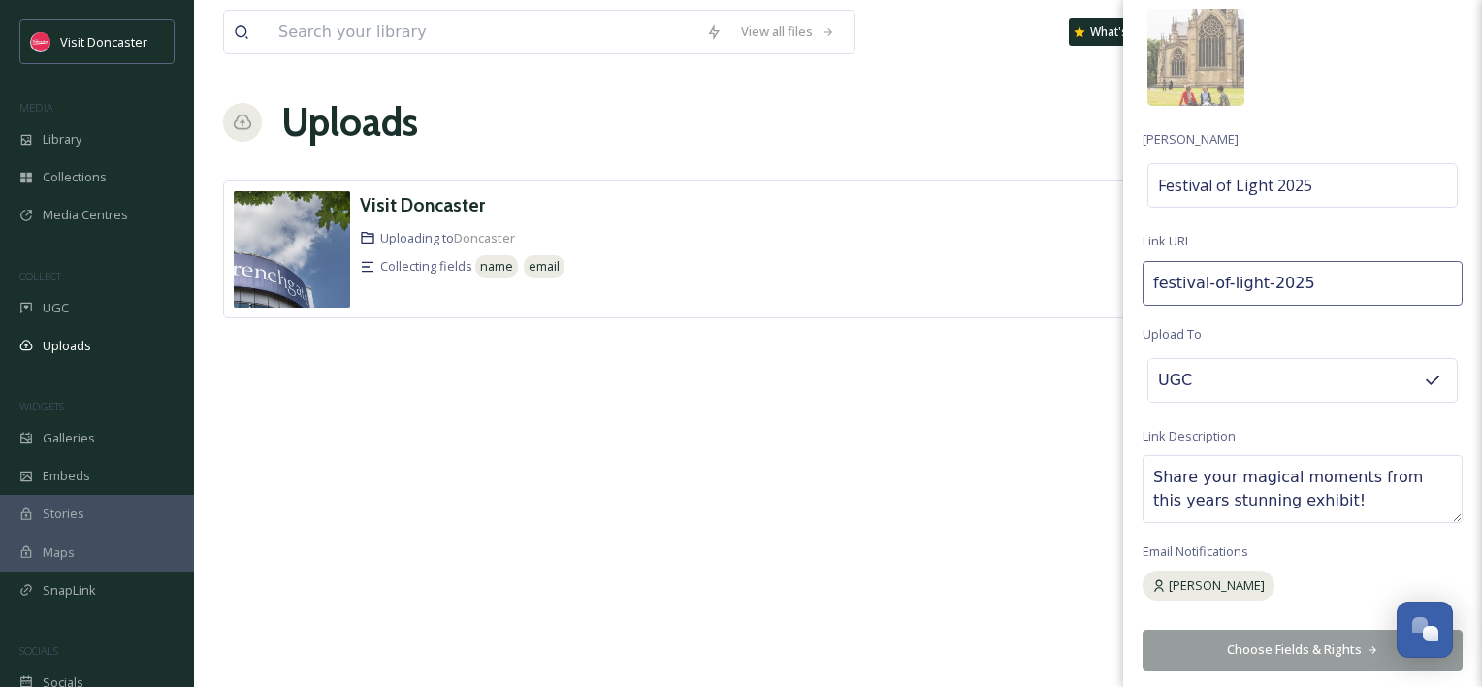
click at [1304, 652] on button "Choose Fields & Rights" at bounding box center [1303, 650] width 320 height 40
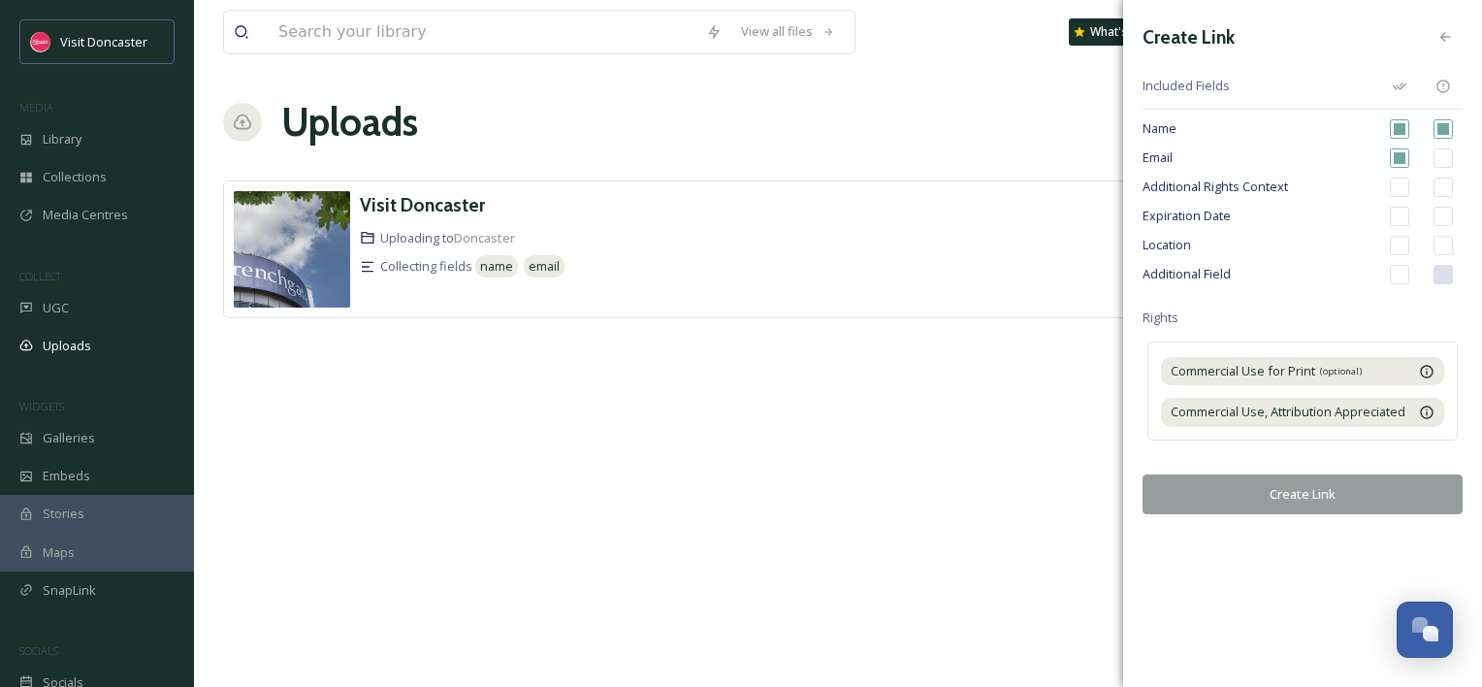
click at [1393, 187] on input "checkbox" at bounding box center [1399, 187] width 19 height 19
checkbox input "true"
click at [1297, 492] on button "Create Link" at bounding box center [1303, 494] width 320 height 40
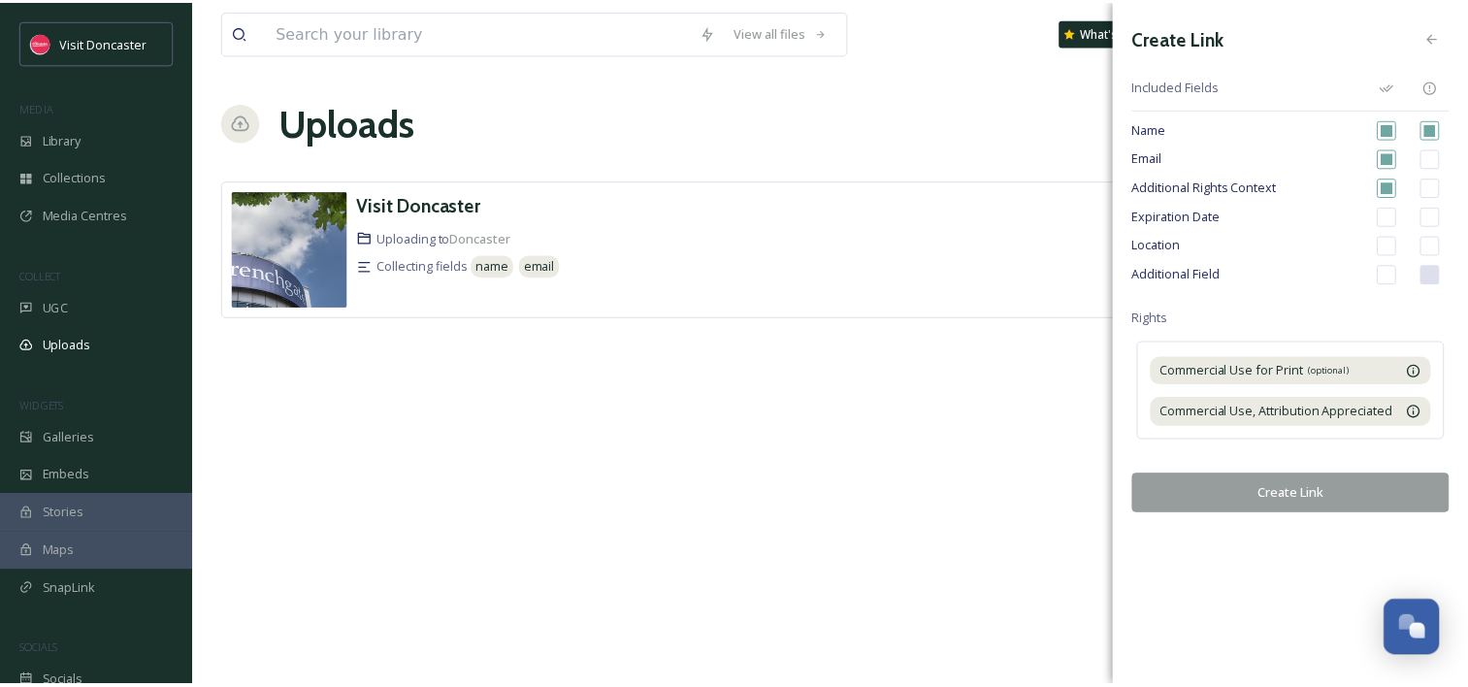
scroll to position [97, 0]
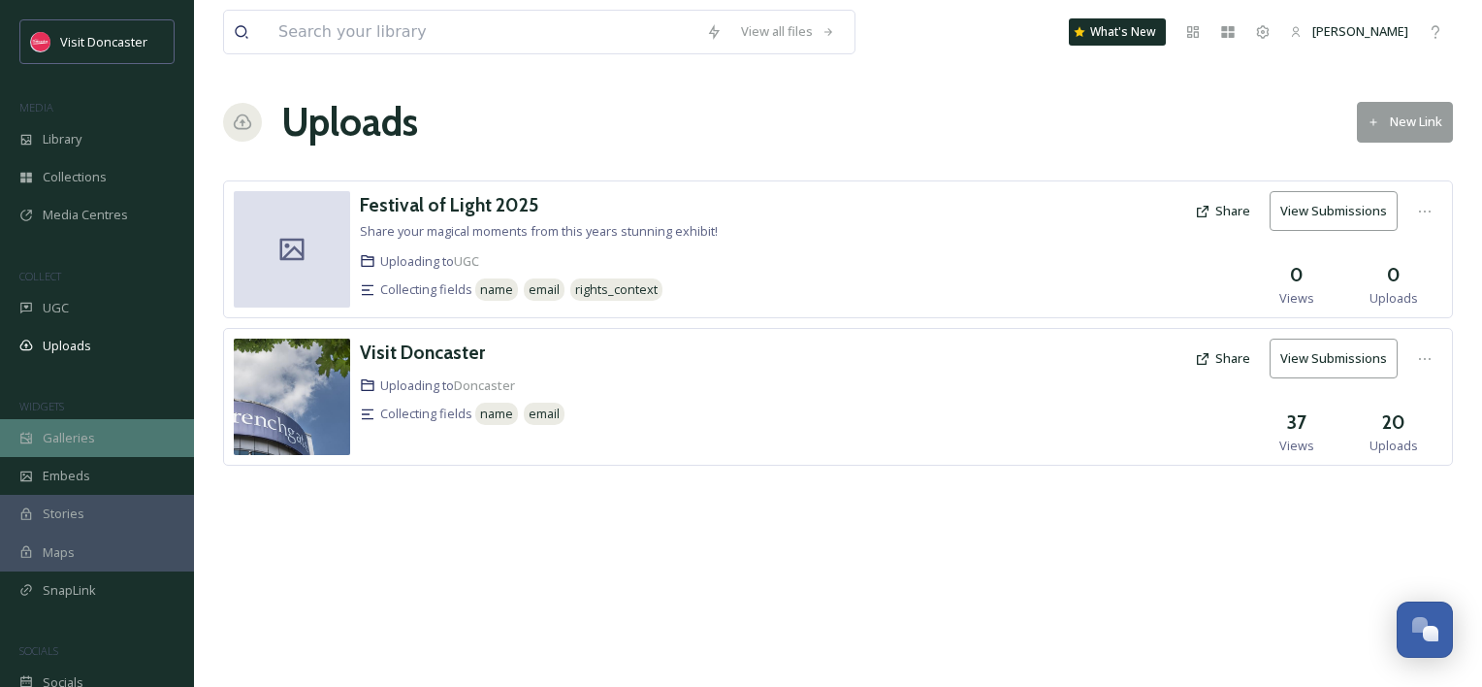
click at [89, 421] on div "Galleries" at bounding box center [97, 438] width 194 height 38
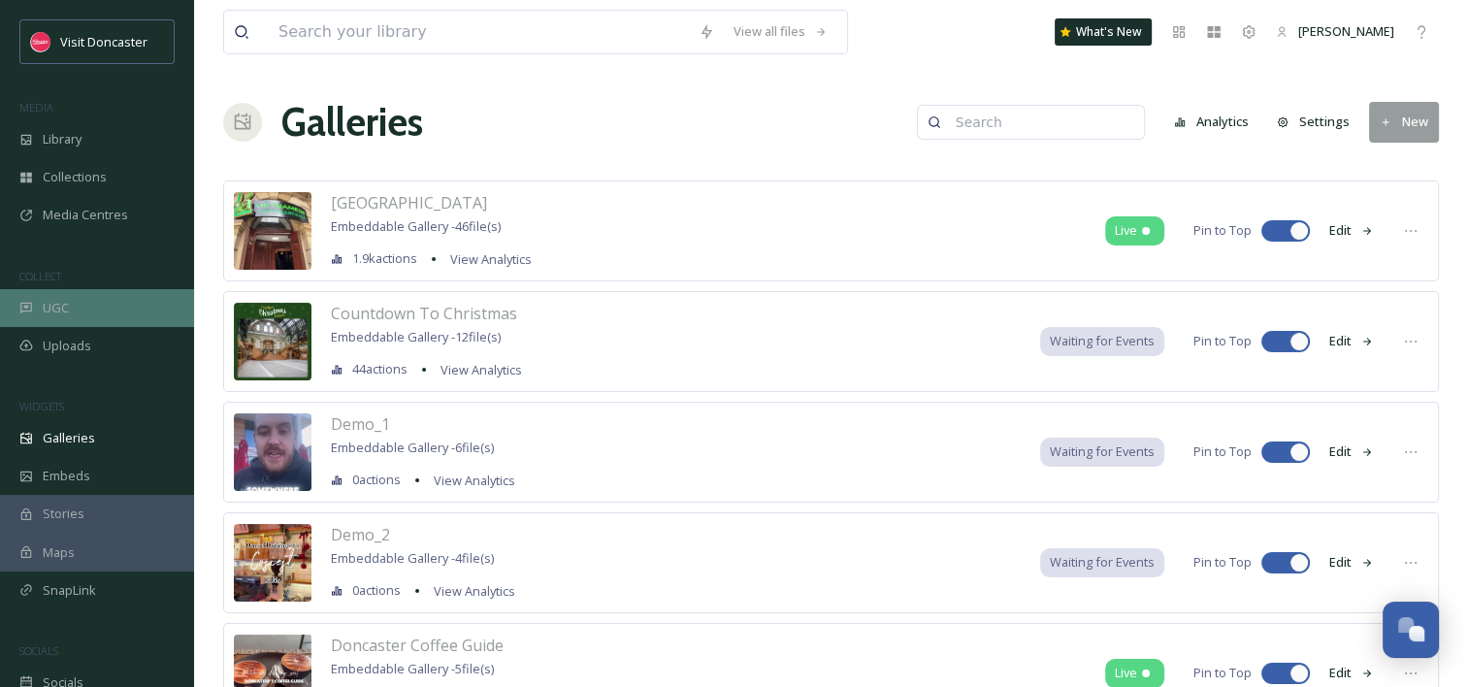
click at [101, 314] on div "UGC" at bounding box center [97, 308] width 194 height 38
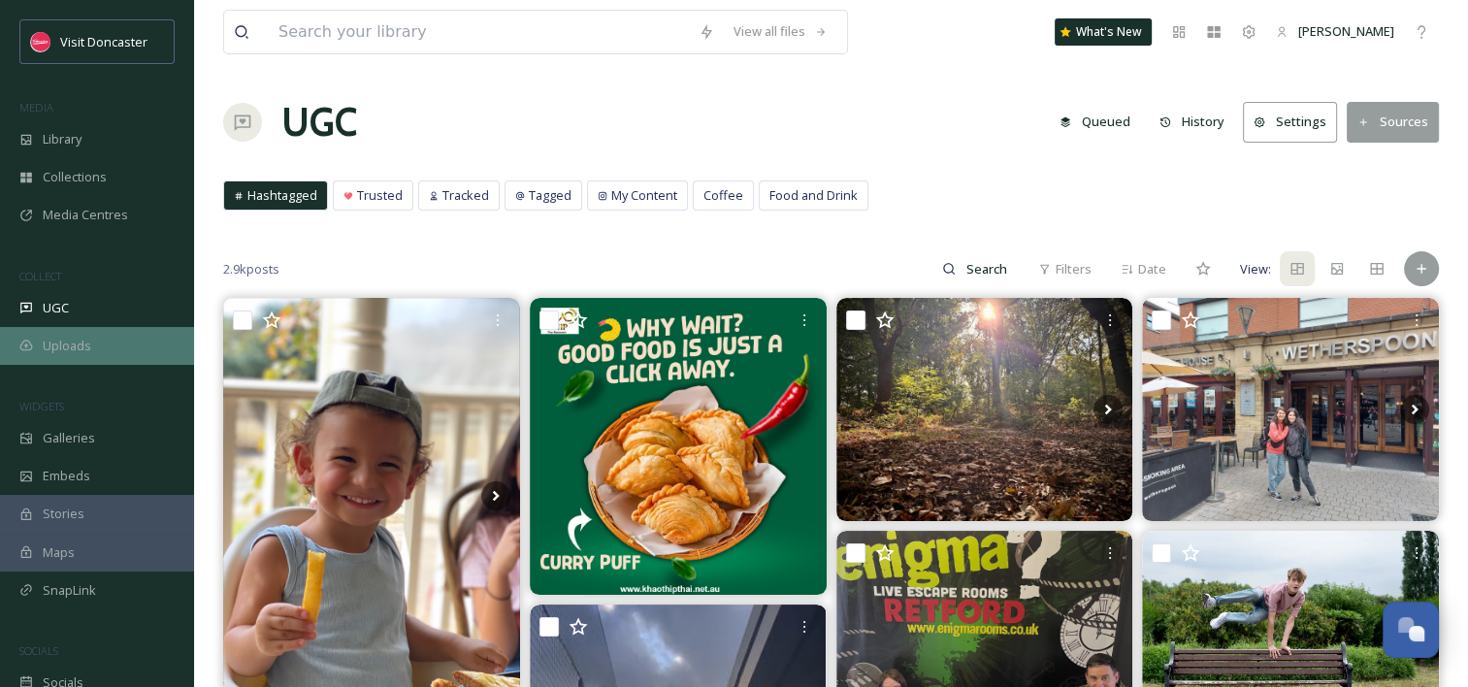
click at [97, 349] on div "Uploads" at bounding box center [97, 346] width 194 height 38
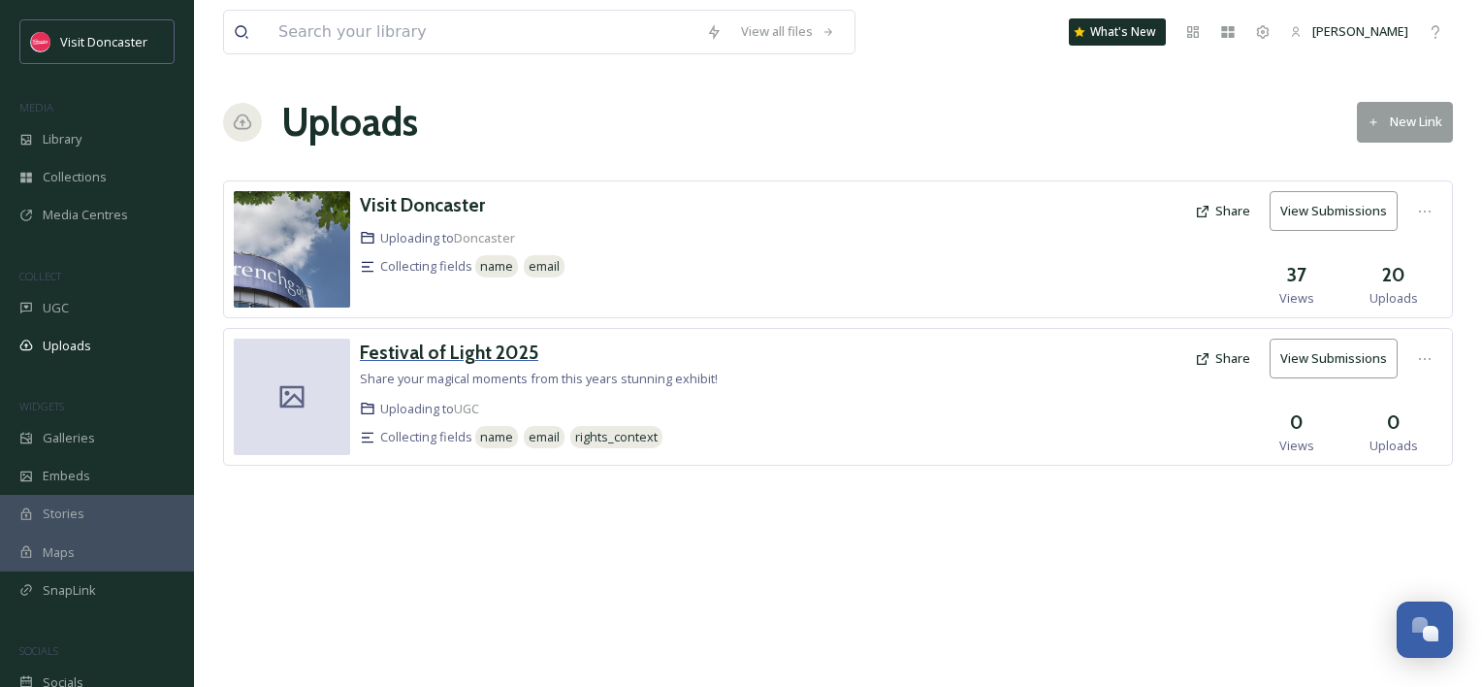
click at [504, 346] on h3 "Festival of Light 2025" at bounding box center [449, 351] width 178 height 23
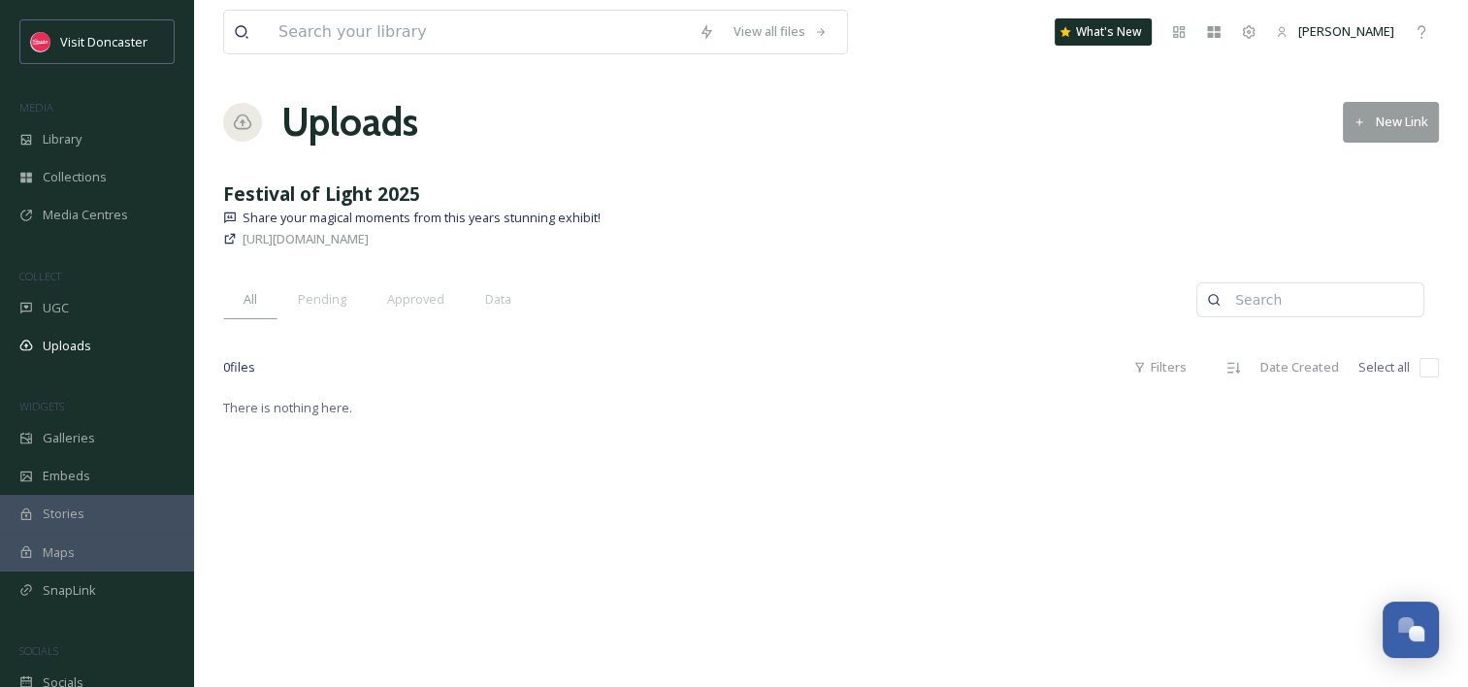
click at [227, 236] on icon at bounding box center [230, 239] width 11 height 11
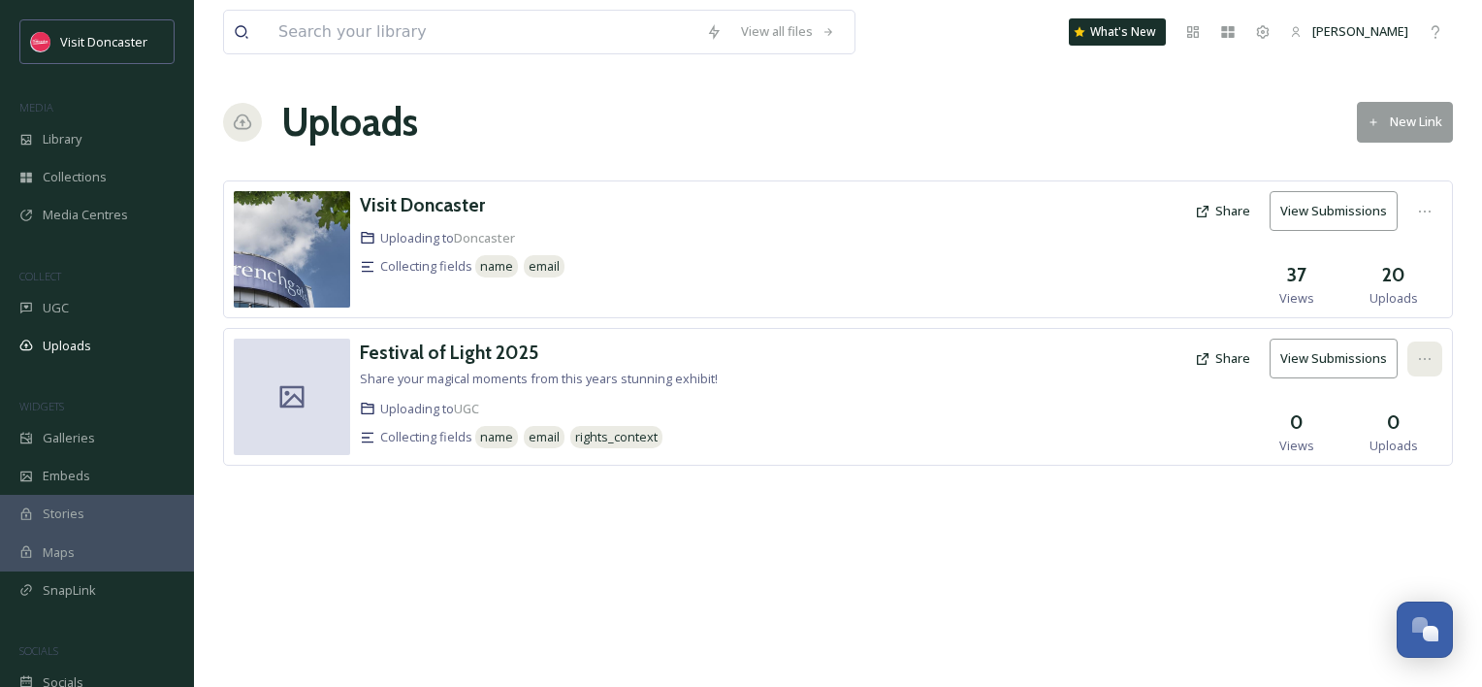
click at [1427, 362] on icon at bounding box center [1425, 359] width 16 height 16
click at [1408, 435] on div "Edit" at bounding box center [1405, 439] width 74 height 38
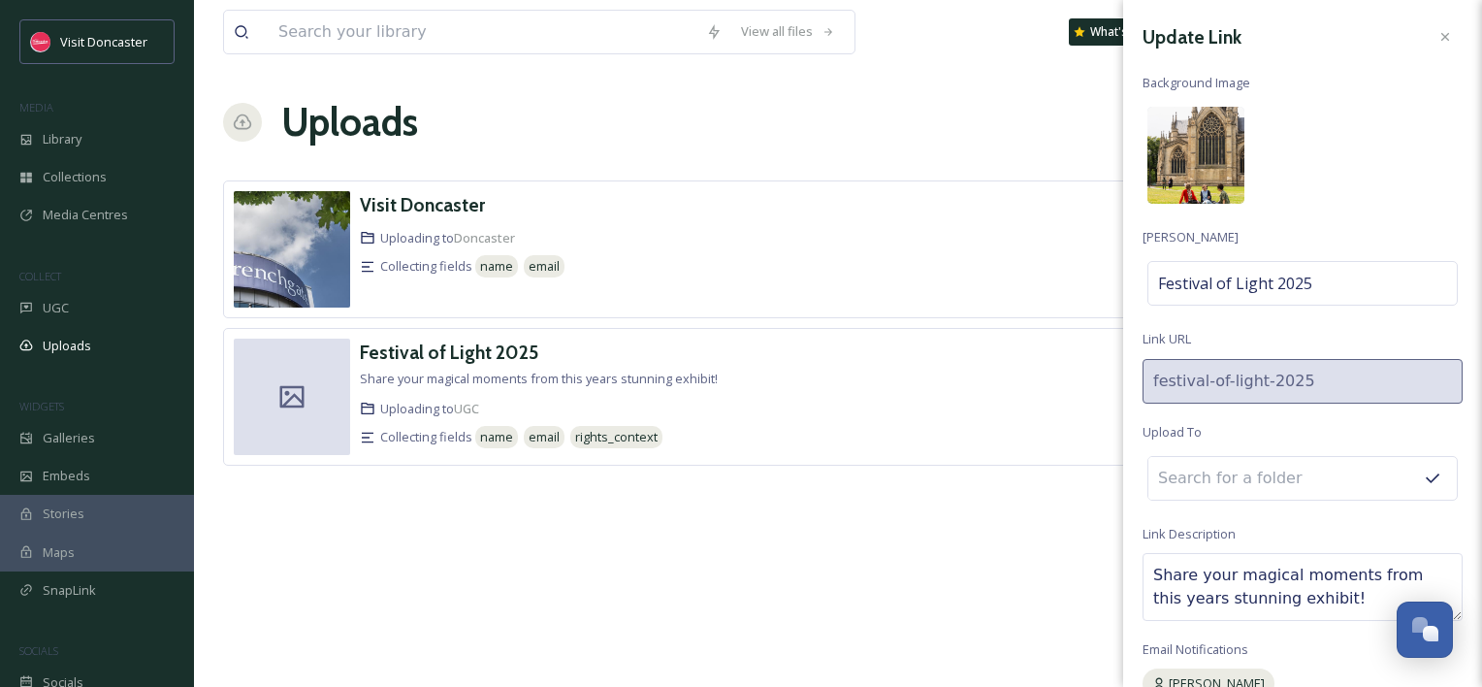
click at [1229, 120] on img at bounding box center [1196, 155] width 97 height 97
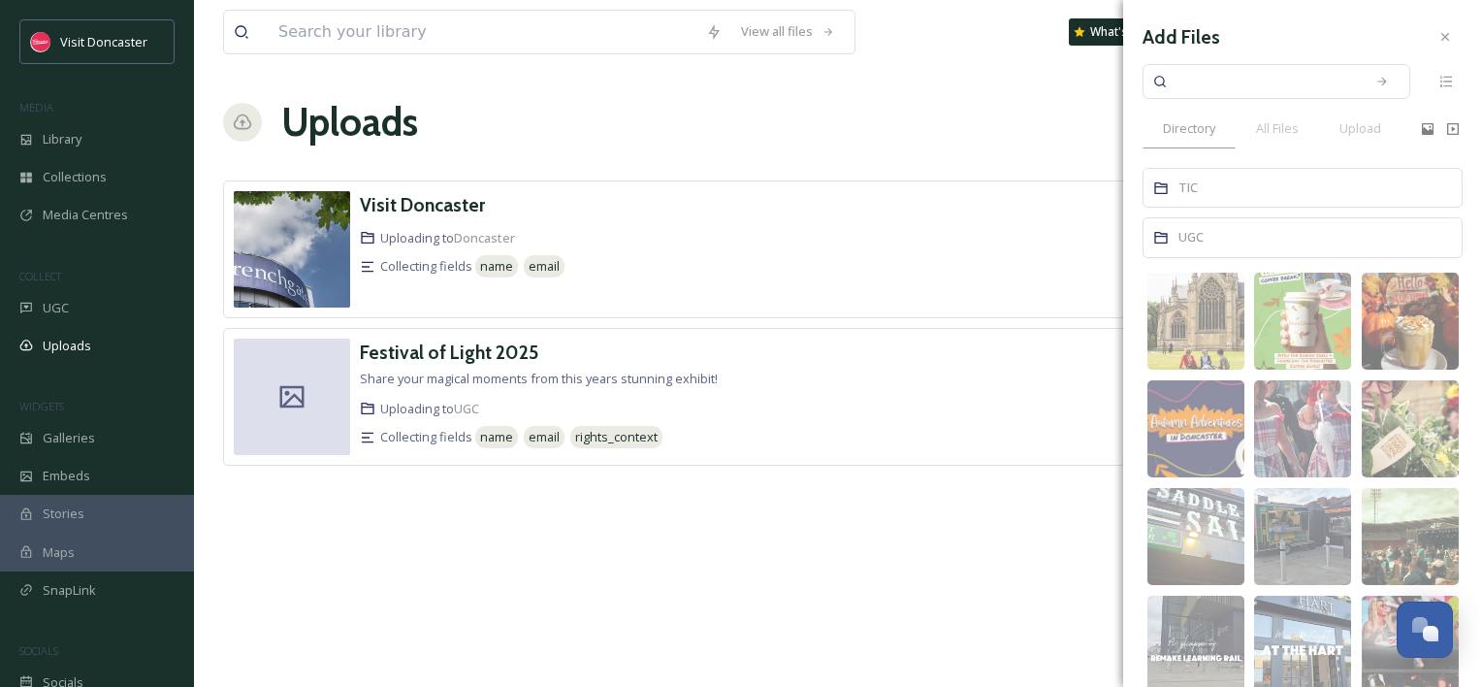
click at [911, 272] on div "Collecting fields name email" at bounding box center [662, 266] width 604 height 28
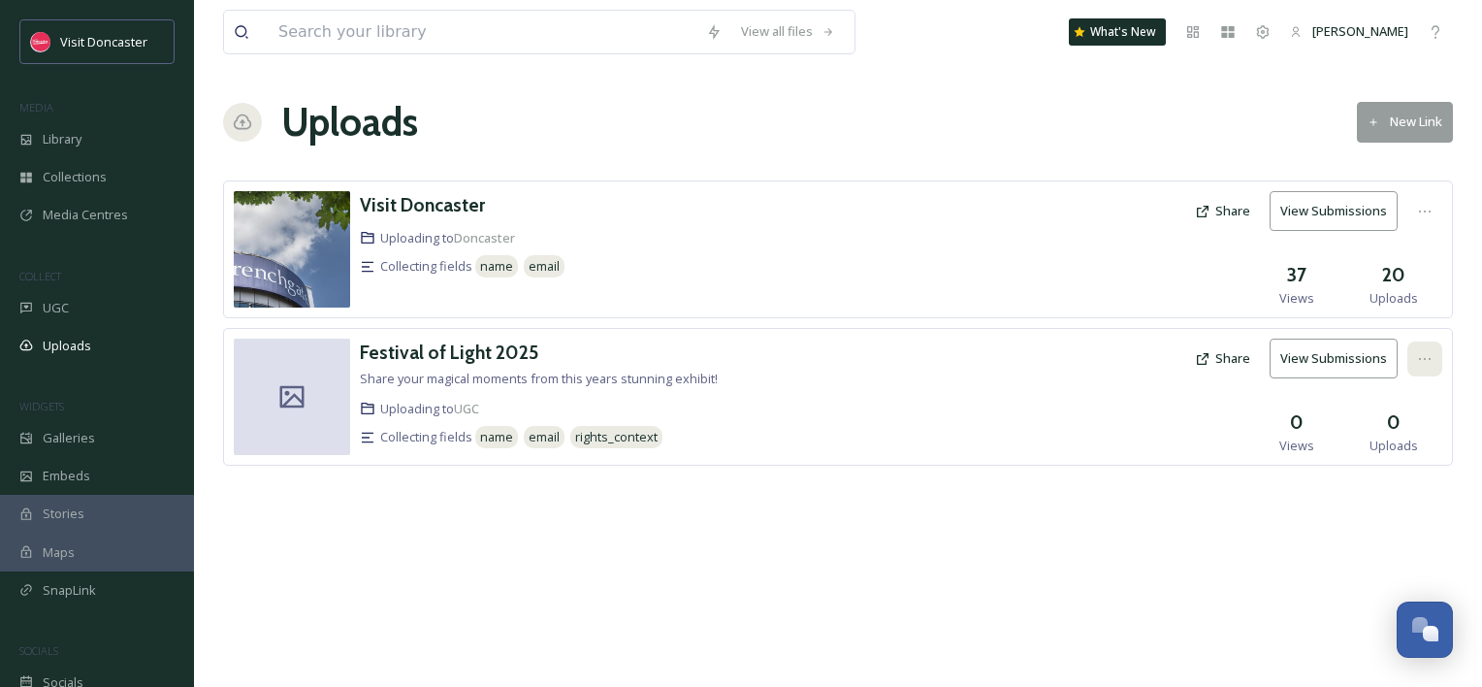
click at [1434, 346] on div at bounding box center [1425, 358] width 35 height 35
click at [1413, 392] on span "View Link" at bounding box center [1404, 401] width 54 height 18
